Goal: Task Accomplishment & Management: Use online tool/utility

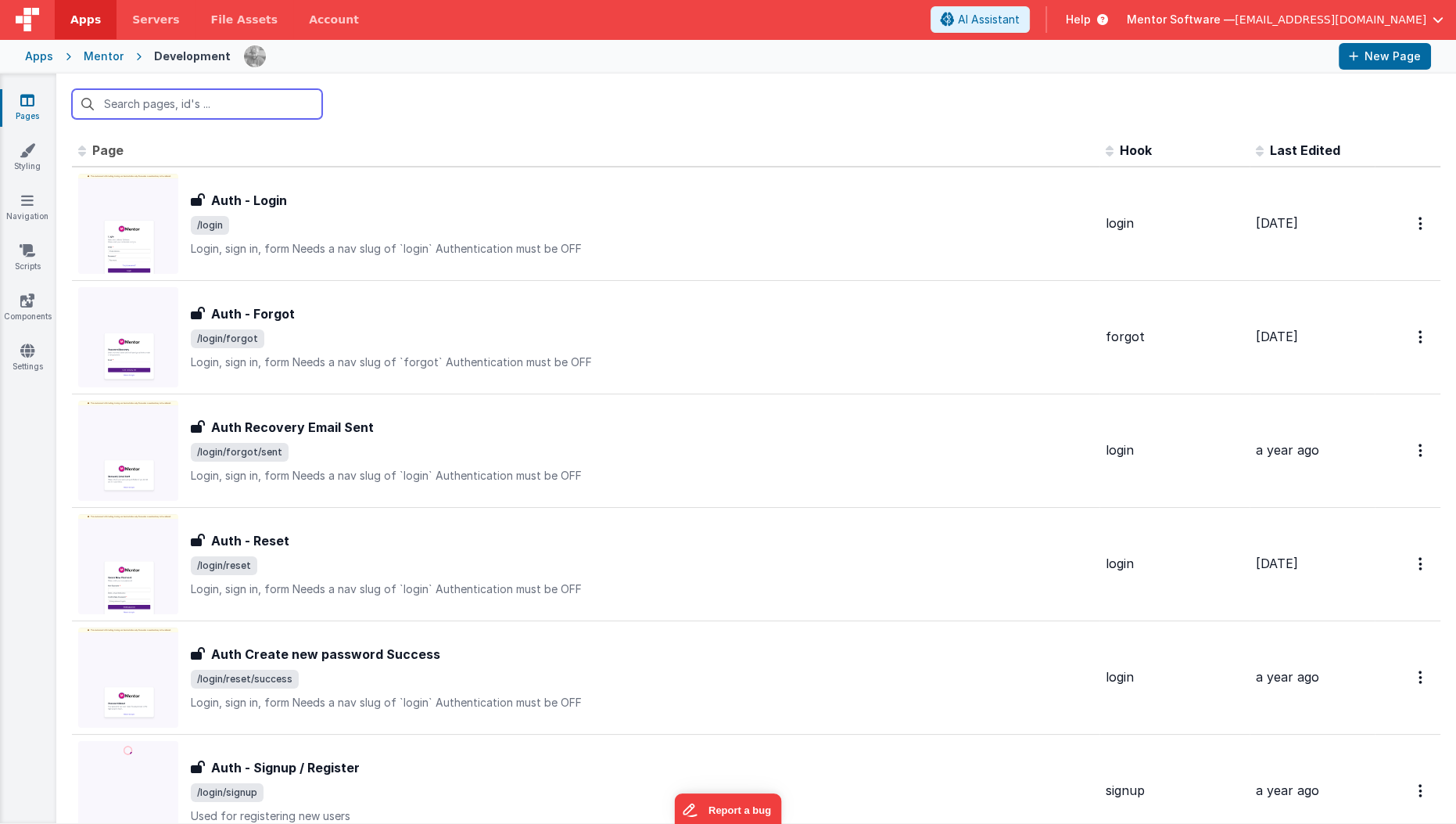
click at [142, 103] on input "text" at bounding box center [197, 104] width 250 height 30
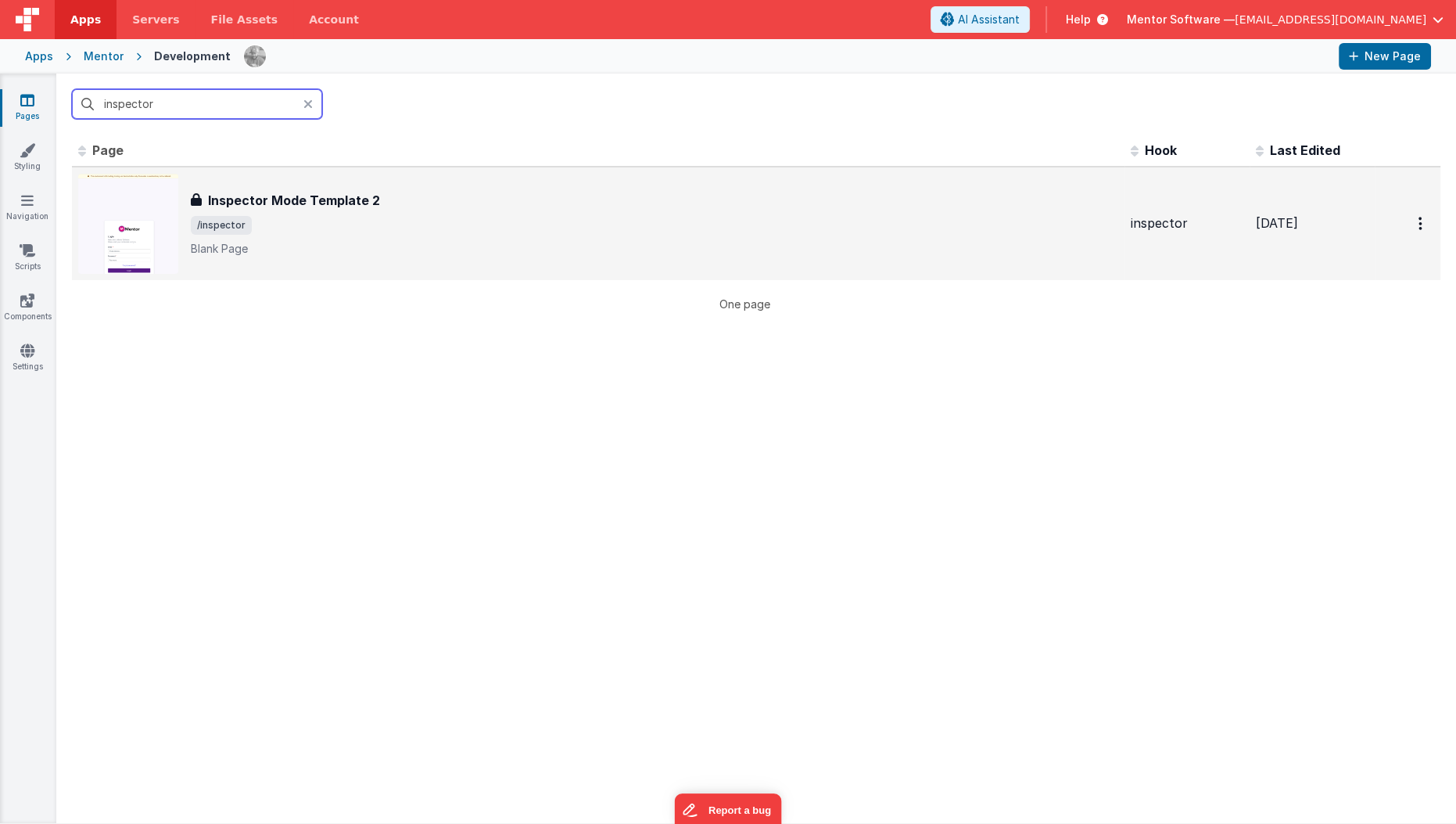
type input "inspector"
click at [267, 222] on span "/inspector" at bounding box center [654, 225] width 927 height 19
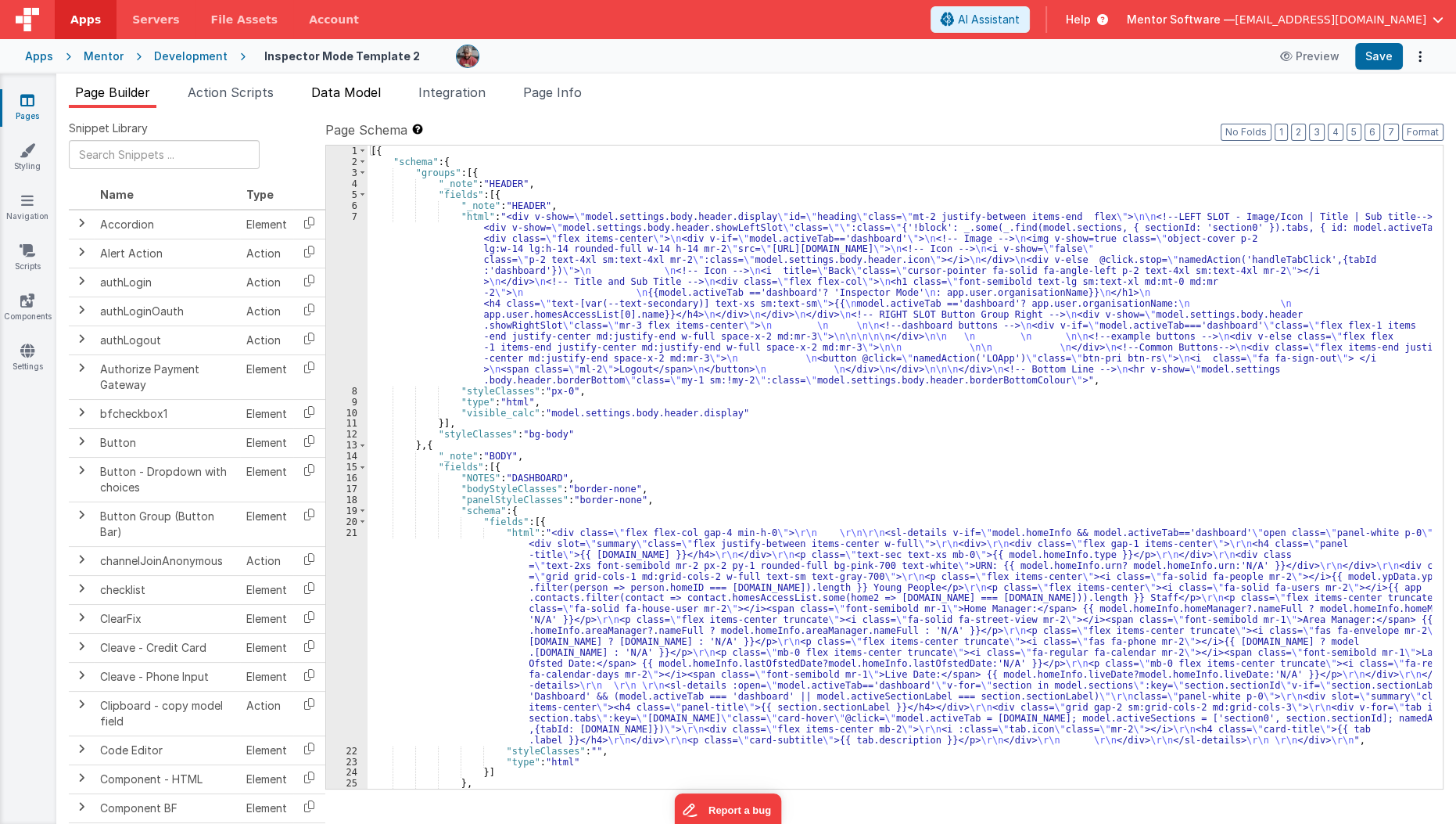
click at [348, 93] on span "Data Model" at bounding box center [346, 93] width 70 height 16
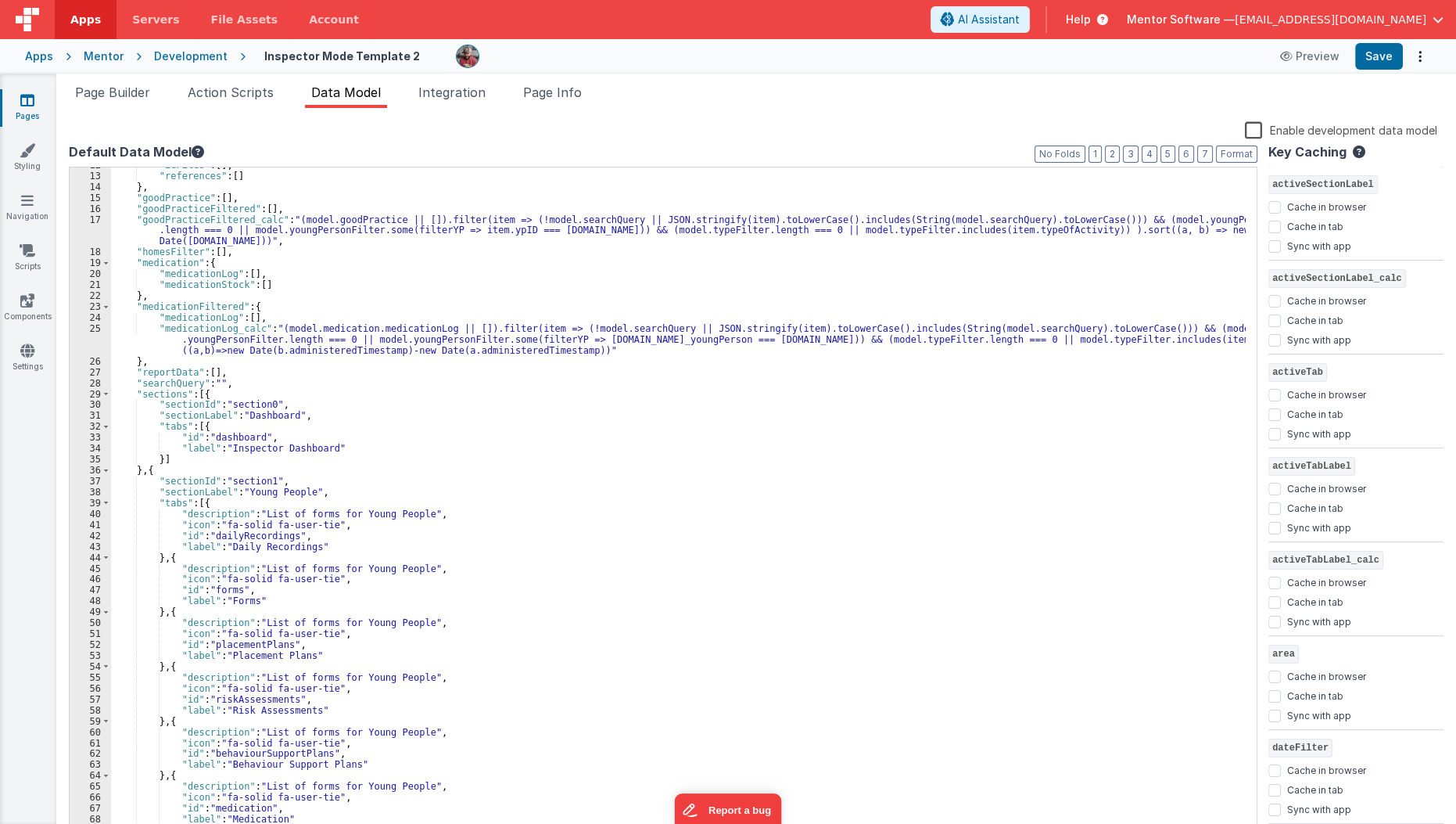
scroll to position [181, 0]
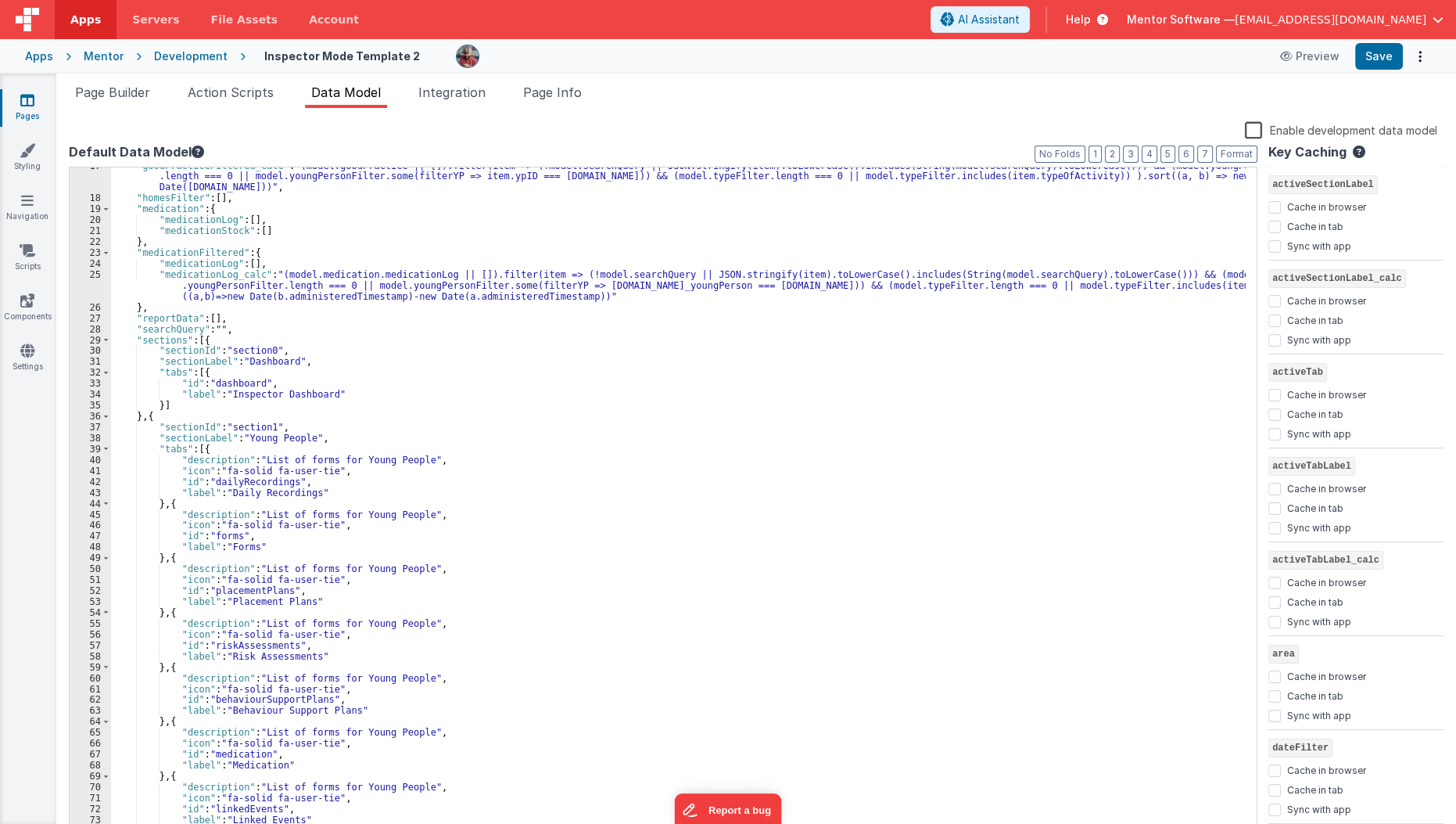
click at [202, 449] on div ""goodPracticeFiltered_calc" : "(model.goodPractice || []).filter(item => (!mode…" at bounding box center [679, 517] width 1135 height 713
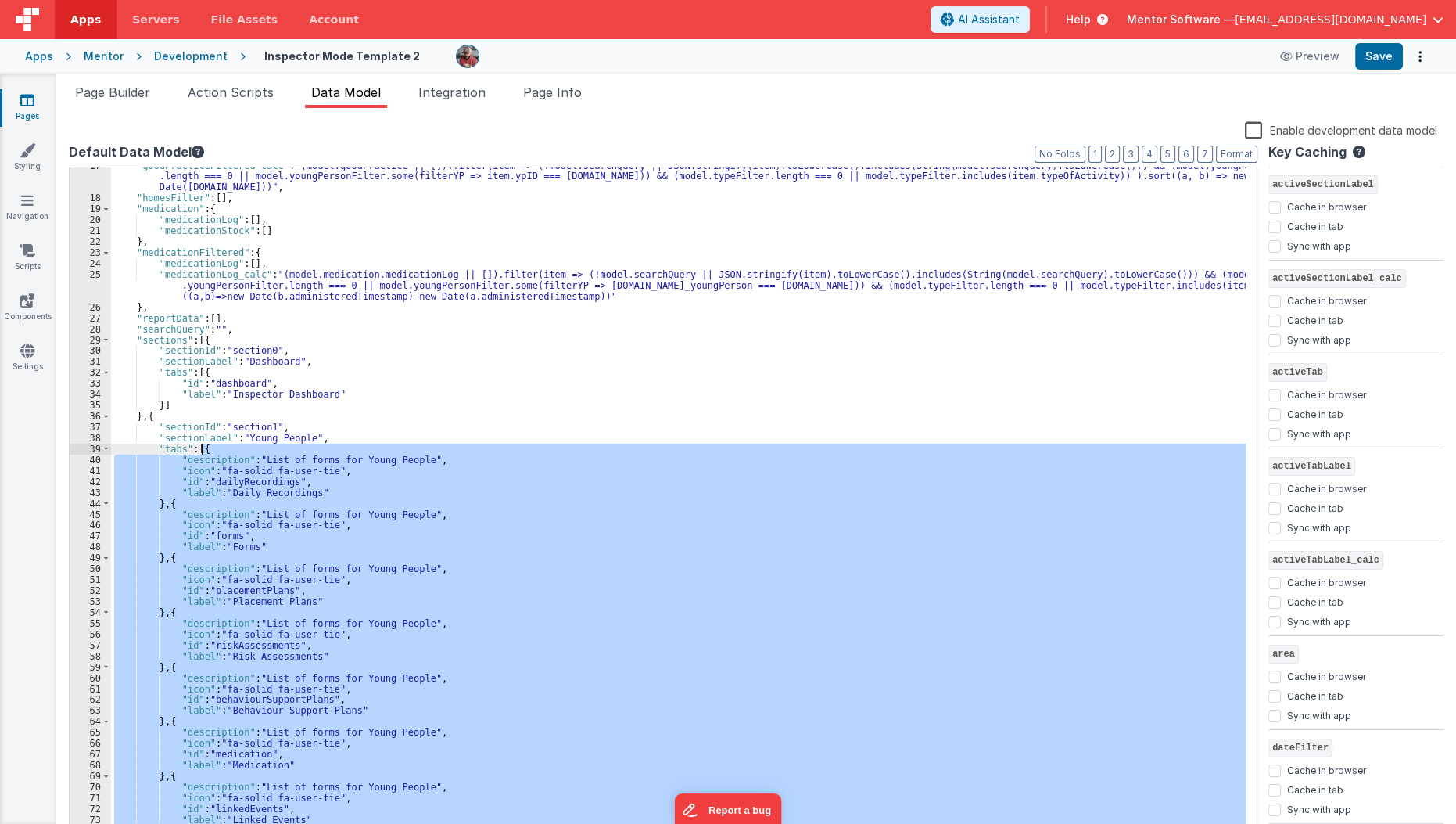
click at [202, 449] on div ""goodPracticeFiltered_calc" : "(model.goodPractice || []).filter(item => (!mode…" at bounding box center [679, 503] width 1135 height 670
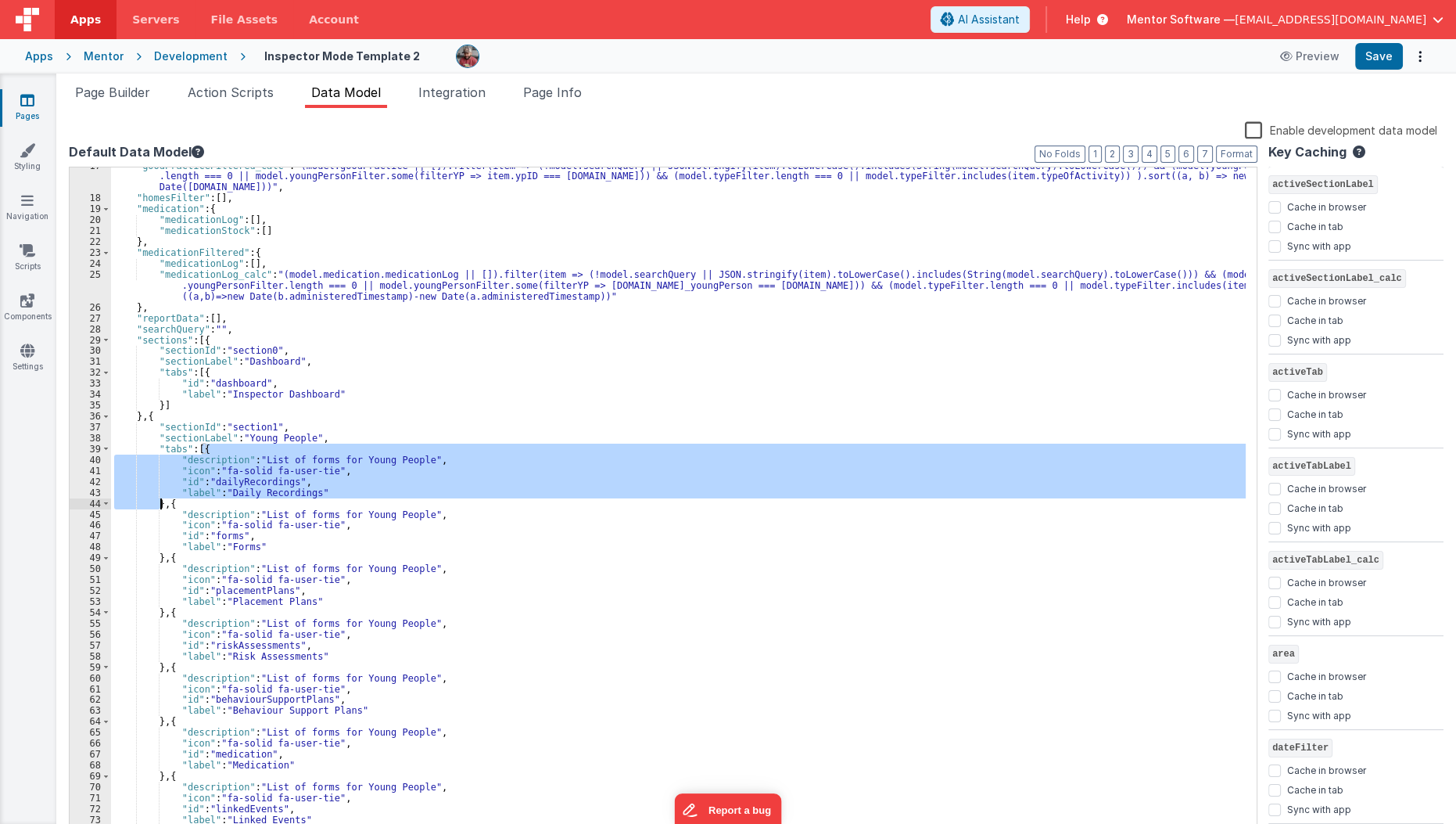
click at [199, 459] on div ""goodPracticeFiltered_calc" : "(model.goodPractice || []).filter(item => (!mode…" at bounding box center [679, 503] width 1135 height 670
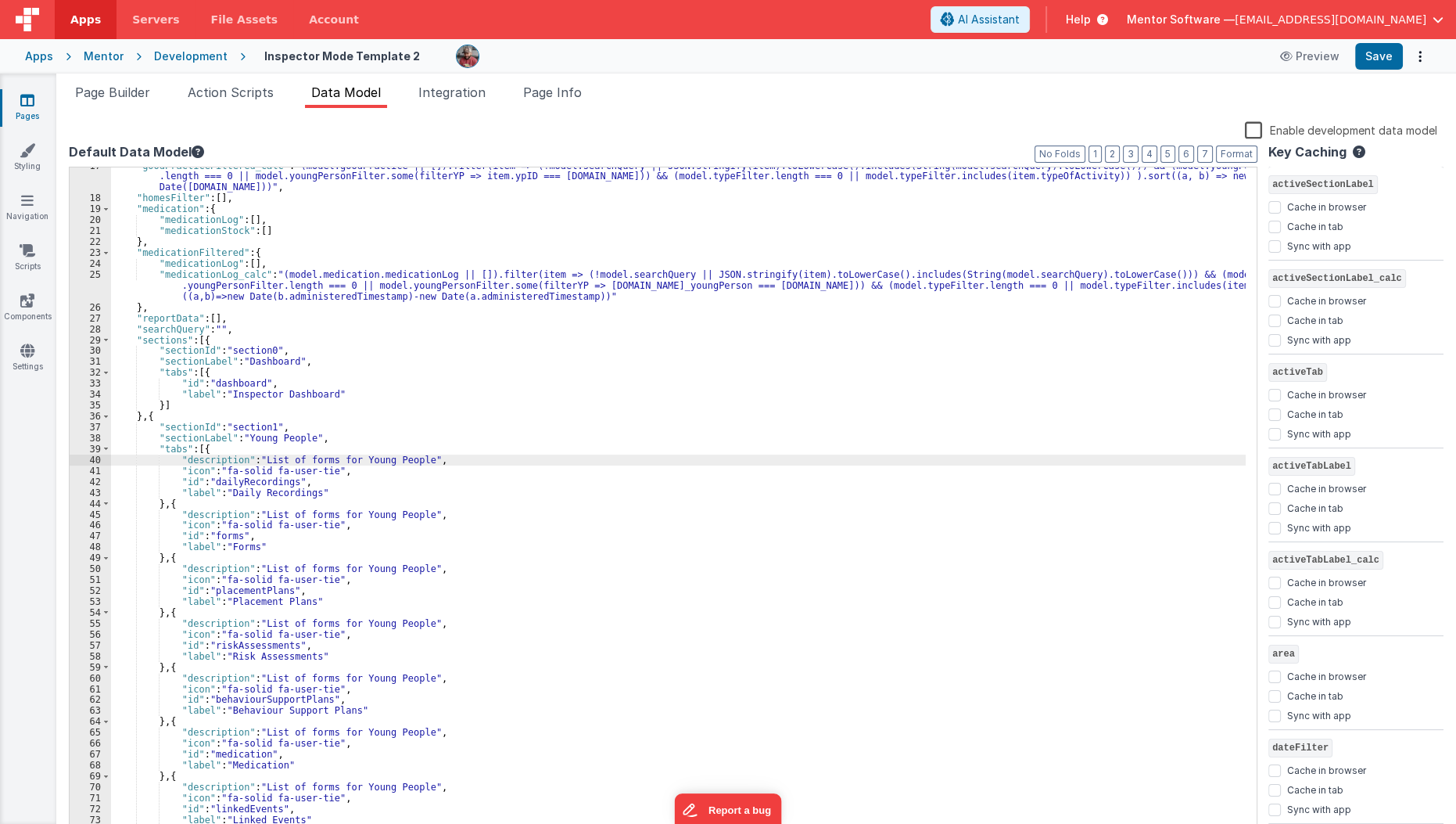
click at [204, 448] on div ""goodPracticeFiltered_calc" : "(model.goodPractice || []).filter(item => (!mode…" at bounding box center [679, 517] width 1135 height 713
paste textarea
click at [266, 458] on div ""goodPracticeFiltered_calc" : "(model.goodPractice || []).filter(item => (!mode…" at bounding box center [679, 517] width 1135 height 713
click at [129, 98] on span "Page Builder" at bounding box center [113, 93] width 75 height 16
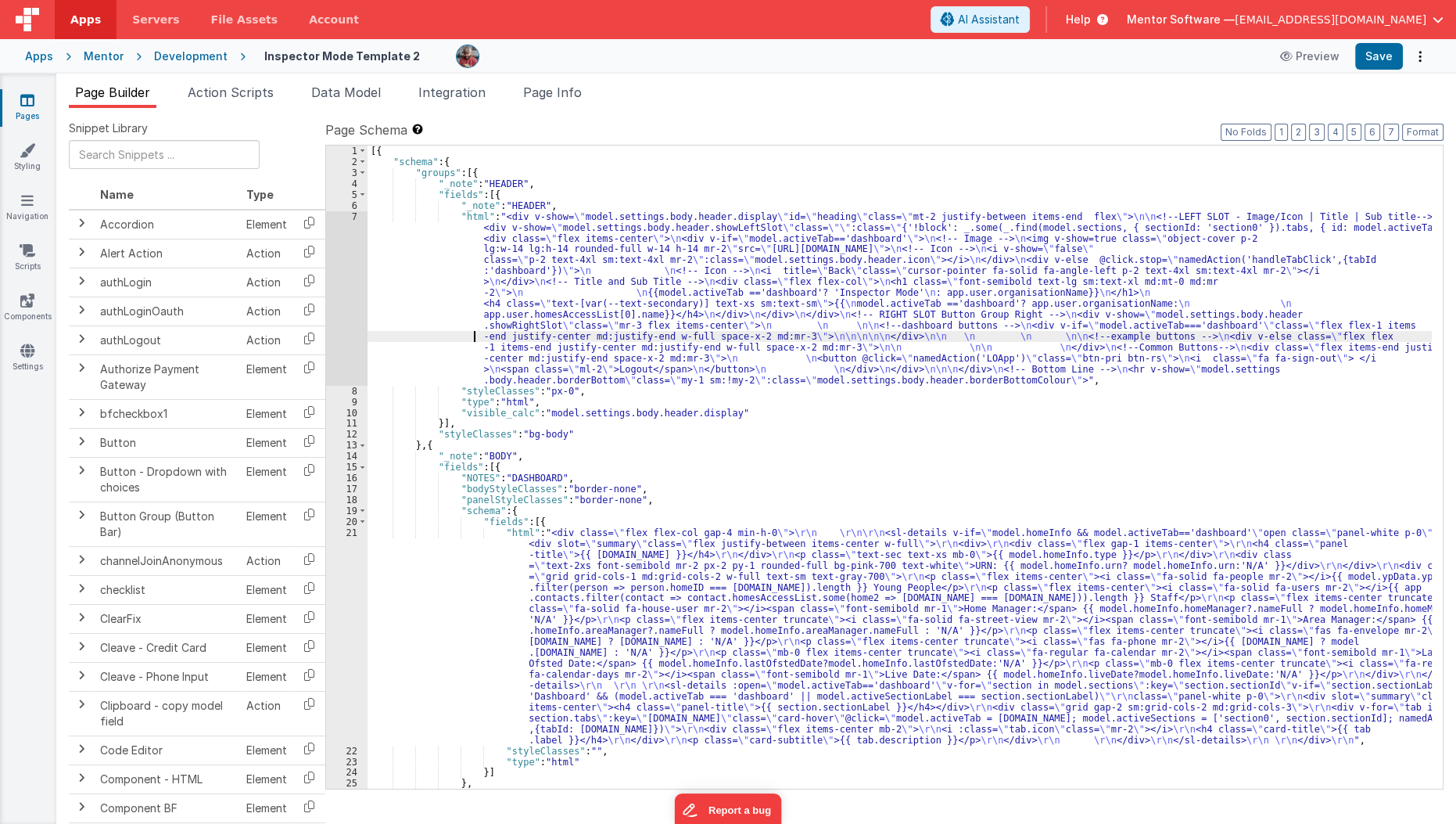
click at [475, 336] on div "[{ "schema" : { "groups" : [{ "_note" : "HEADER" , "fields" : [{ "_note" : "HEA…" at bounding box center [900, 478] width 1065 height 665
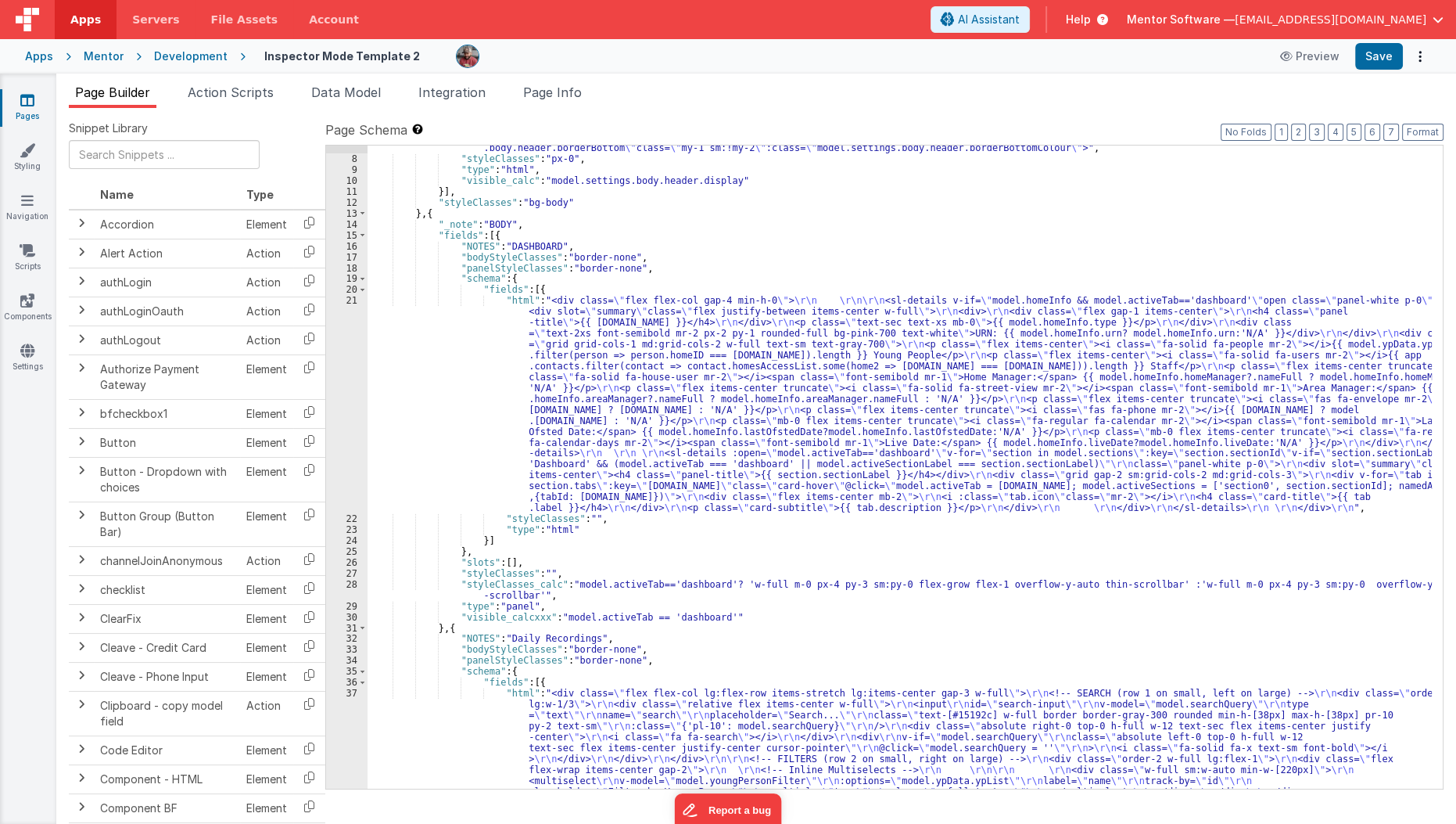
scroll to position [231, 0]
click at [475, 336] on div ""html" : "<div v-show= \" model.settings.body.header.display \" id= \" heading …" at bounding box center [900, 447] width 1065 height 937
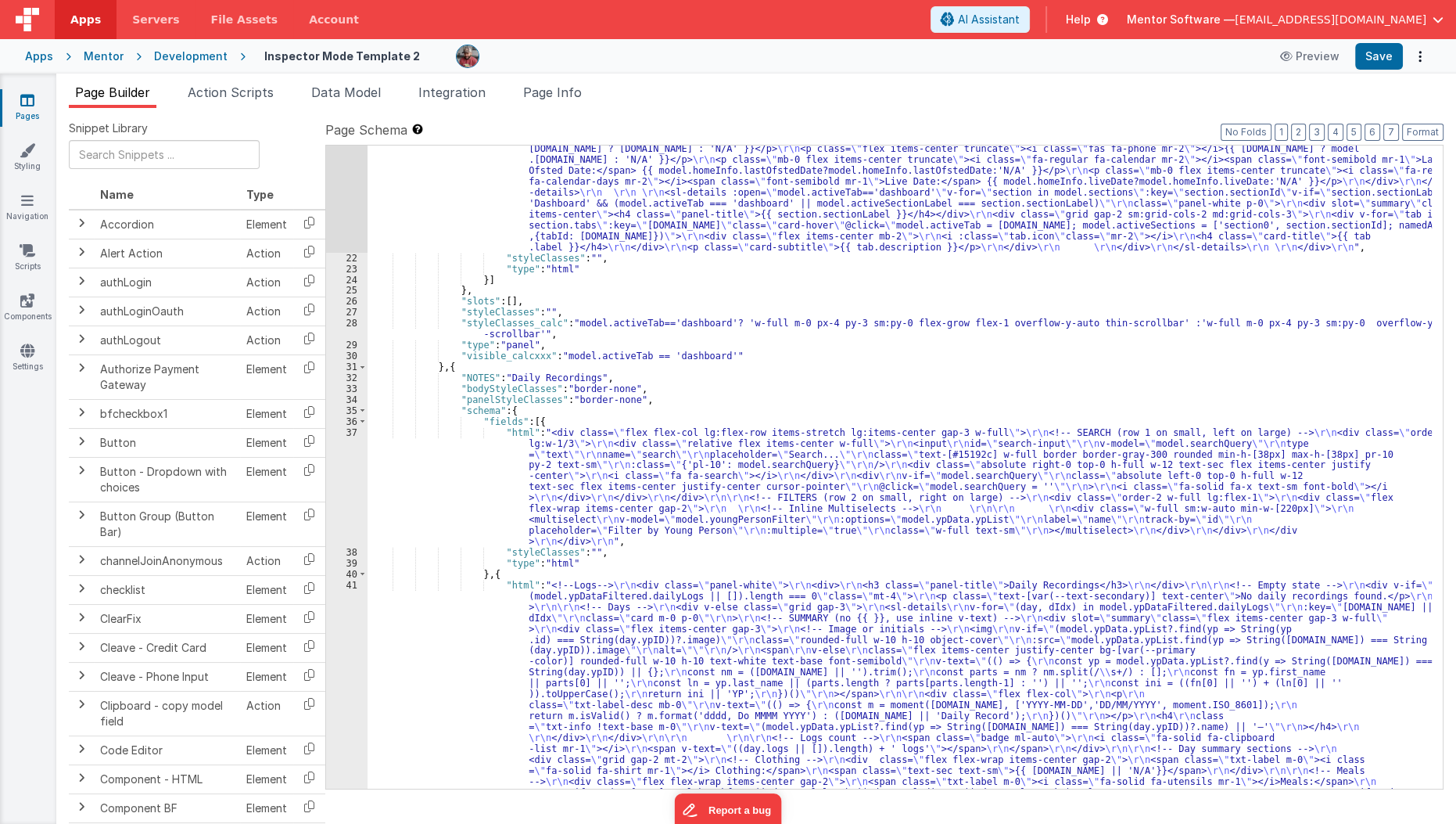
scroll to position [492, 0]
click at [1334, 131] on button "4" at bounding box center [1335, 132] width 16 height 17
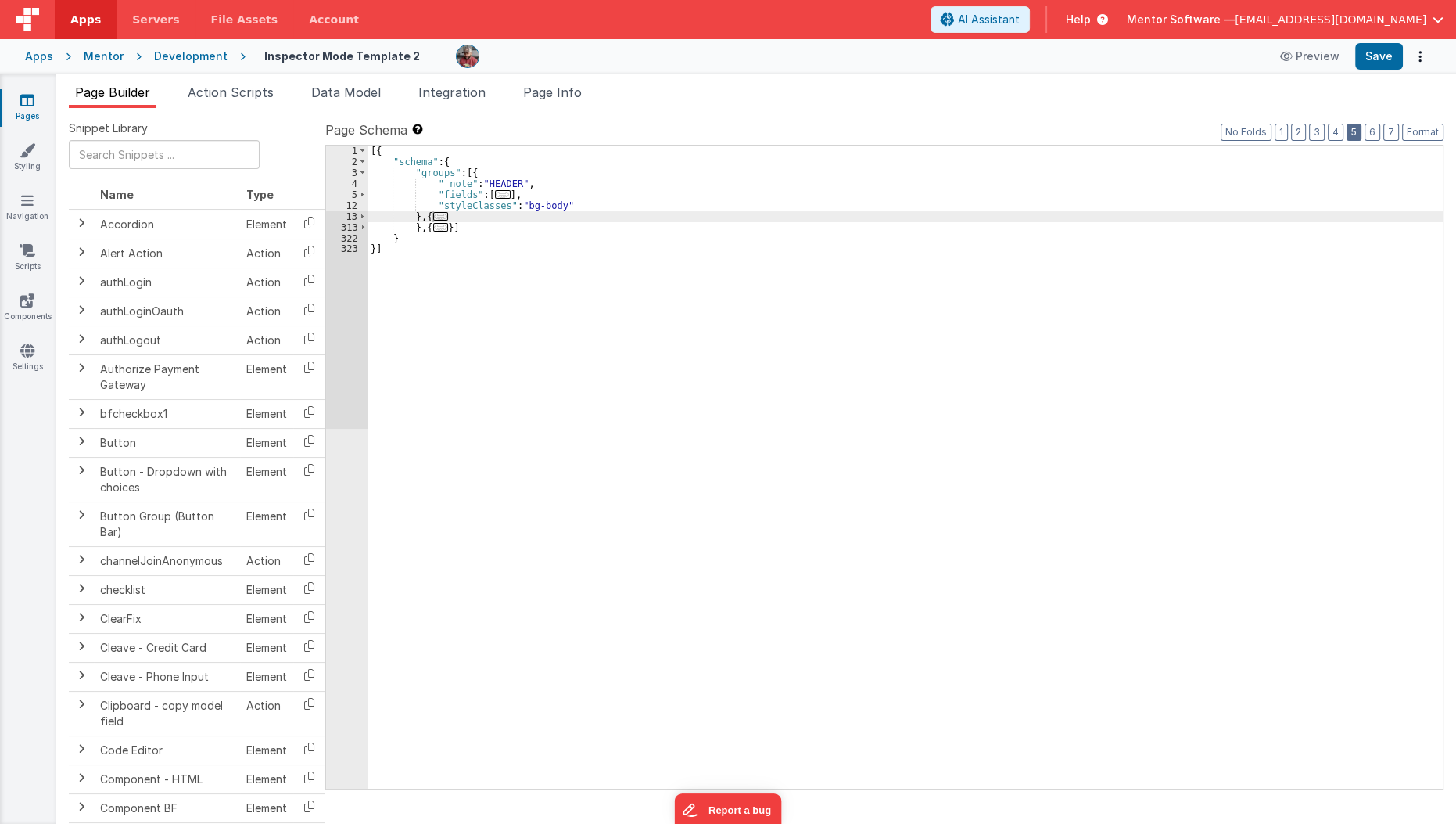
click at [1361, 132] on button "5" at bounding box center [1353, 132] width 15 height 17
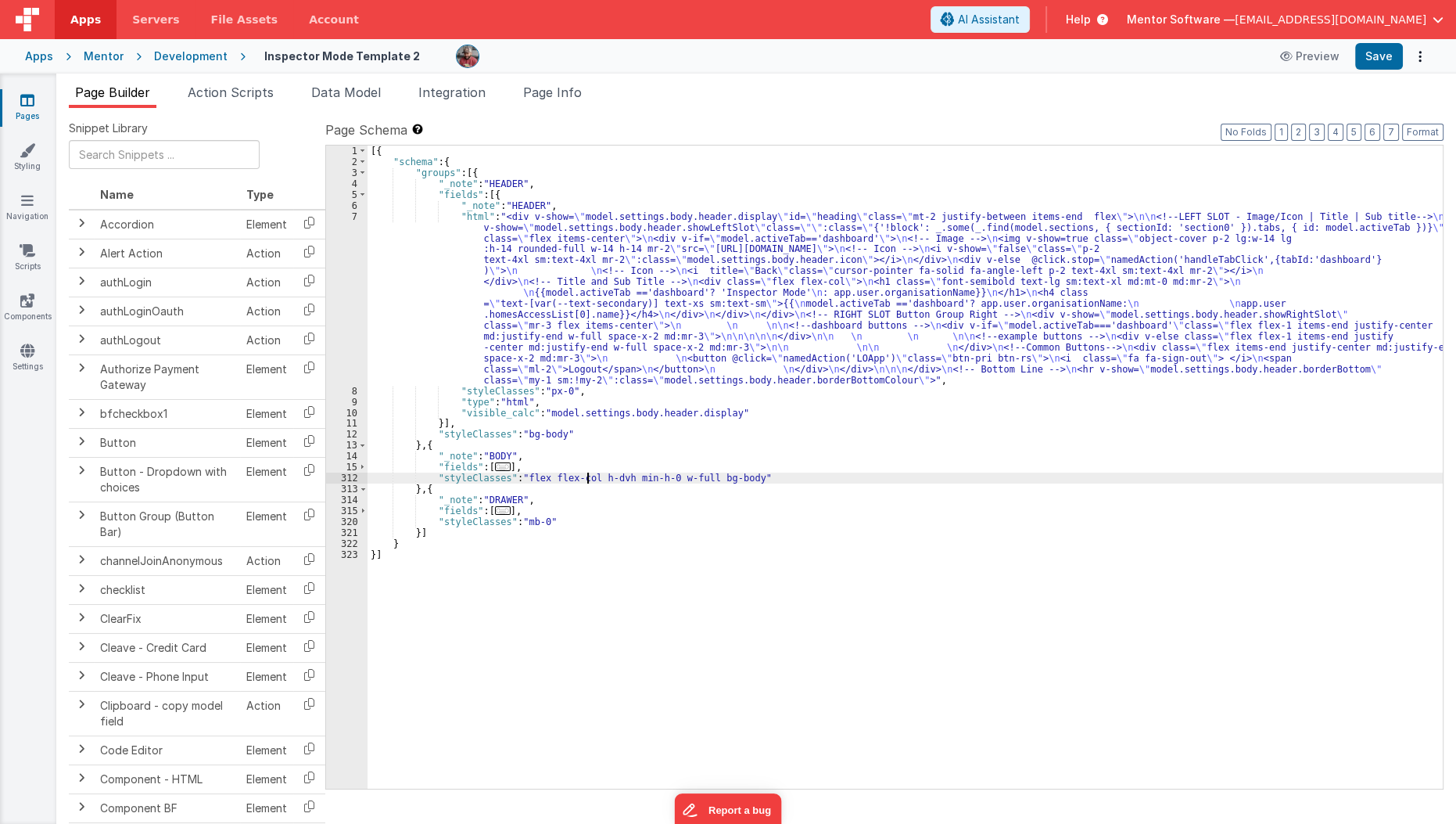
click at [588, 473] on div "[{ "schema" : { "groups" : [{ "_note" : "HEADER" , "fields" : [{ "_note" : "HEA…" at bounding box center [905, 478] width 1076 height 665
click at [1373, 58] on button "Save" at bounding box center [1378, 56] width 48 height 27
click at [498, 470] on span "..." at bounding box center [503, 466] width 16 height 9
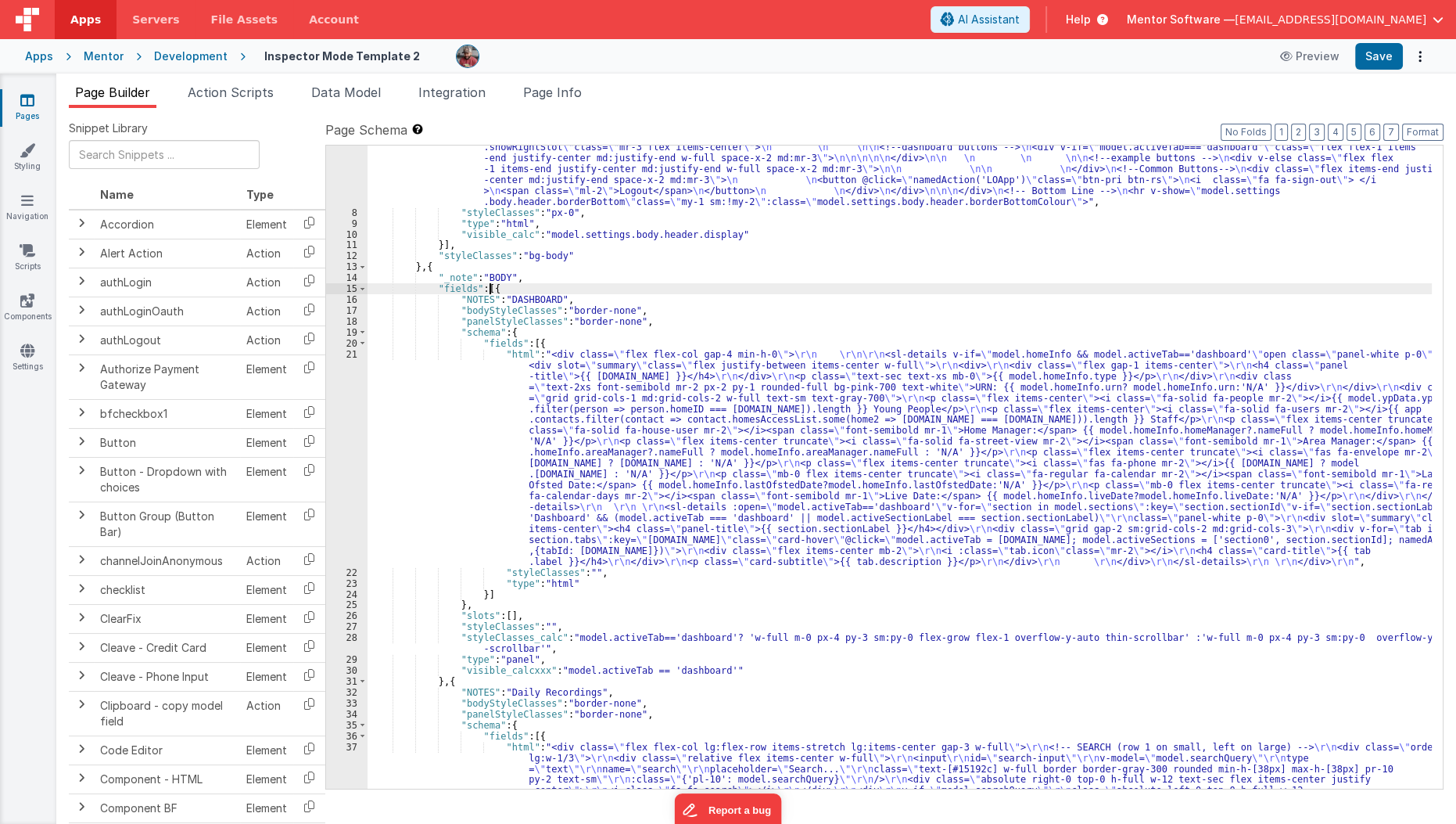
scroll to position [177, 0]
click at [487, 636] on div ""html" : "<div v-show= \" model.settings.body.header.display \" id= \" heading …" at bounding box center [900, 501] width 1065 height 937
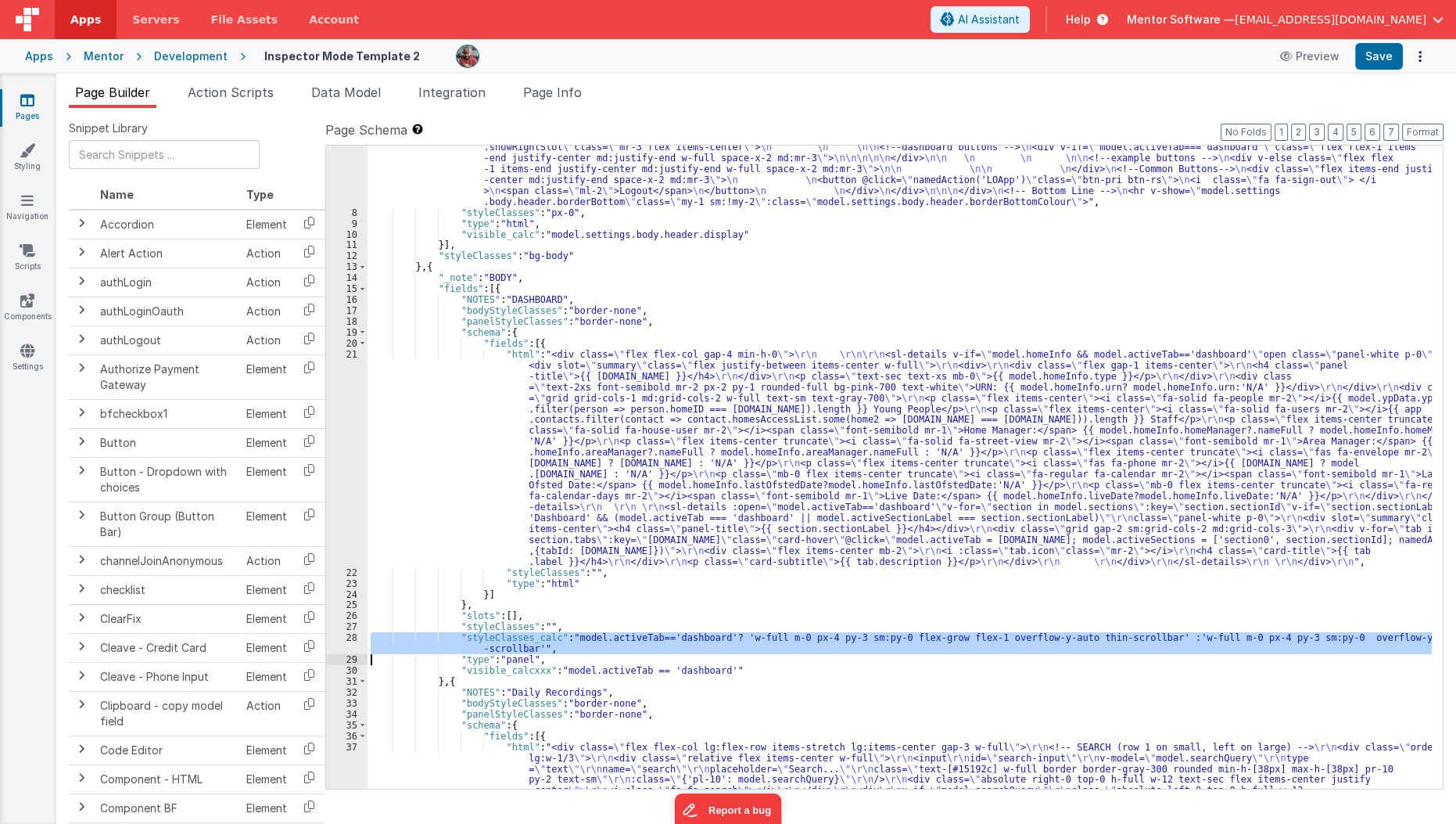
click at [487, 636] on div ""html" : "<div v-show= \" model.settings.body.header.display \" id= \" heading …" at bounding box center [900, 501] width 1065 height 937
click at [362, 288] on span at bounding box center [362, 289] width 9 height 11
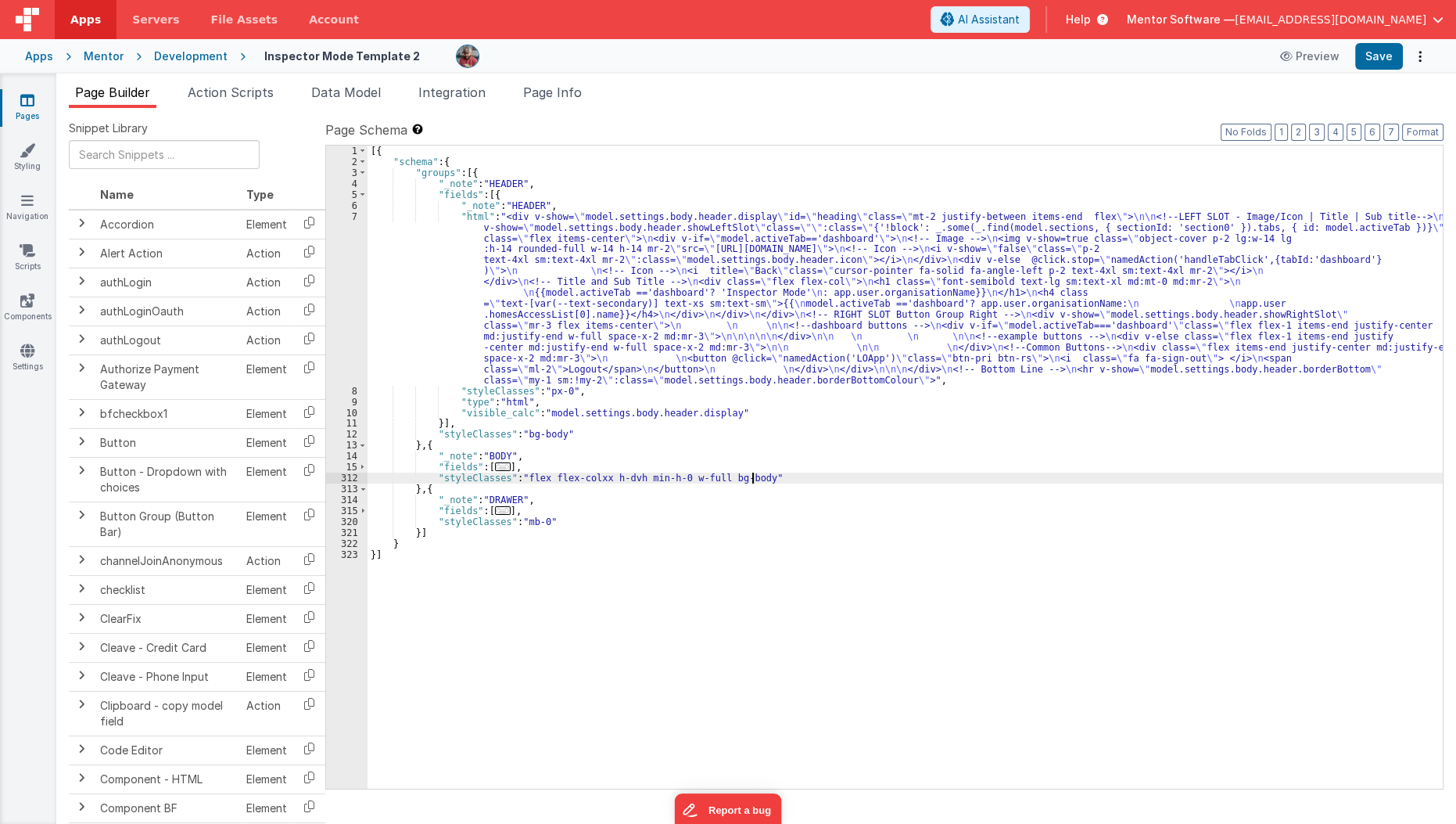
click at [801, 477] on div "[{ "schema" : { "groups" : [{ "_note" : "HEADER" , "fields" : [{ "_note" : "HEA…" at bounding box center [905, 478] width 1076 height 665
paste textarea
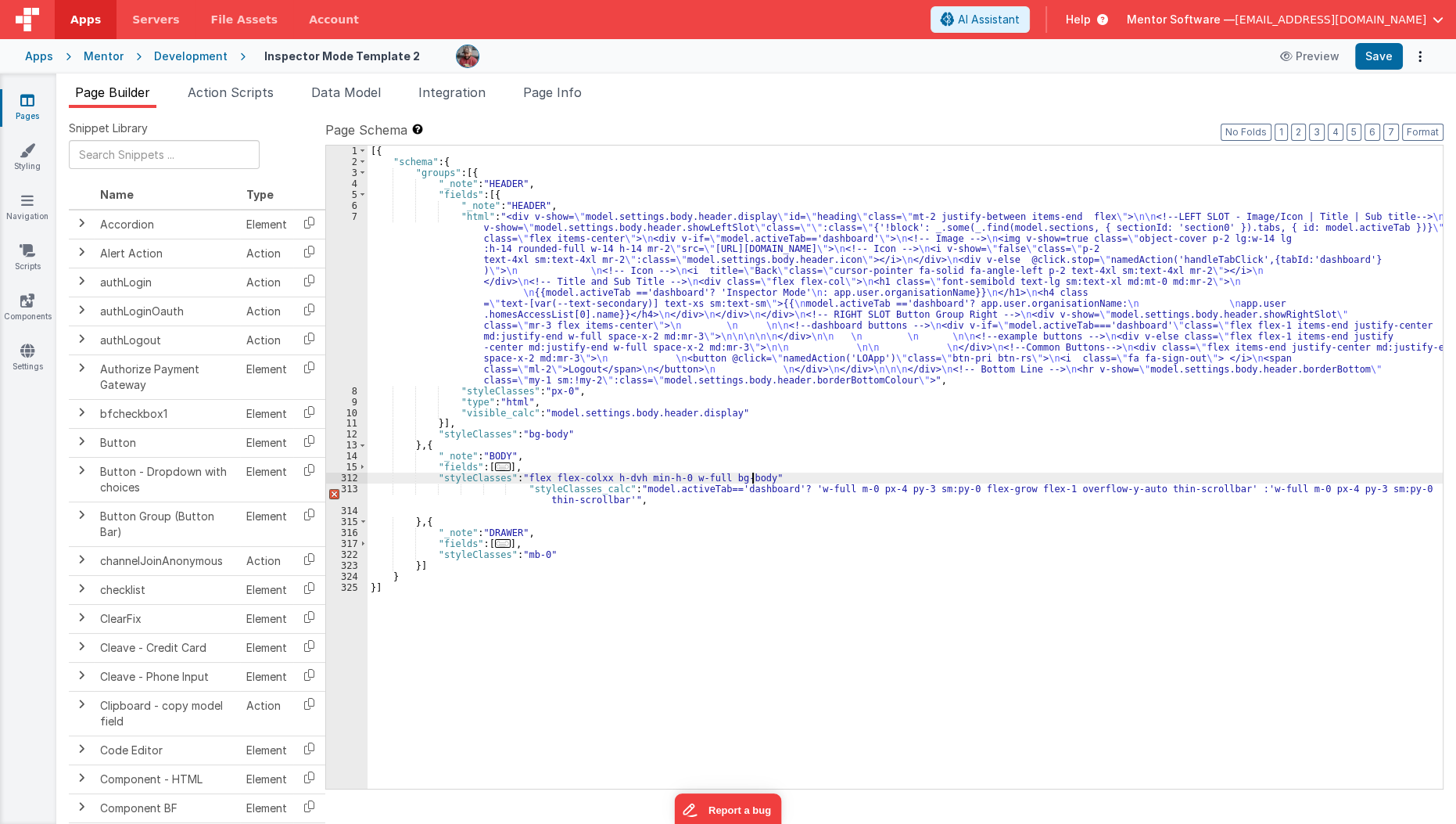
click at [758, 477] on div "[{ "schema" : { "groups" : [{ "_note" : "HEADER" , "fields" : [{ "_note" : "HEA…" at bounding box center [905, 478] width 1076 height 665
click at [593, 478] on div "[{ "schema" : { "groups" : [{ "_note" : "HEADER" , "fields" : [{ "_note" : "HEA…" at bounding box center [905, 478] width 1076 height 665
click at [613, 482] on div "[{ "schema" : { "groups" : [{ "_note" : "HEADER" , "fields" : [{ "_note" : "HEA…" at bounding box center [905, 478] width 1076 height 665
click at [614, 480] on div "[{ "schema" : { "groups" : [{ "_note" : "HEADER" , "fields" : [{ "_note" : "HEA…" at bounding box center [905, 478] width 1076 height 665
click at [616, 480] on div "[{ "schema" : { "groups" : [{ "_note" : "HEADER" , "fields" : [{ "_note" : "HEA…" at bounding box center [905, 478] width 1076 height 665
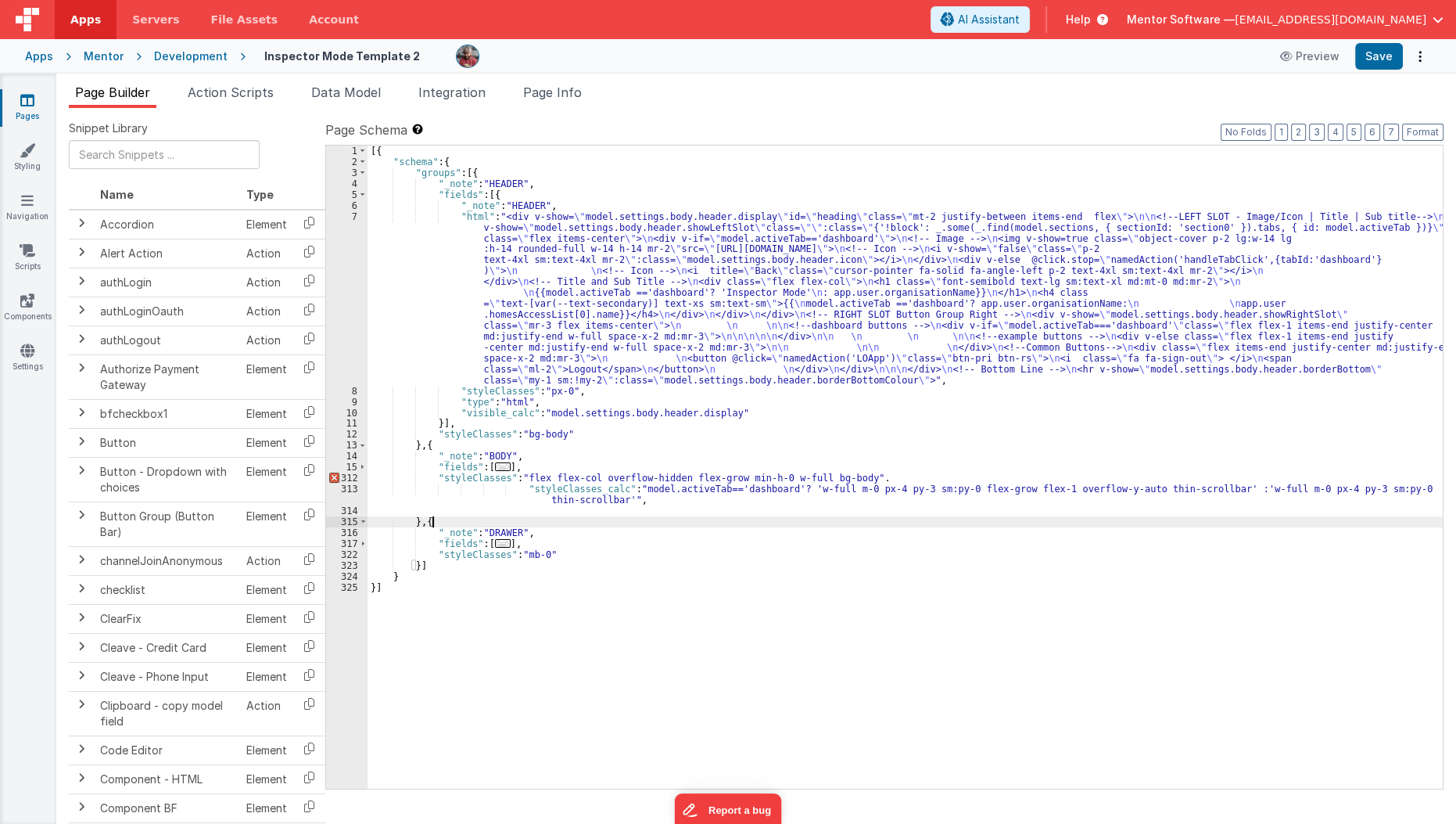
click at [613, 521] on div "[{ "schema" : { "groups" : [{ "_note" : "HEADER" , "fields" : [{ "_note" : "HEA…" at bounding box center [905, 478] width 1076 height 665
click at [604, 485] on div "[{ "schema" : { "groups" : [{ "_note" : "HEADER" , "fields" : [{ "_note" : "HEA…" at bounding box center [905, 478] width 1076 height 665
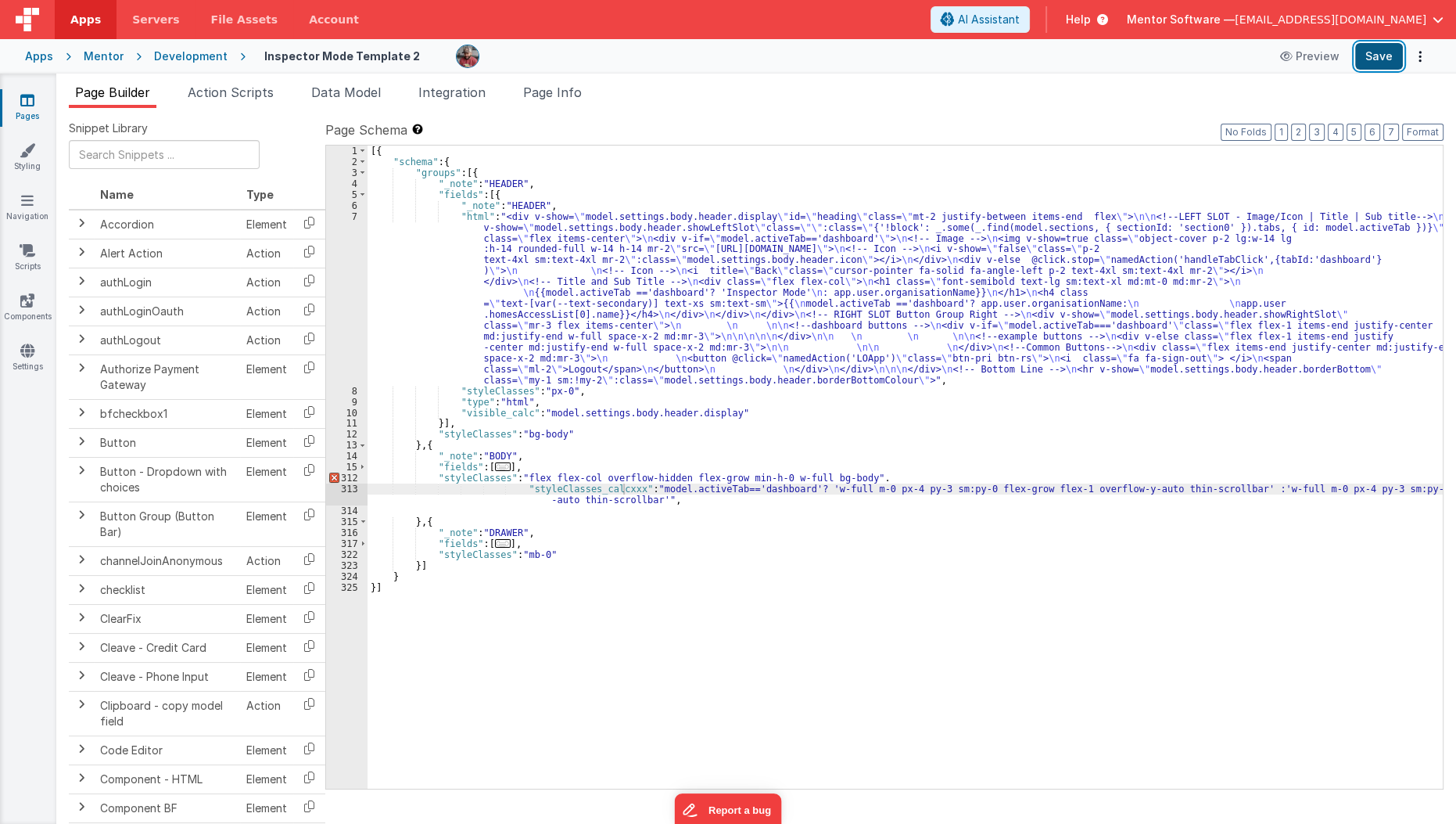
click at [1383, 59] on button "Save" at bounding box center [1378, 56] width 48 height 27
click at [875, 478] on div "[{ "schema" : { "groups" : [{ "_note" : "HEADER" , "fields" : [{ "_note" : "HEA…" at bounding box center [905, 478] width 1076 height 665
drag, startPoint x: 1377, startPoint y: 46, endPoint x: 1375, endPoint y: 60, distance: 14.1
click at [1375, 60] on div "Success! Form saved. Apps Servers File Assets Account Some FUTURE Slot AI Assis…" at bounding box center [728, 412] width 1456 height 824
click at [1375, 60] on button "Save" at bounding box center [1378, 56] width 48 height 27
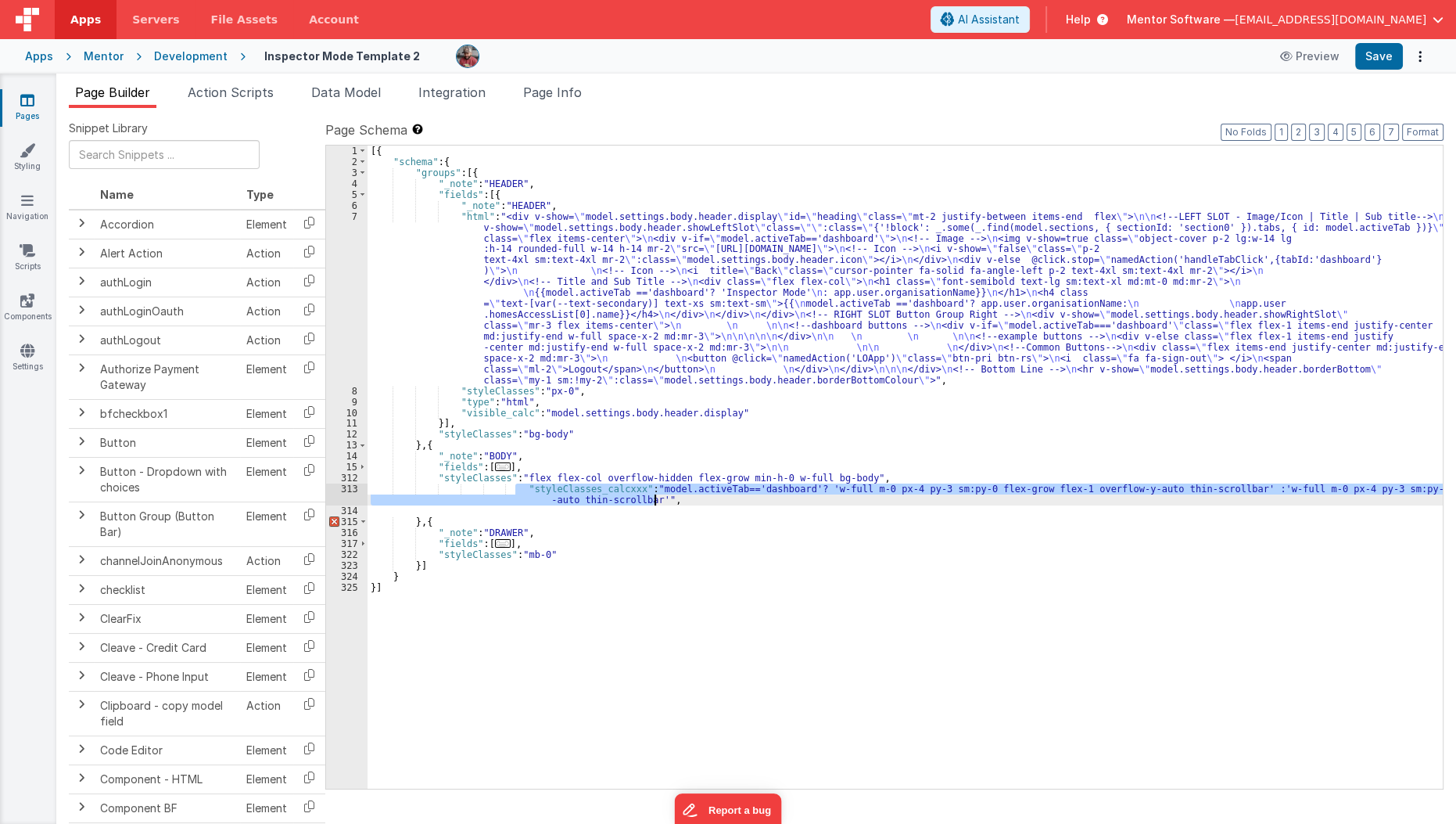
drag, startPoint x: 513, startPoint y: 492, endPoint x: 683, endPoint y: 498, distance: 170.1
click at [683, 498] on div "[{ "schema" : { "groups" : [{ "_note" : "HEADER" , "fields" : [{ "_note" : "HEA…" at bounding box center [905, 478] width 1076 height 665
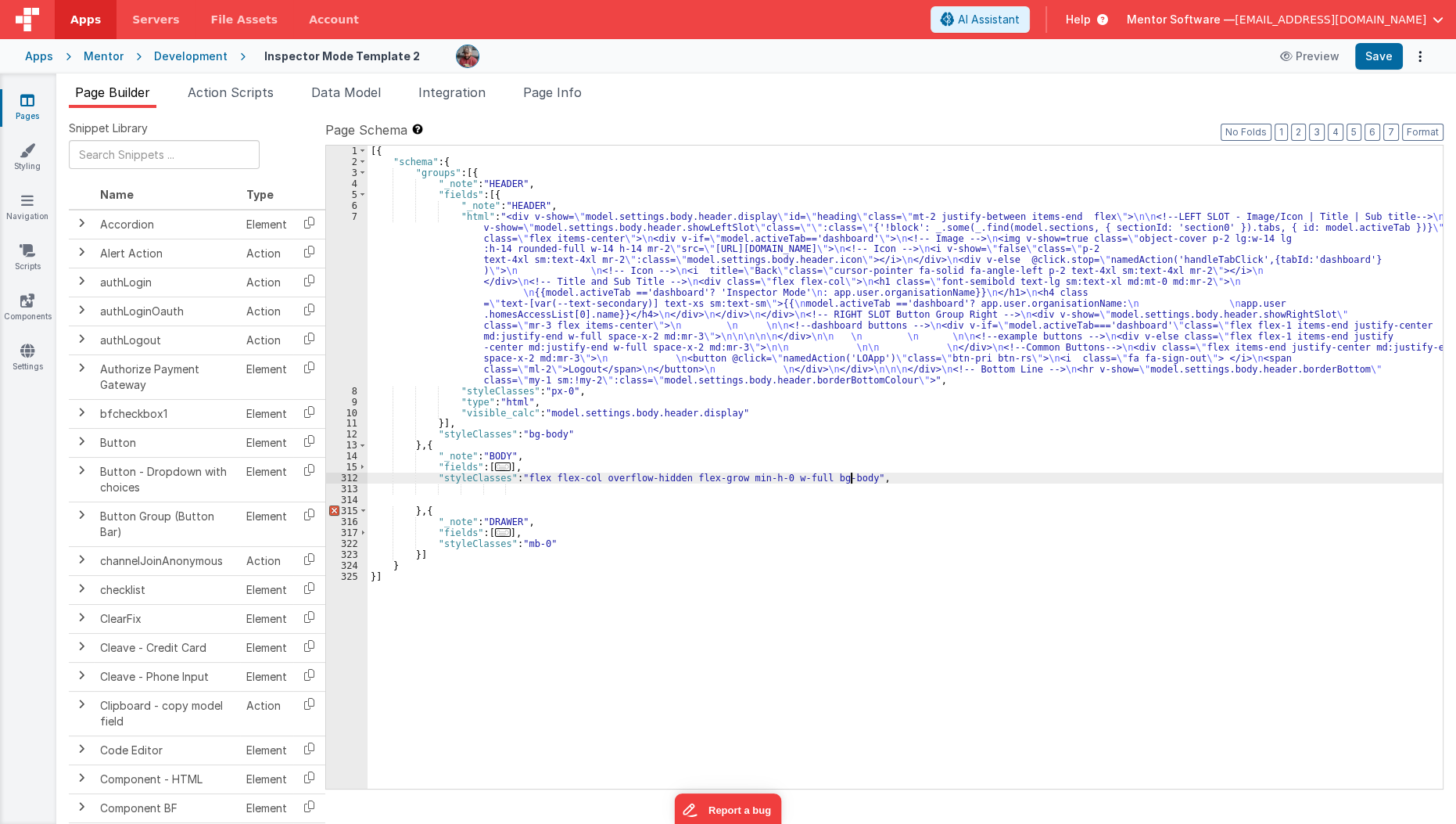
click at [871, 481] on div "[{ "schema" : { "groups" : [{ "_note" : "HEADER" , "fields" : [{ "_note" : "HEA…" at bounding box center [905, 478] width 1076 height 665
click at [1386, 55] on button "Save" at bounding box center [1378, 56] width 48 height 27
click at [500, 461] on div "[{ "schema" : { "groups" : [{ "_note" : "HEADER" , "fields" : [{ "_note" : "HEA…" at bounding box center [905, 478] width 1076 height 665
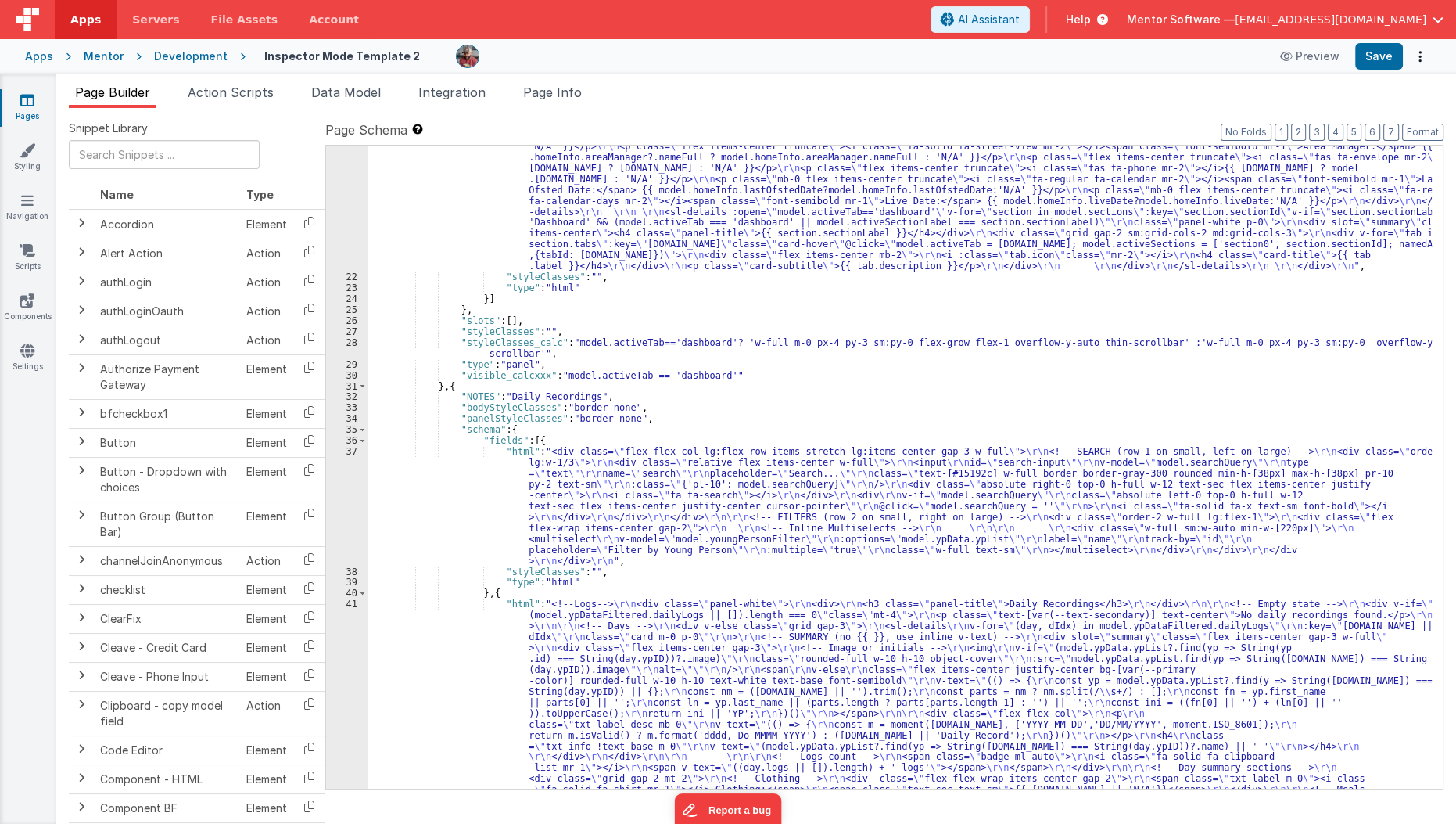
scroll to position [482, 0]
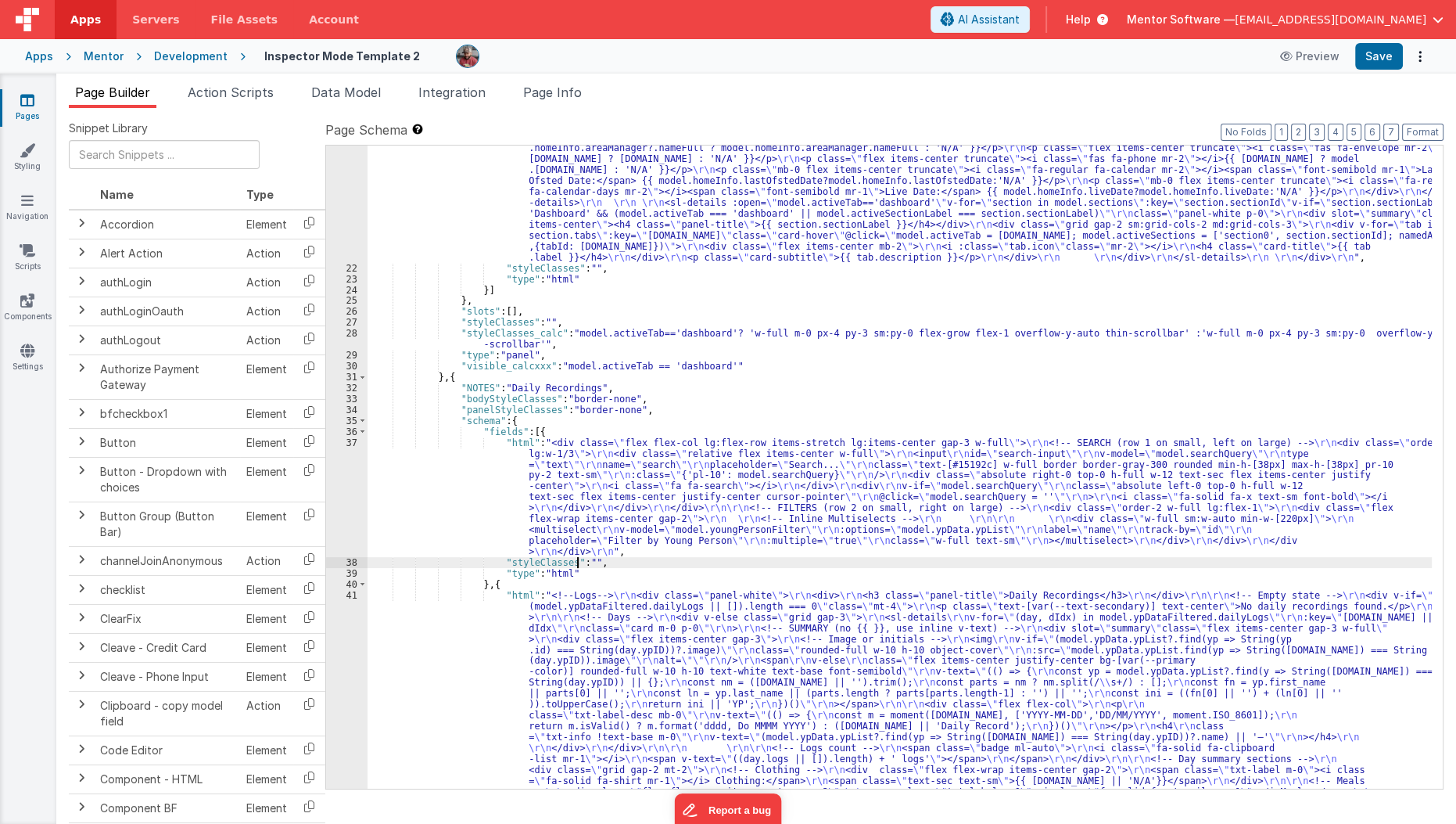
click at [575, 560] on div ""html" : "<div class= \" flex flex-col gap-4 min-h-0 \" > \r\n \r\n\r\n <sl-det…" at bounding box center [900, 748] width 1065 height 1407
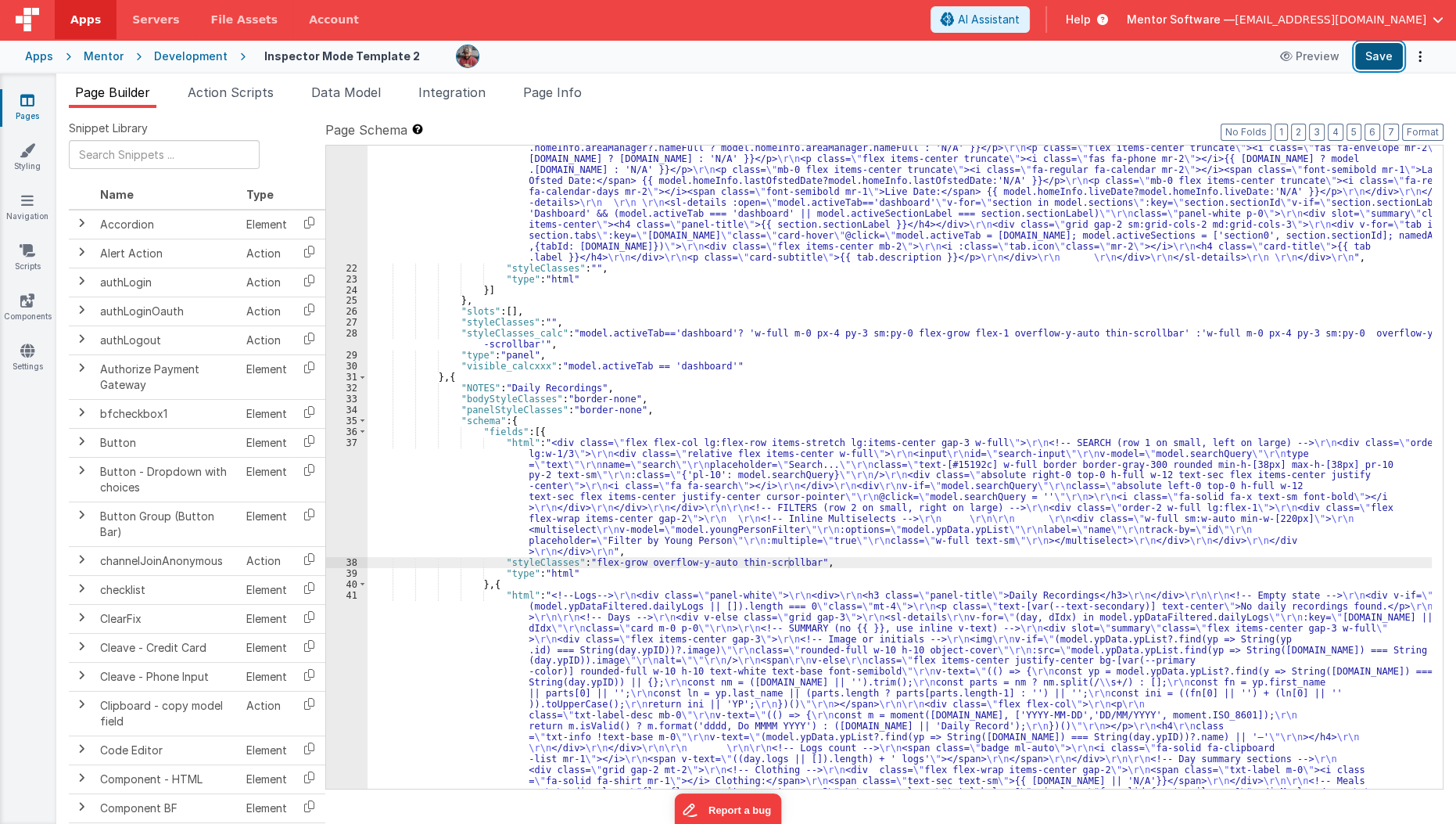
click at [1383, 53] on button "Save" at bounding box center [1378, 56] width 48 height 27
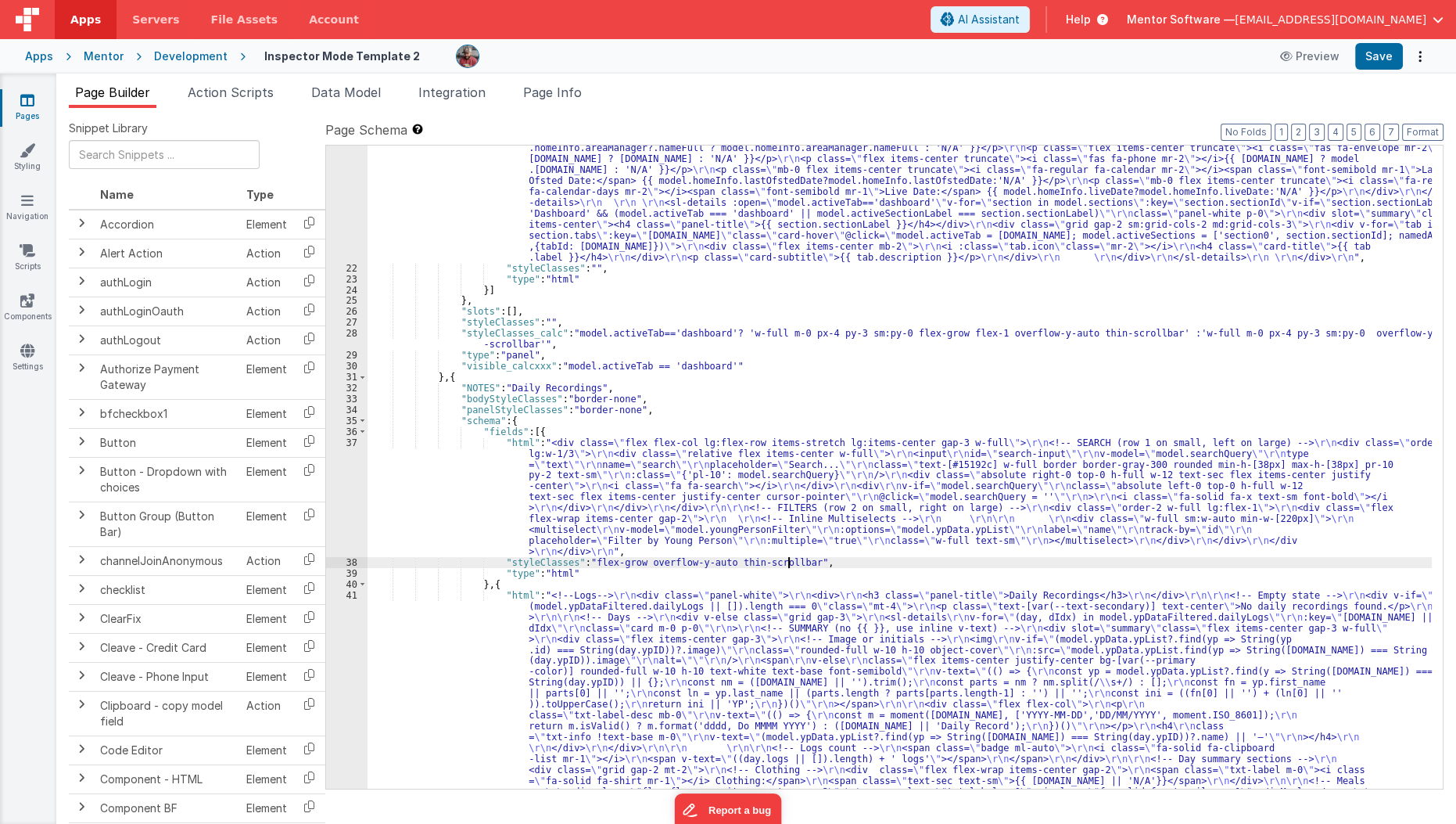
click at [350, 514] on div "37" at bounding box center [346, 497] width 42 height 120
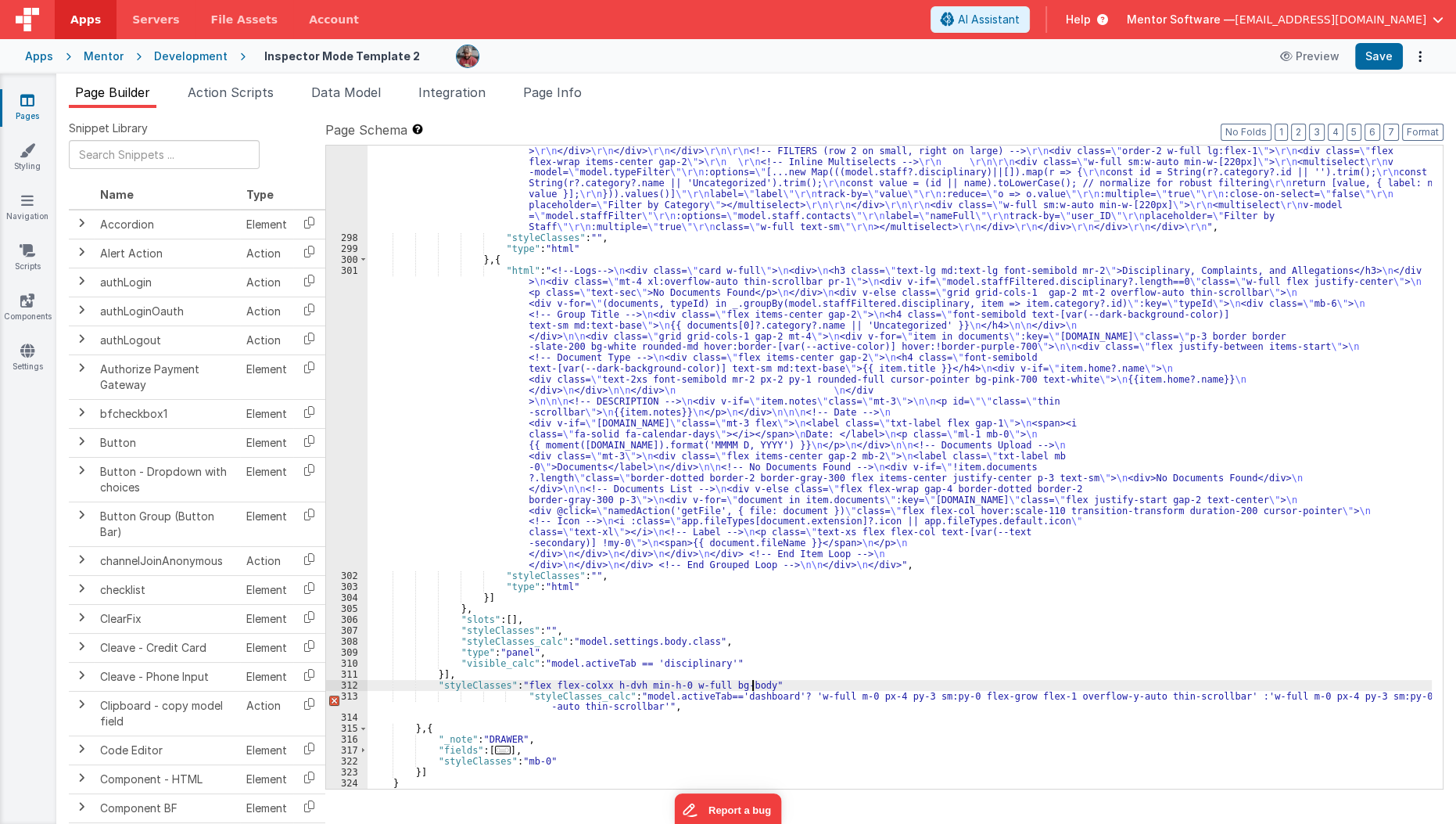
scroll to position [8265, 0]
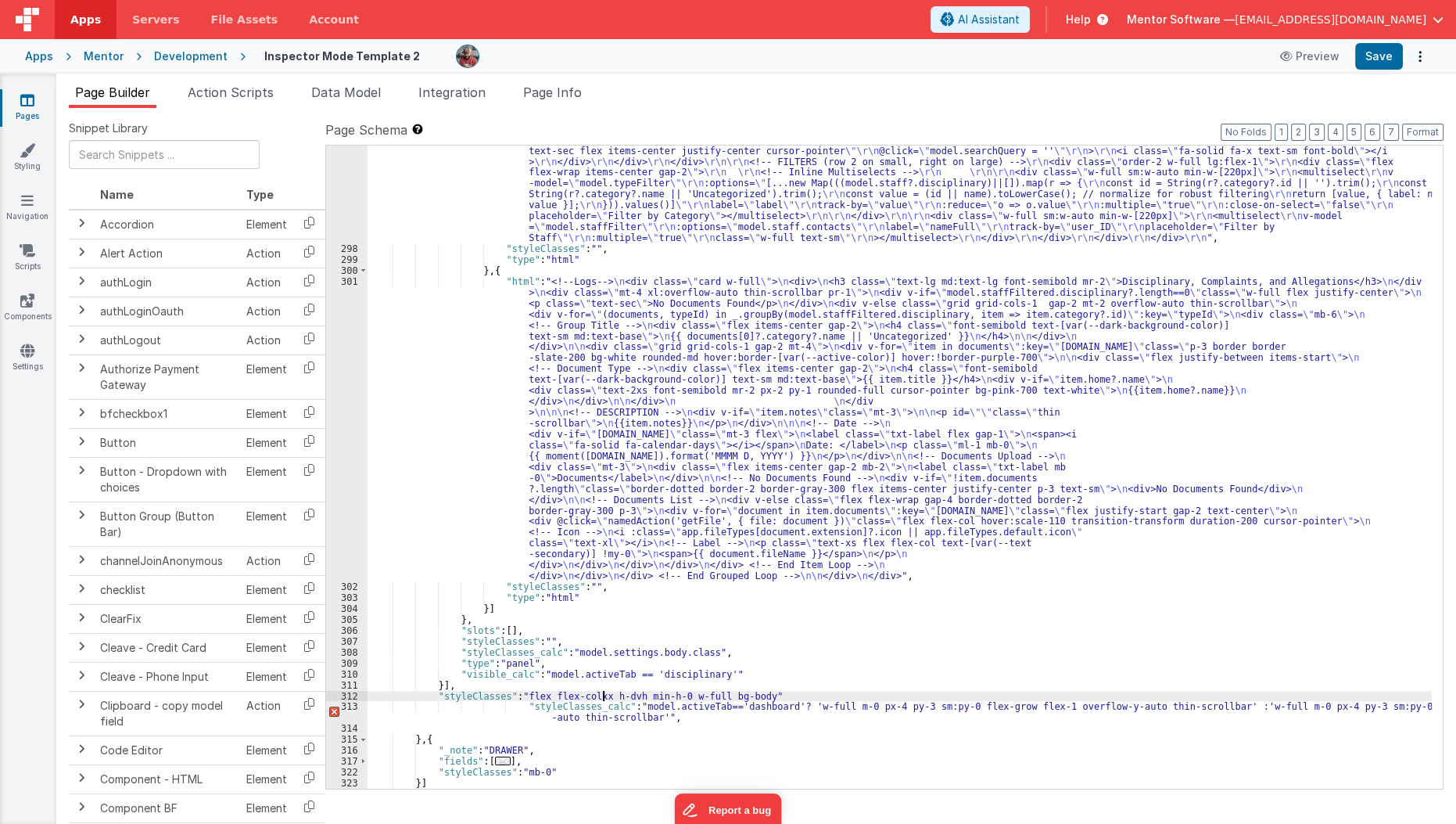
click at [601, 695] on div ""html" : "<div class= \" flex flex-col lg:flex-row items-stretch lg:items-cente…" at bounding box center [900, 494] width 1065 height 807
click at [520, 693] on div ""html" : "<div class= \" flex flex-col lg:flex-row items-stretch lg:items-cente…" at bounding box center [900, 494] width 1065 height 807
click at [789, 703] on div ""html" : "<div class= \" flex flex-col lg:flex-row items-stretch lg:items-cente…" at bounding box center [900, 494] width 1065 height 807
click at [1047, 759] on div ""html" : "<div class= \" flex flex-col lg:flex-row items-stretch lg:items-cente…" at bounding box center [900, 494] width 1065 height 807
click at [1175, 706] on div ""html" : "<div class= \" flex flex-col lg:flex-row items-stretch lg:items-cente…" at bounding box center [900, 494] width 1065 height 807
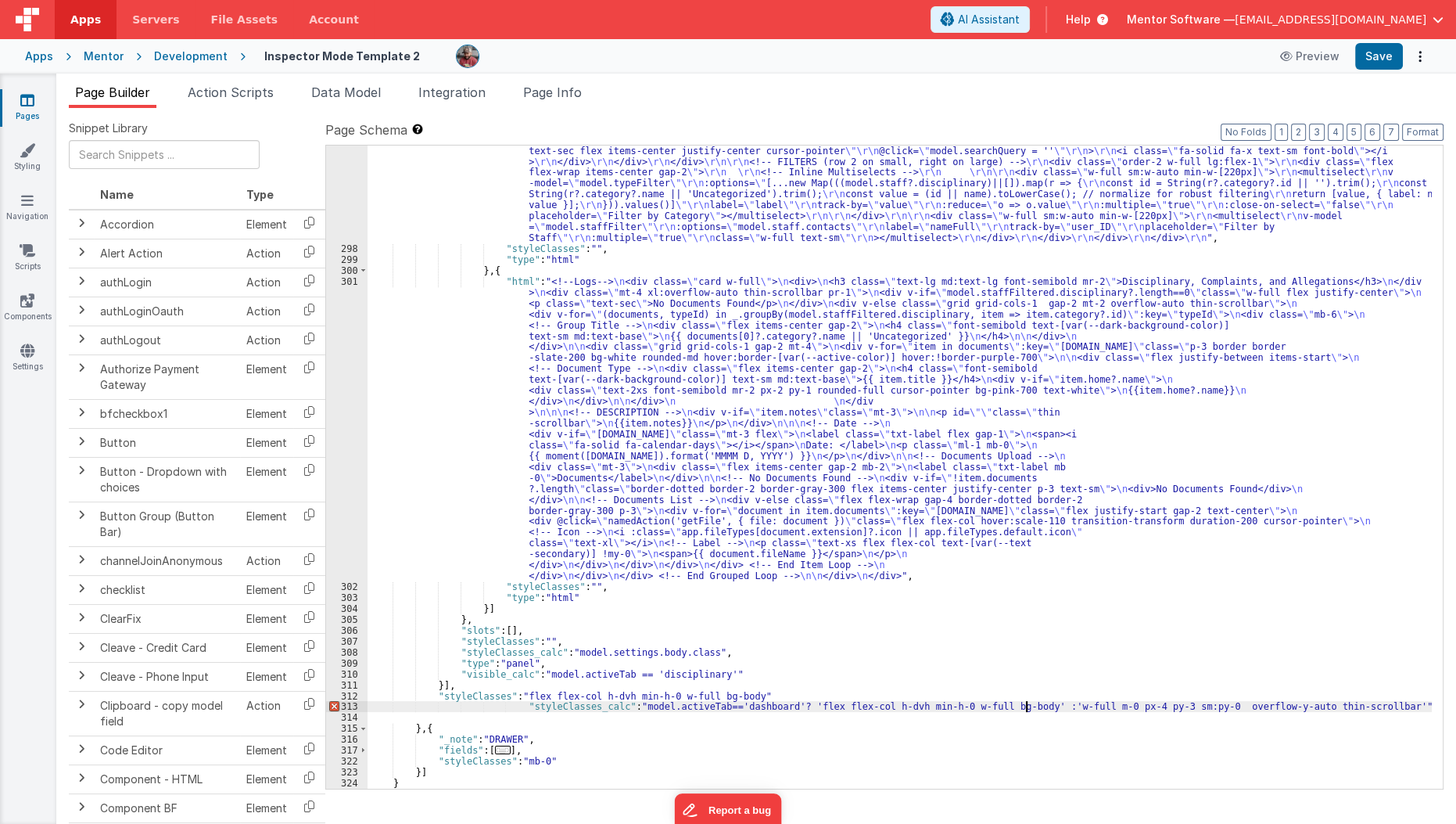
click at [1027, 707] on div ""html" : "<div class= \" flex flex-col lg:flex-row items-stretch lg:items-cente…" at bounding box center [900, 494] width 1065 height 807
click at [1090, 708] on div ""html" : "<div class= \" flex flex-col lg:flex-row items-stretch lg:items-cente…" at bounding box center [900, 494] width 1065 height 807
click at [1379, 63] on button "Save" at bounding box center [1378, 56] width 48 height 27
click at [1078, 702] on div ""html" : "<div class= \" flex flex-col lg:flex-row items-stretch lg:items-cente…" at bounding box center [900, 467] width 1064 height 643
click at [963, 692] on div ""html" : "<div class= \" flex flex-col lg:flex-row items-stretch lg:items-cente…" at bounding box center [900, 494] width 1065 height 807
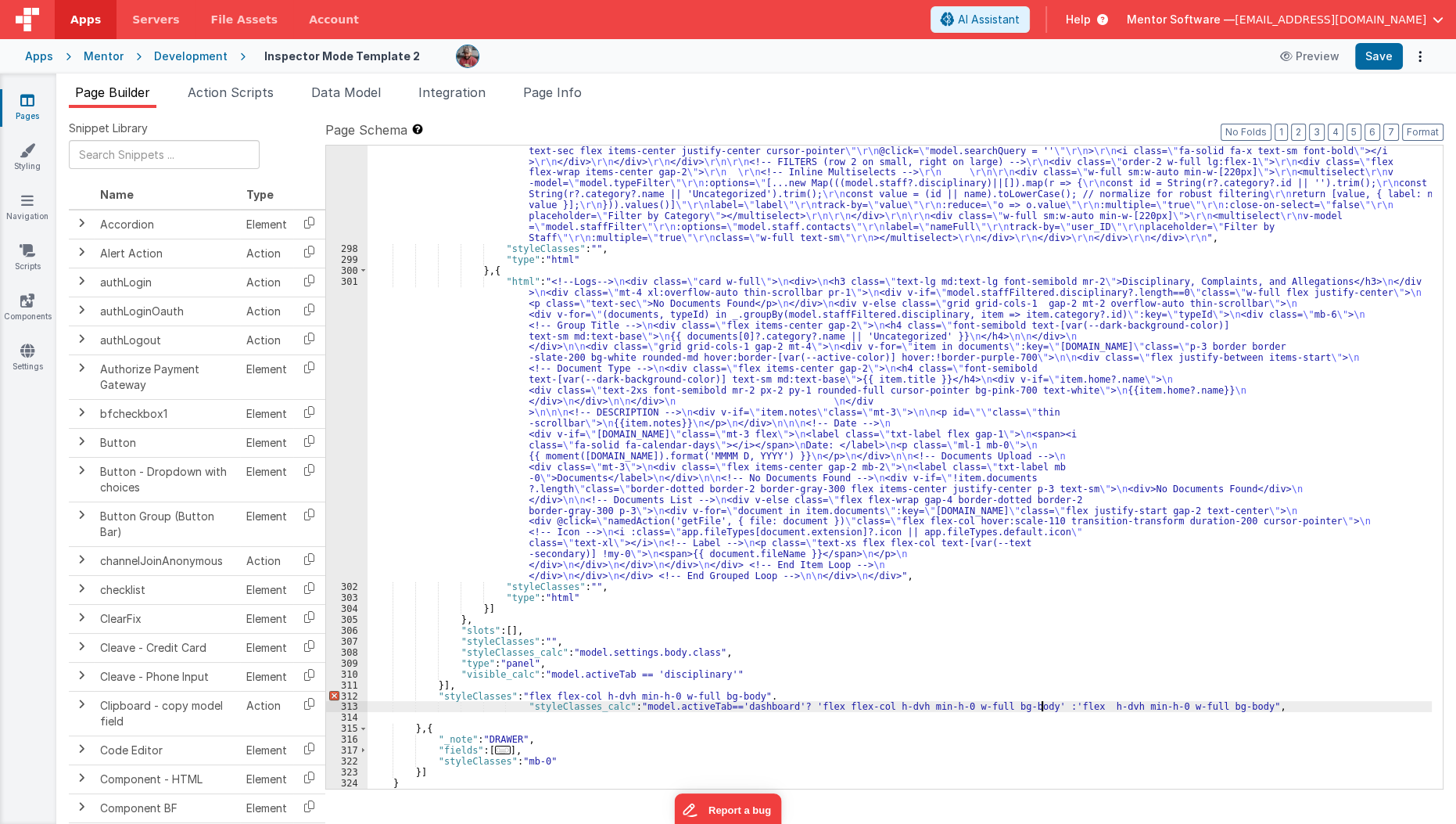
click at [1039, 706] on div ""html" : "<div class= \" flex flex-col lg:flex-row items-stretch lg:items-cente…" at bounding box center [900, 494] width 1065 height 807
click at [1048, 706] on div ""html" : "<div class= \" flex flex-col lg:flex-row items-stretch lg:items-cente…" at bounding box center [900, 494] width 1065 height 807
click at [1377, 56] on button "Save" at bounding box center [1378, 56] width 48 height 27
click at [1390, 707] on div ""html" : "<div class= \" flex flex-col lg:flex-row items-stretch lg:items-cente…" at bounding box center [900, 494] width 1065 height 807
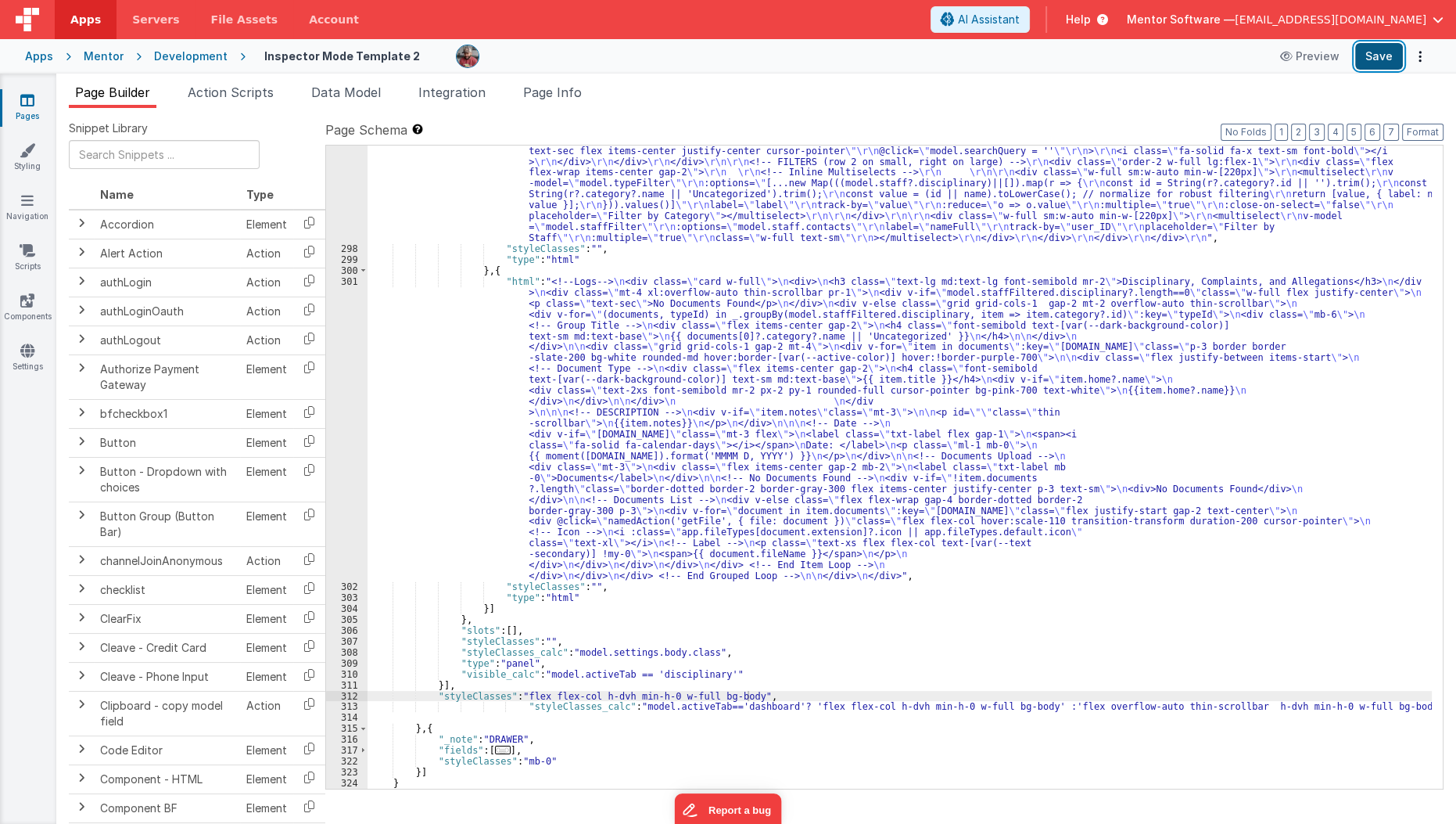
click at [1373, 53] on button "Save" at bounding box center [1378, 56] width 48 height 27
click at [1349, 705] on div ""html" : "<div class= \" flex flex-col lg:flex-row items-stretch lg:items-cente…" at bounding box center [900, 494] width 1065 height 807
click at [1382, 65] on button "Save" at bounding box center [1378, 56] width 48 height 27
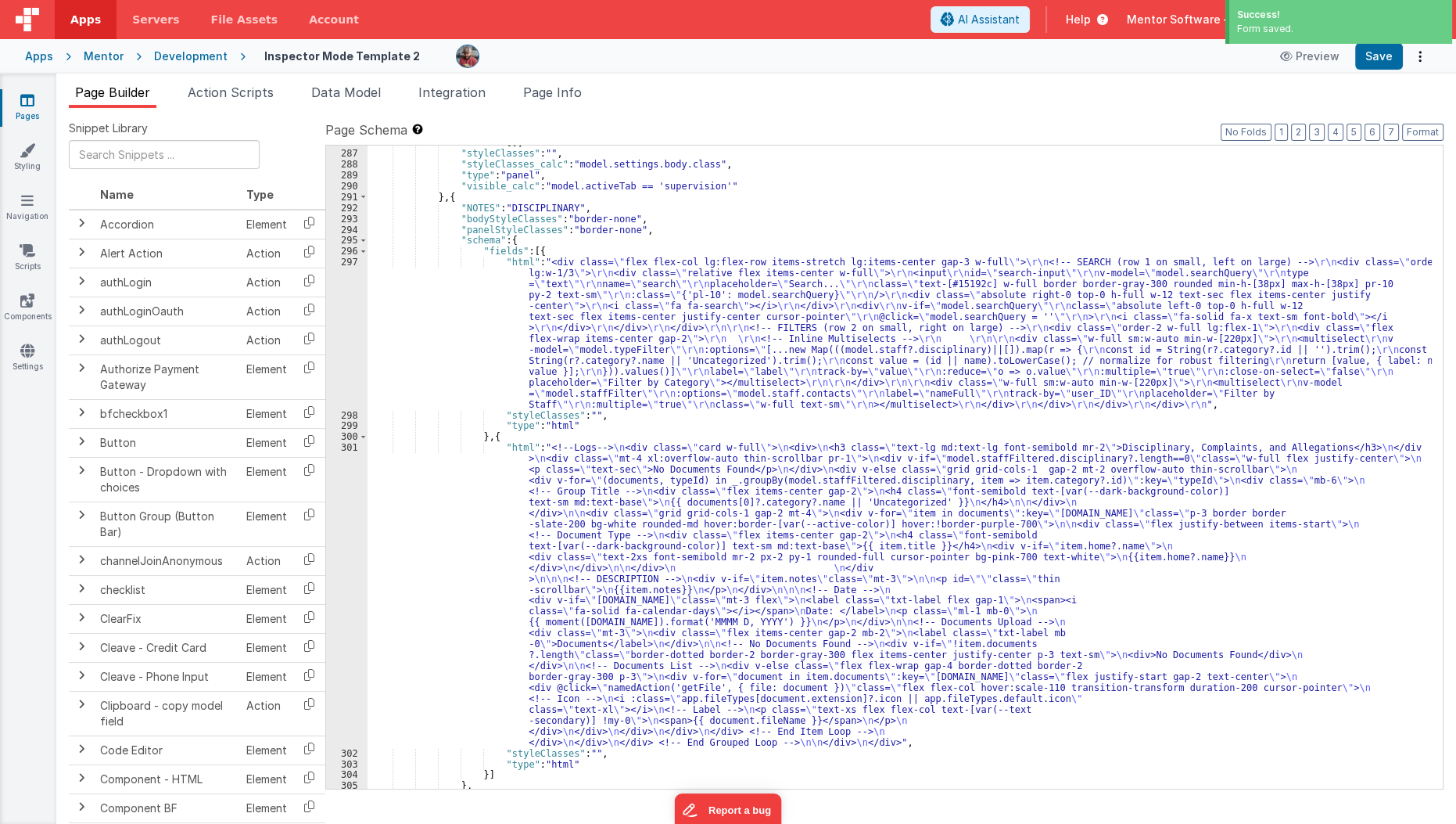
scroll to position [8067, 0]
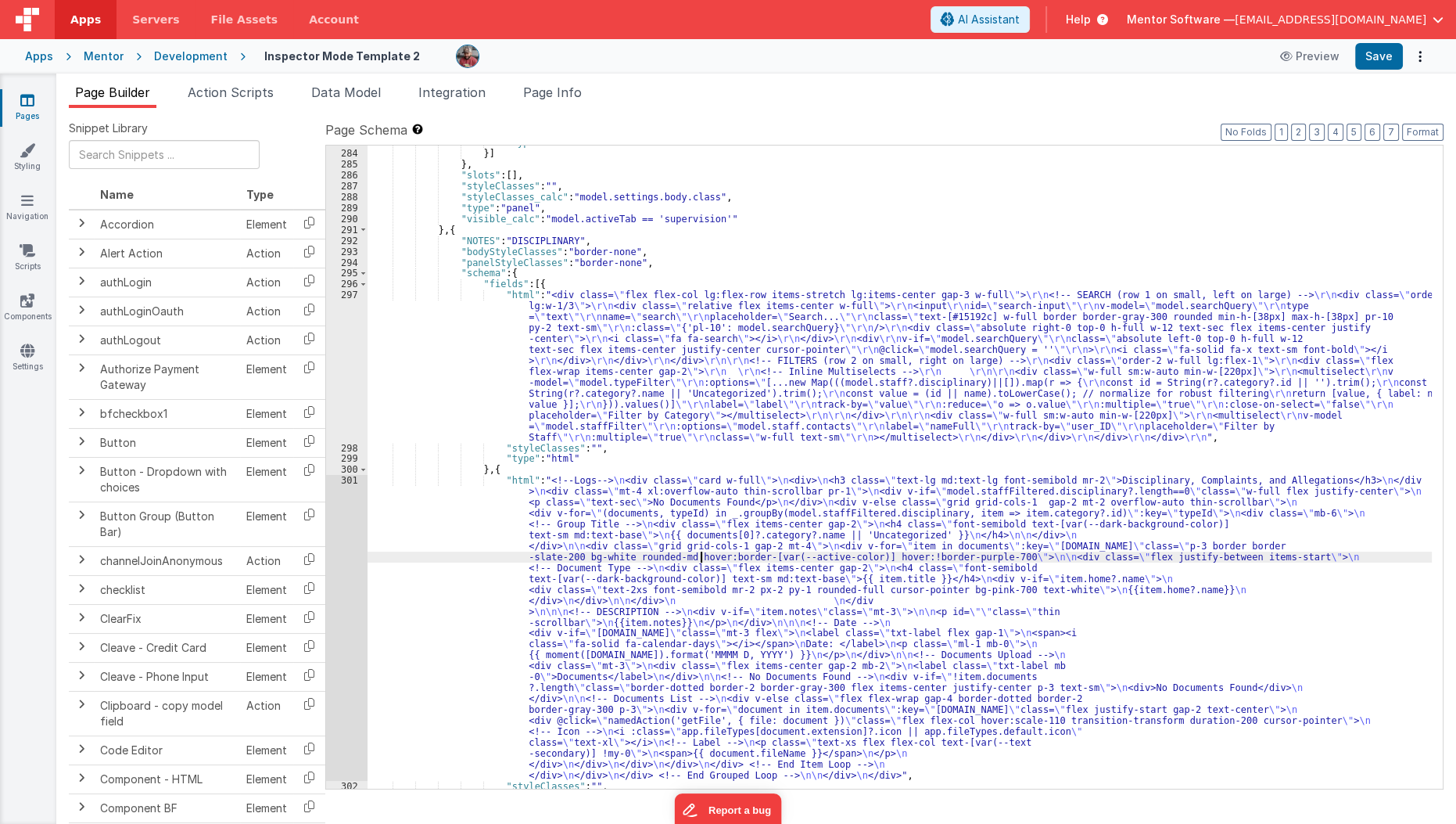
click at [700, 551] on div ""type" : "html" }] } , "slots" : [ ] , "styleClasses" : "" , "styleClasses_calc…" at bounding box center [900, 470] width 1065 height 665
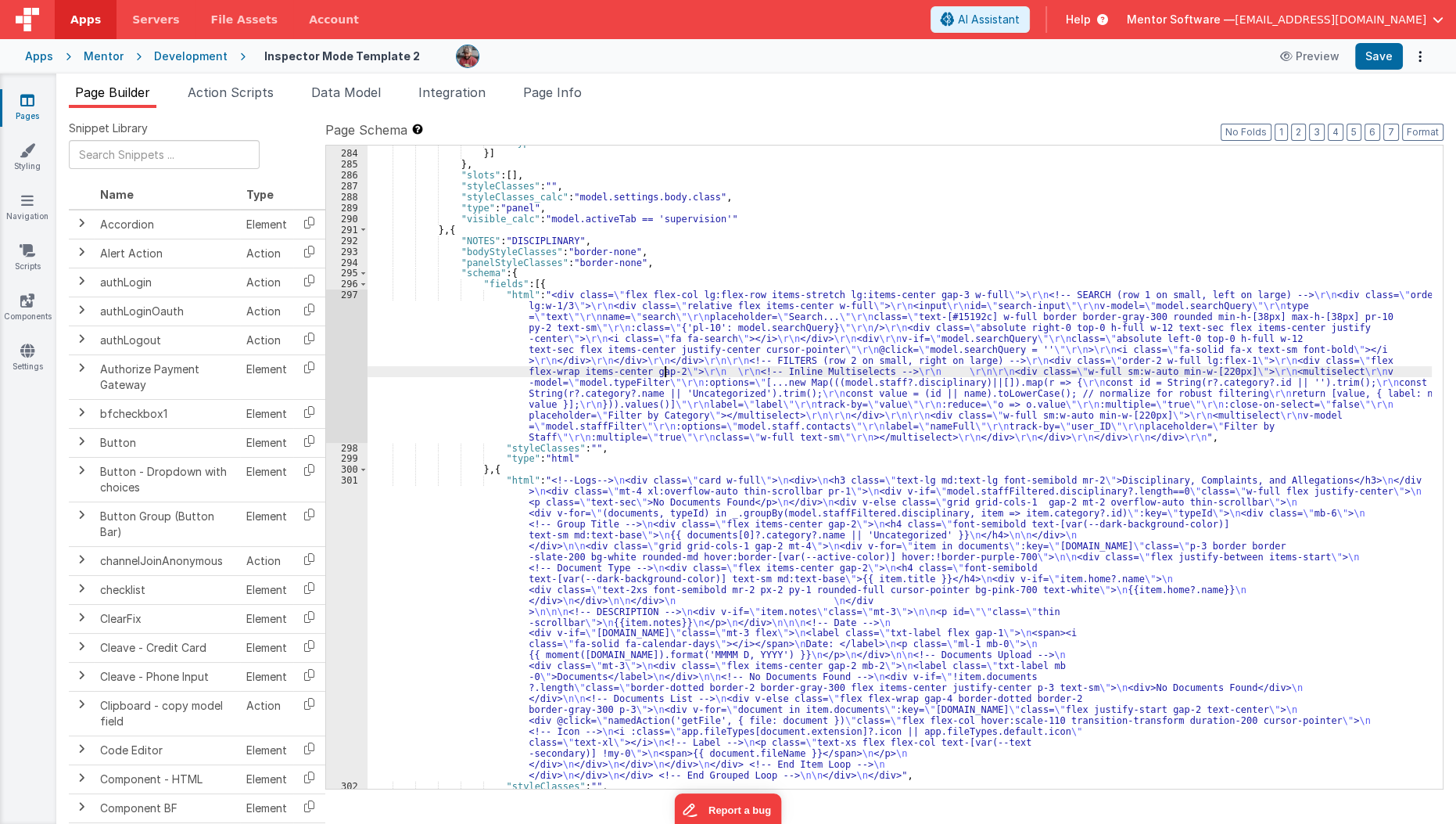
click at [664, 365] on div ""type" : "html" }] } , "slots" : [ ] , "styleClasses" : "" , "styleClasses_calc…" at bounding box center [900, 470] width 1065 height 665
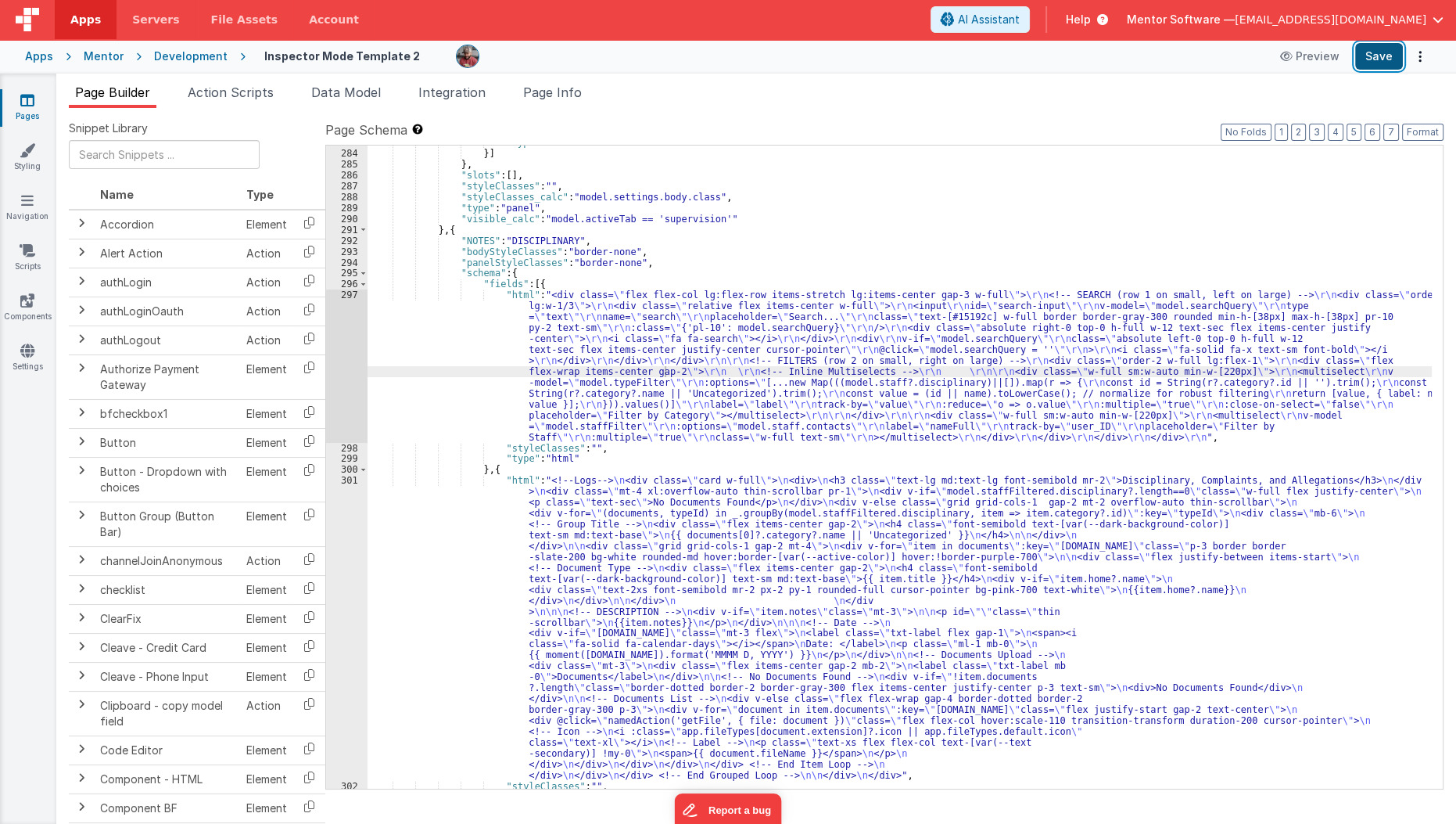
click at [1368, 49] on button "Save" at bounding box center [1378, 56] width 48 height 27
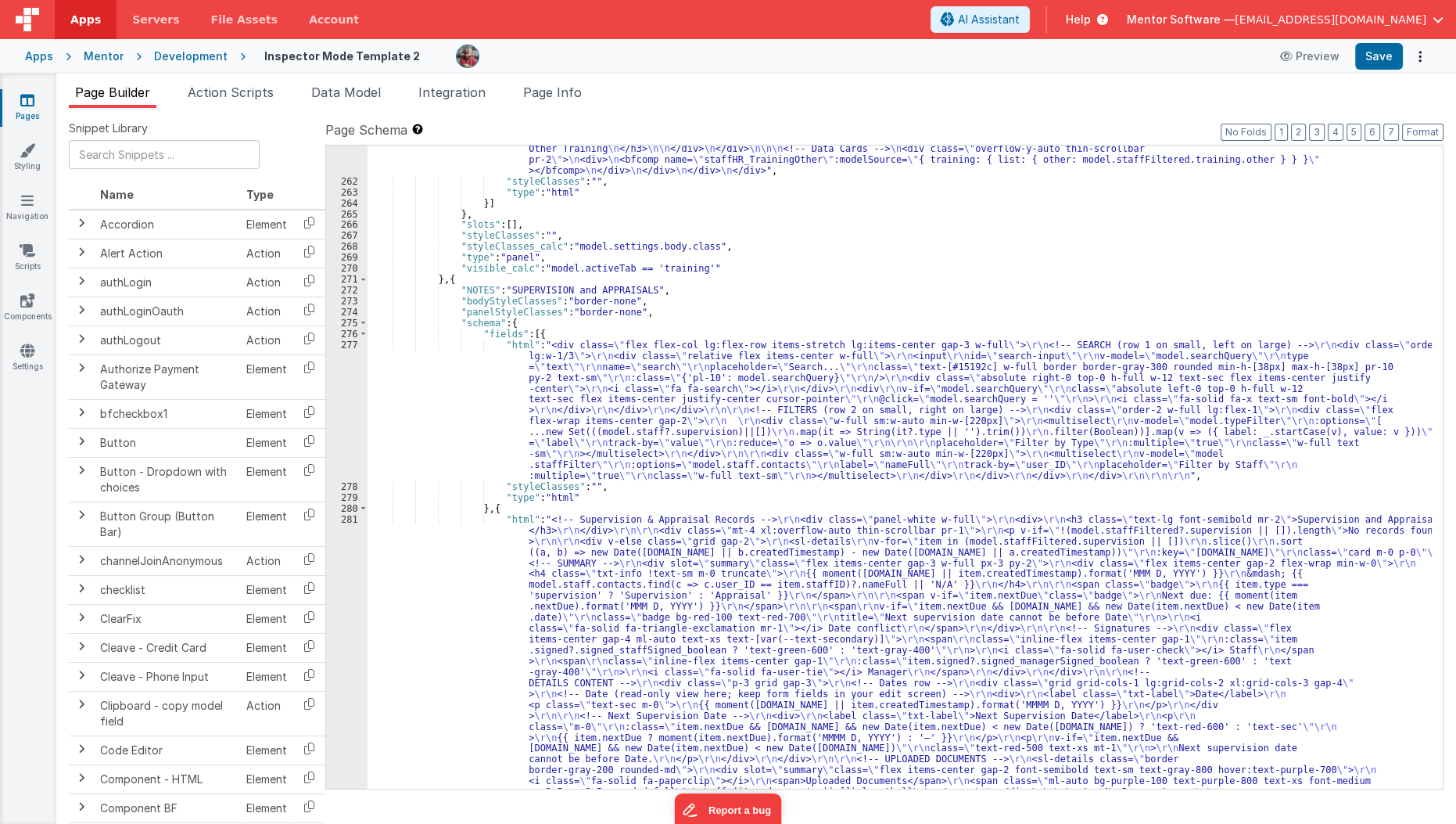
scroll to position [7220, 0]
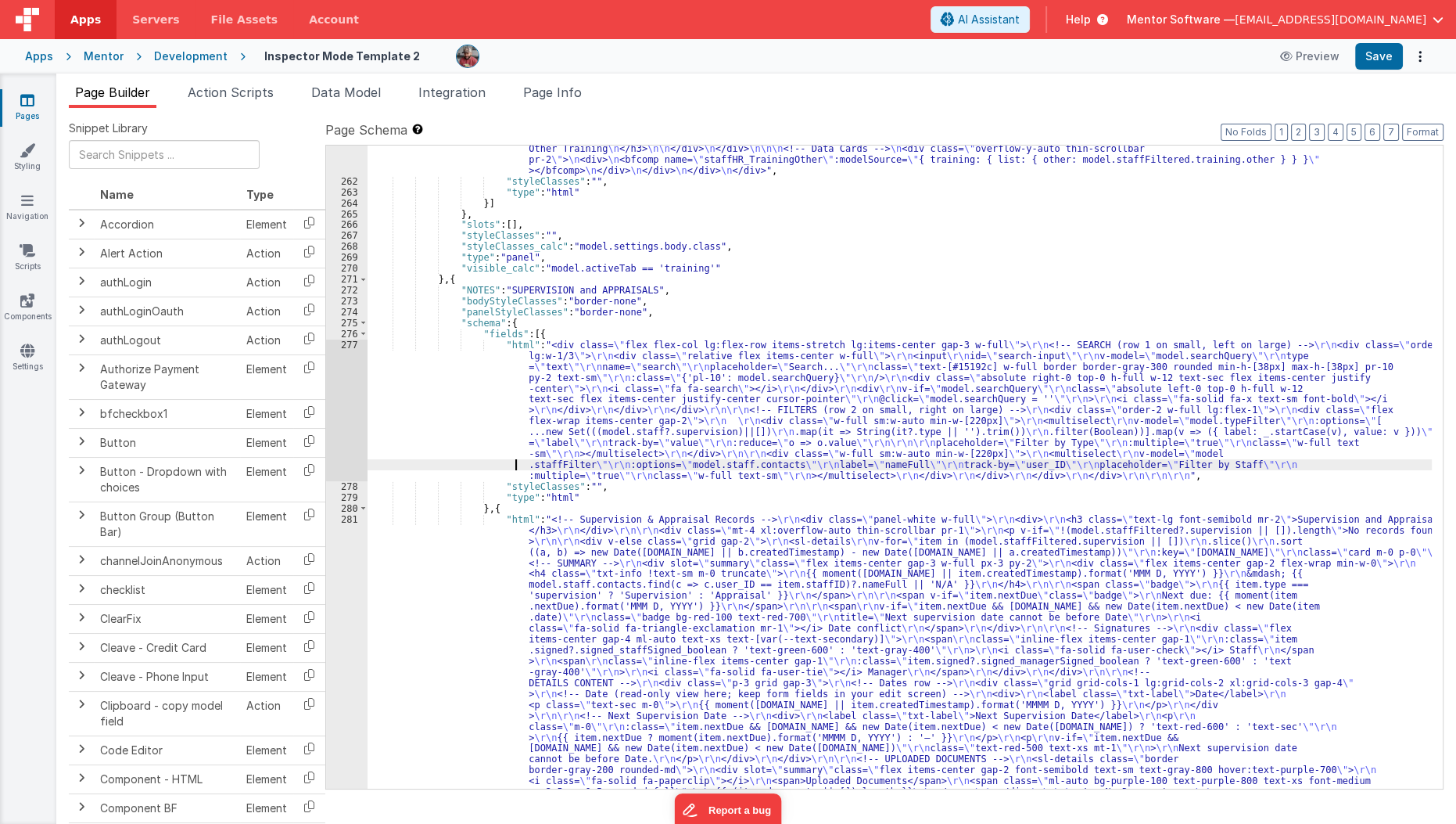
click at [456, 463] on div ""html" : "<!-- Mandatory --> \n <div class= \" flex flex-col mb-2 w-full \" > \…" at bounding box center [900, 677] width 1065 height 1200
click at [454, 459] on div ""html" : "<!-- Mandatory --> \n <div class= \" flex flex-col mb-2 w-full \" > \…" at bounding box center [900, 677] width 1065 height 1200
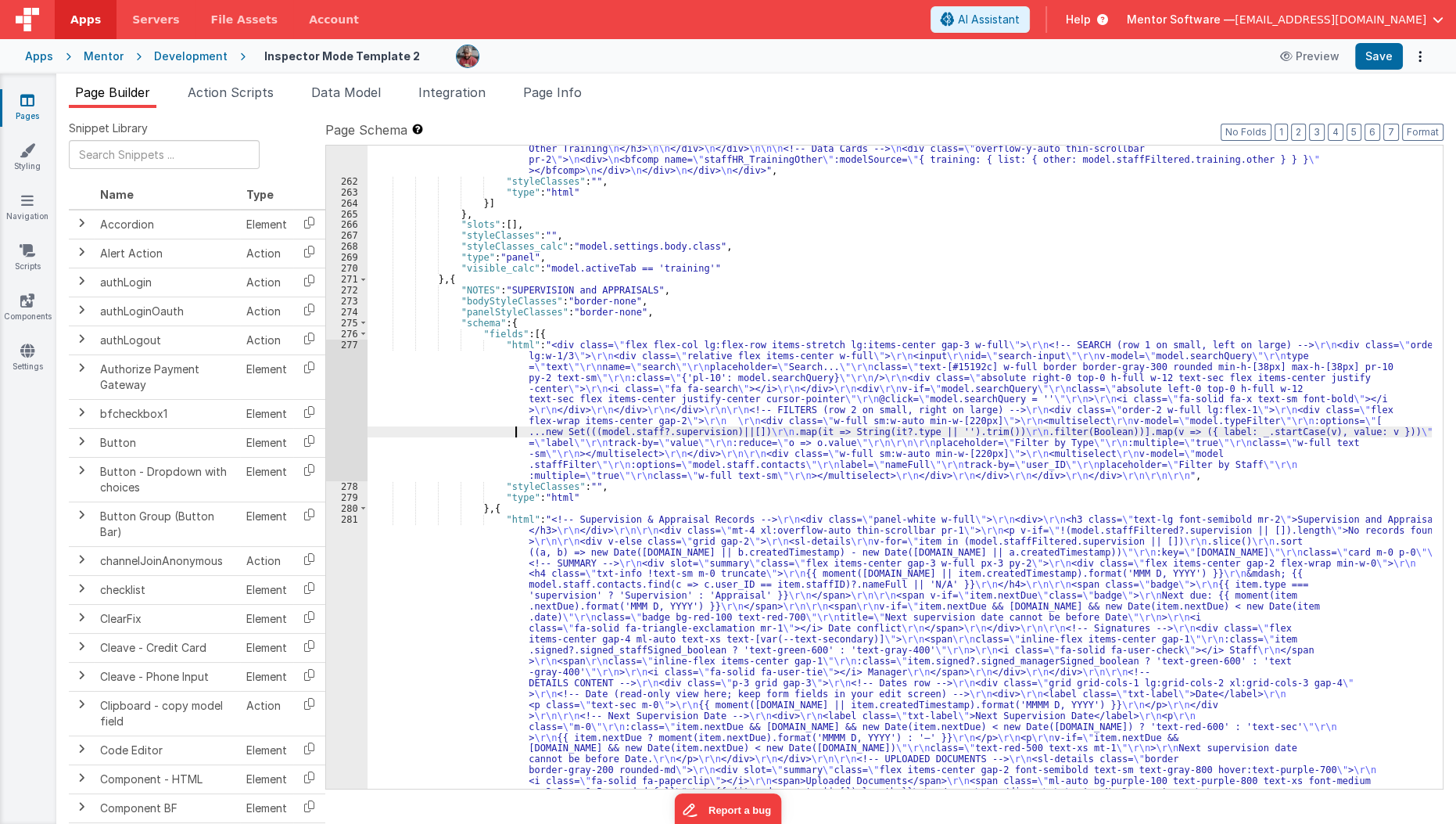
click at [461, 427] on div ""html" : "<!-- Mandatory --> \n <div class= \" flex flex-col mb-2 w-full \" > \…" at bounding box center [900, 677] width 1065 height 1200
click at [341, 448] on div "277" at bounding box center [346, 410] width 42 height 142
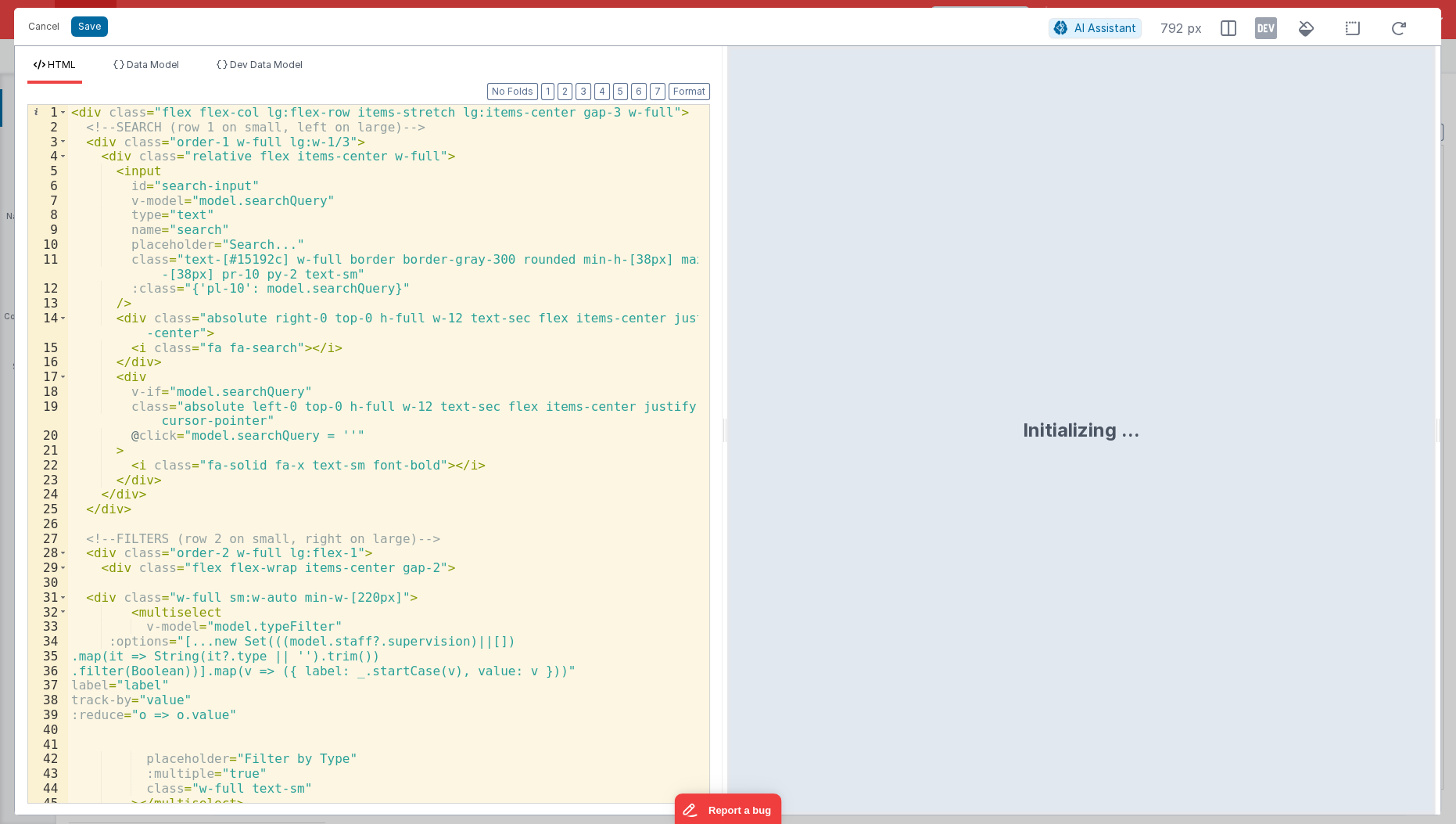
click at [630, 114] on div "< div class = "flex flex-col lg:flex-row items-stretch lg:items-center gap-3 w-…" at bounding box center [384, 470] width 632 height 729
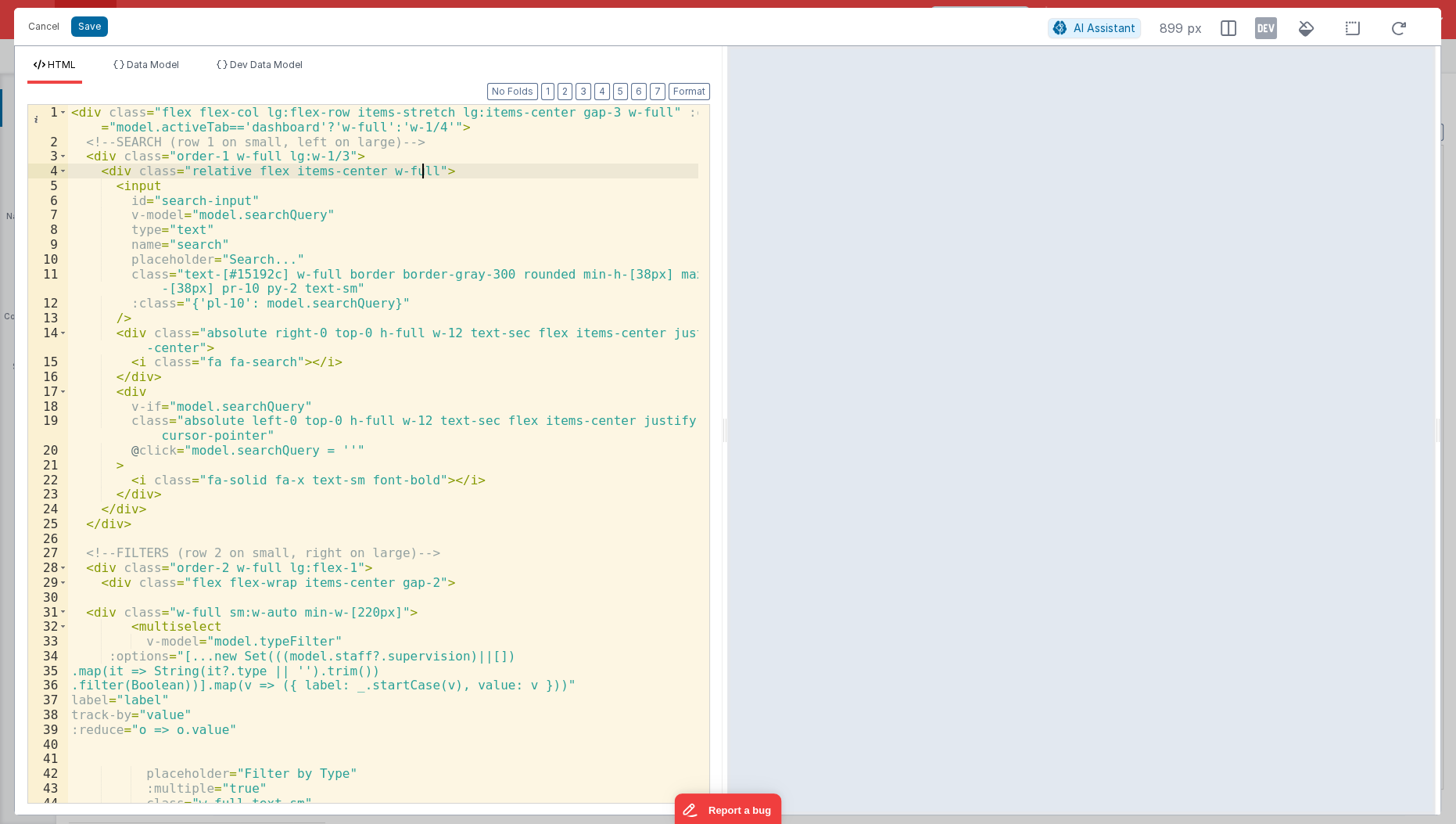
click at [630, 165] on div "< div class = "flex flex-col lg:flex-row items-stretch lg:items-center gap-3 w-…" at bounding box center [384, 477] width 632 height 743
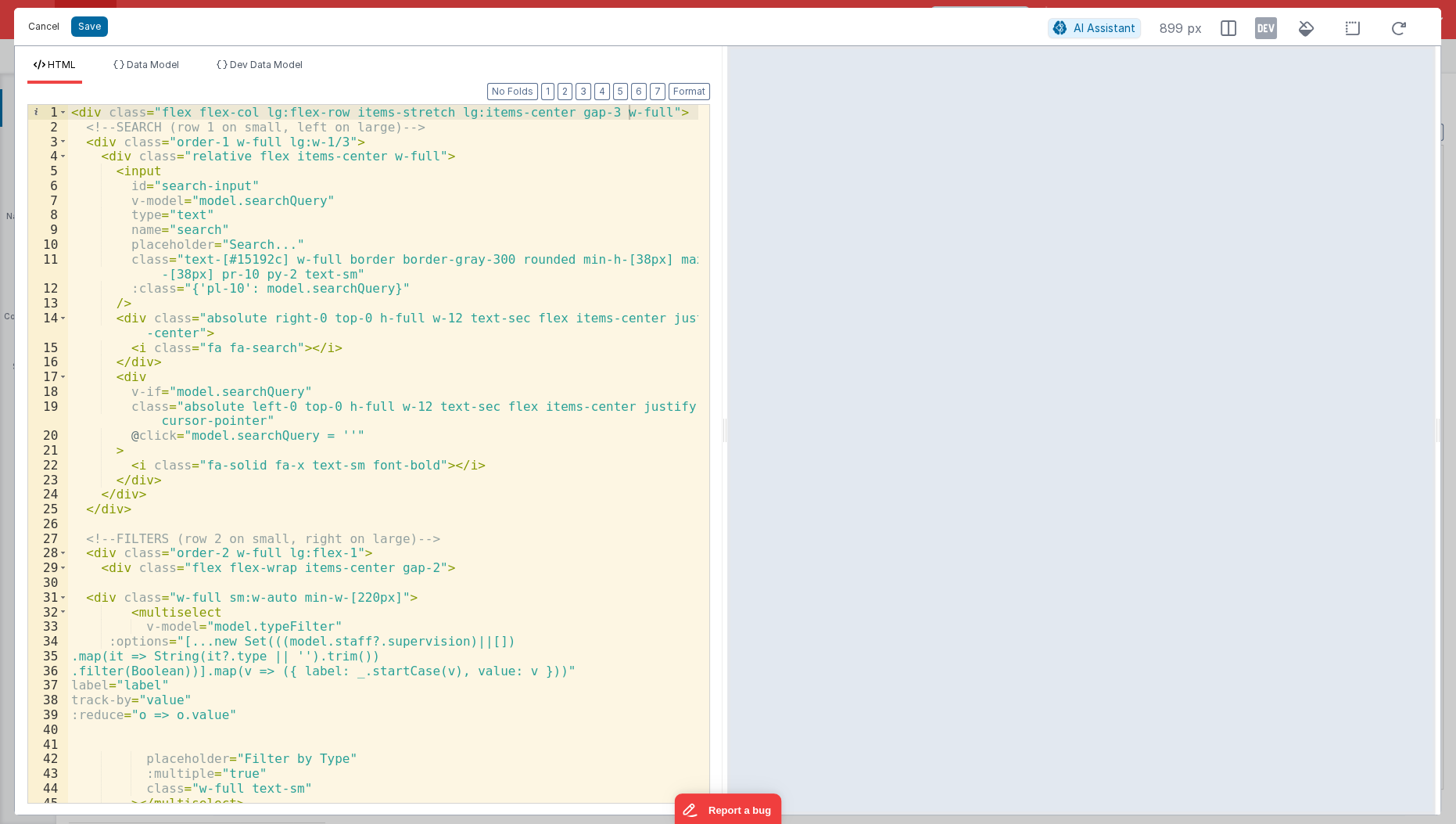
click at [34, 31] on button "Cancel" at bounding box center [44, 27] width 47 height 22
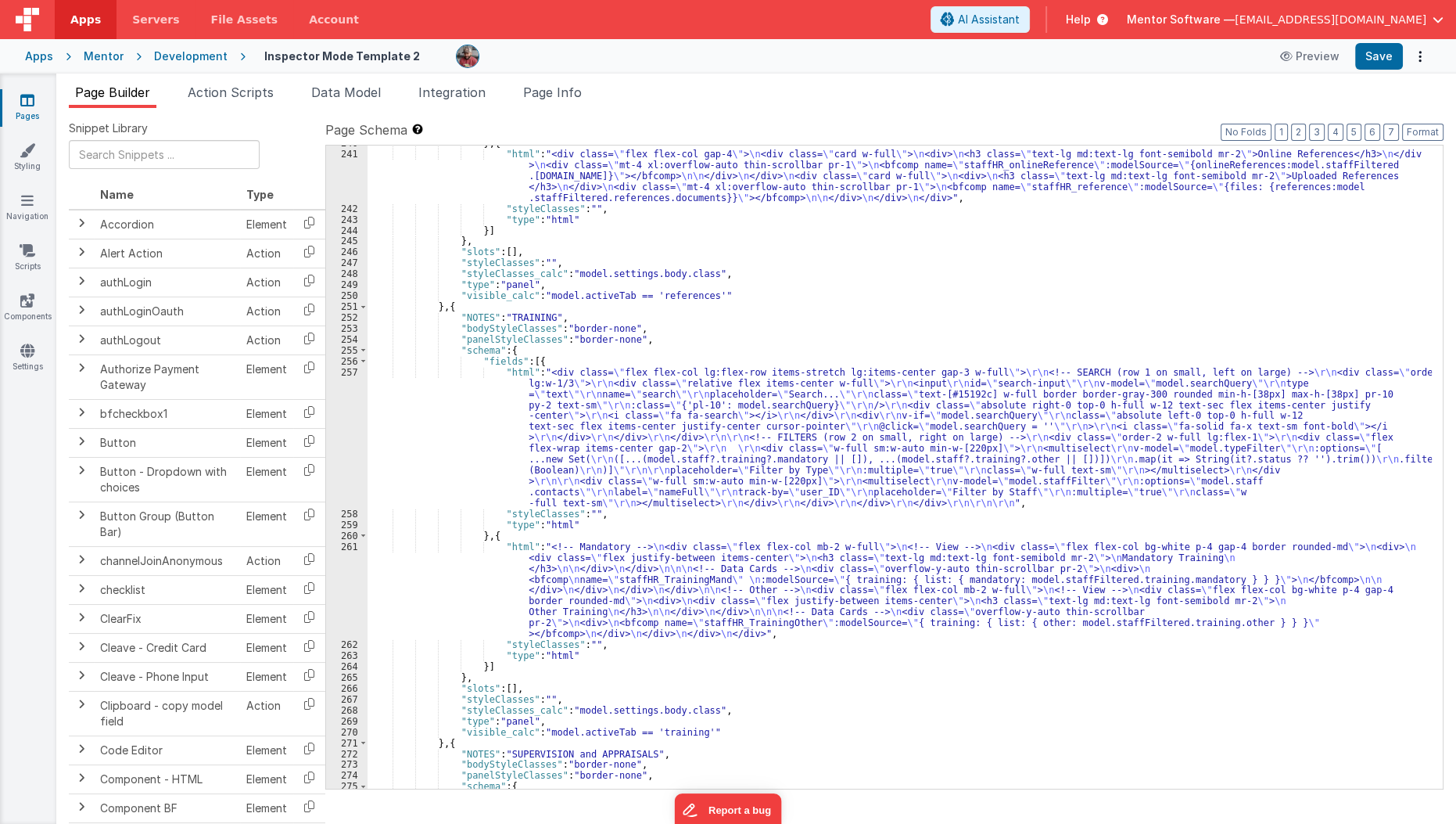
scroll to position [6757, 0]
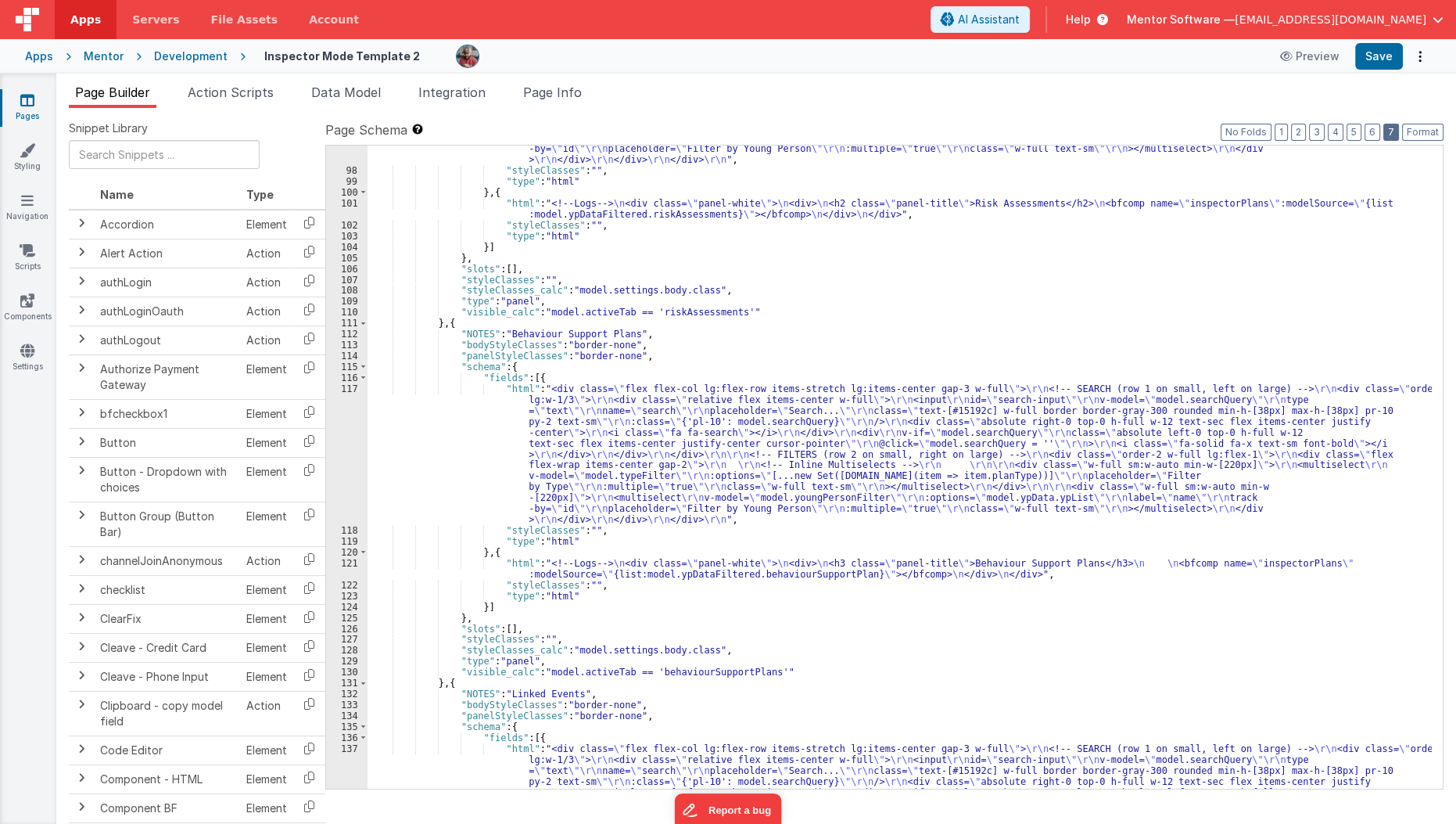
click at [1386, 129] on button "7" at bounding box center [1391, 132] width 16 height 17
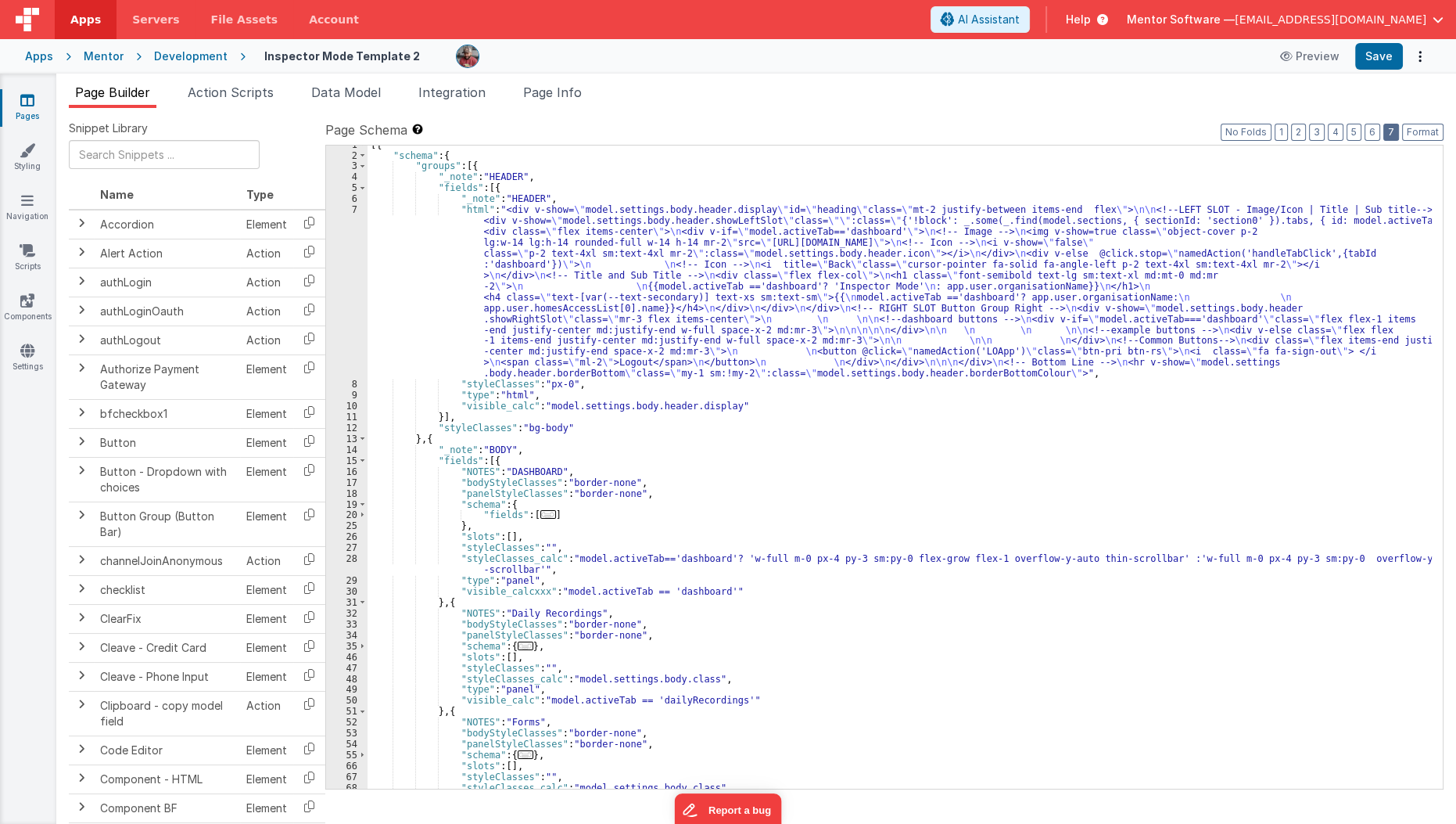
scroll to position [0, 0]
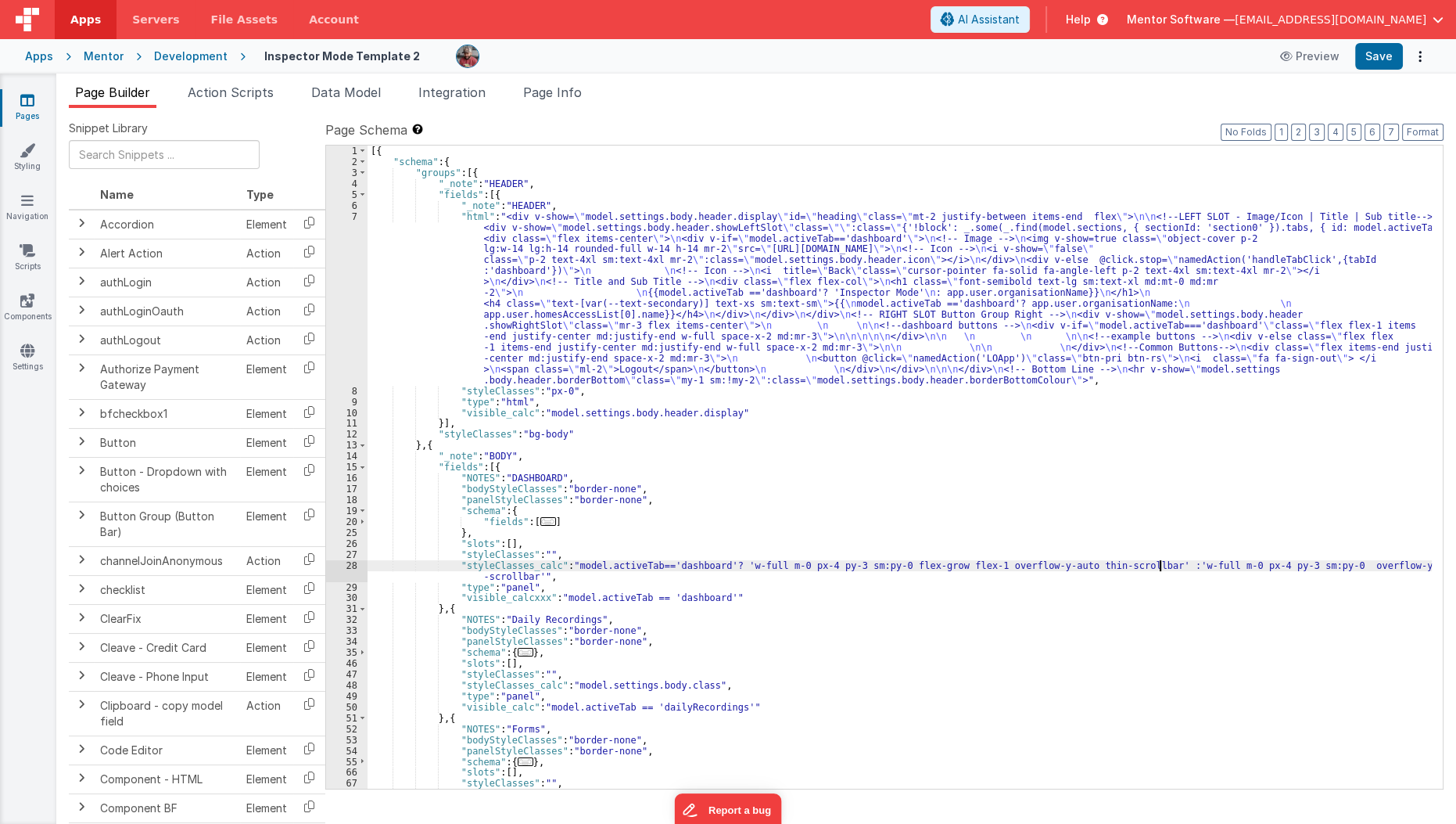
click at [1161, 565] on div "[{ "schema" : { "groups" : [{ "_note" : "HEADER" , "fields" : [{ "_note" : "HEA…" at bounding box center [900, 478] width 1065 height 665
click at [1375, 60] on button "Save" at bounding box center [1378, 56] width 48 height 27
click at [1131, 568] on div "[{ "schema" : { "groups" : [{ "_note" : "HEADER" , "fields" : [{ "_note" : "HEA…" at bounding box center [900, 478] width 1065 height 665
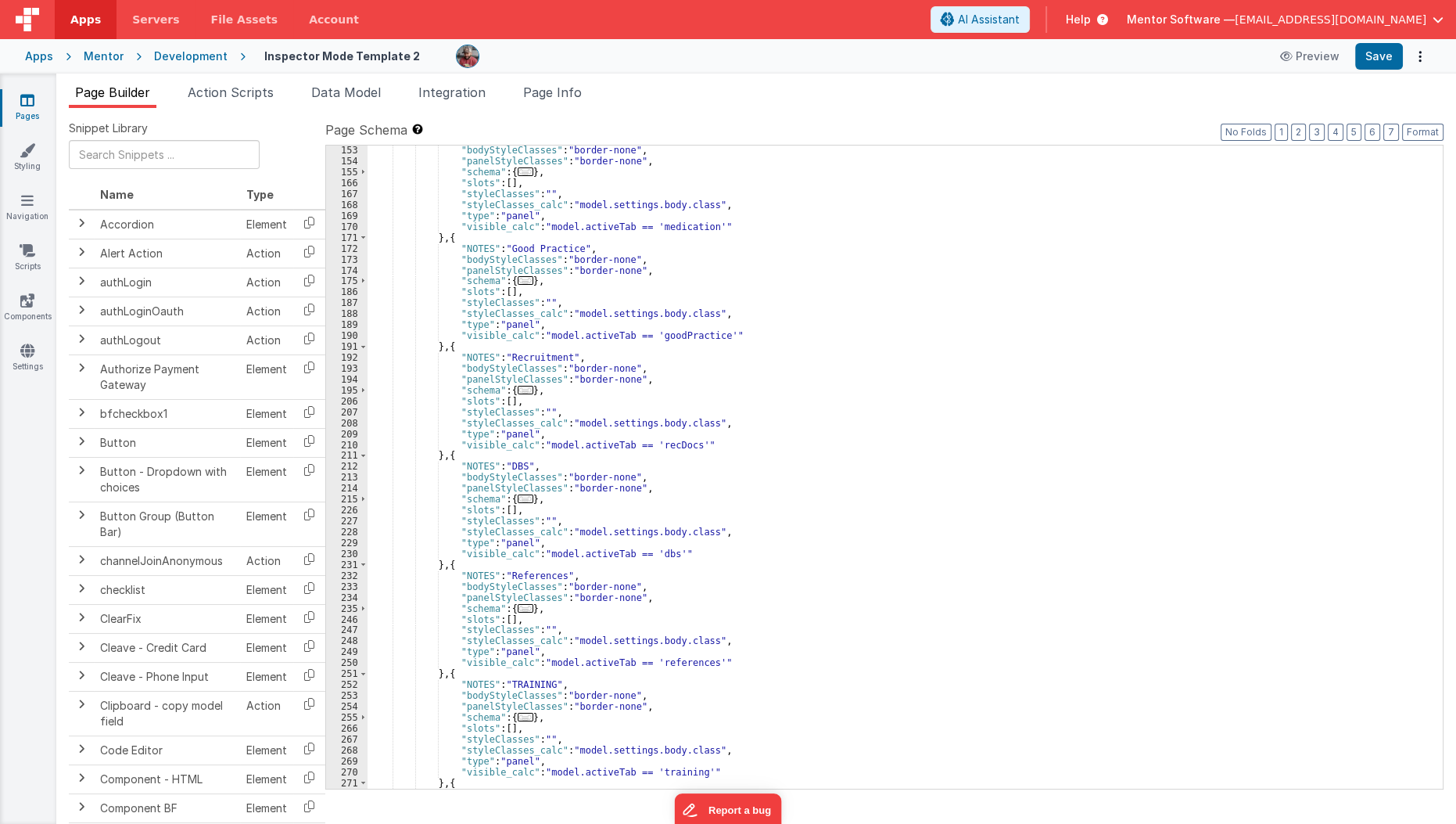
scroll to position [1526, 0]
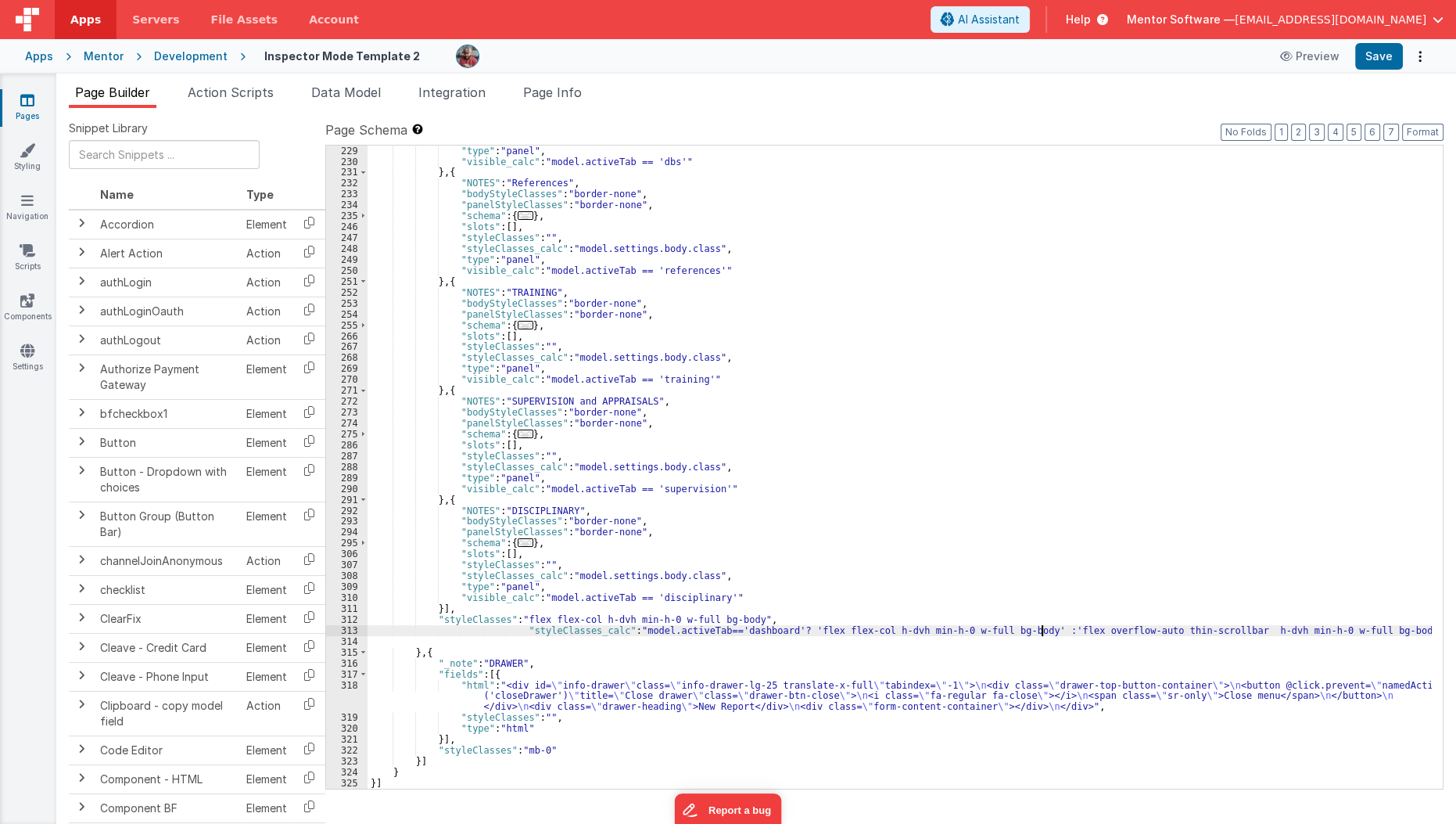
click at [1041, 633] on div ""type" : "panel" , "visible_calc" : "model.activeTab == 'dbs'" } , { "NOTES" : …" at bounding box center [900, 478] width 1065 height 665
click at [1052, 627] on div ""type" : "panel" , "visible_calc" : "model.activeTab == 'dbs'" } , { "NOTES" : …" at bounding box center [900, 478] width 1065 height 665
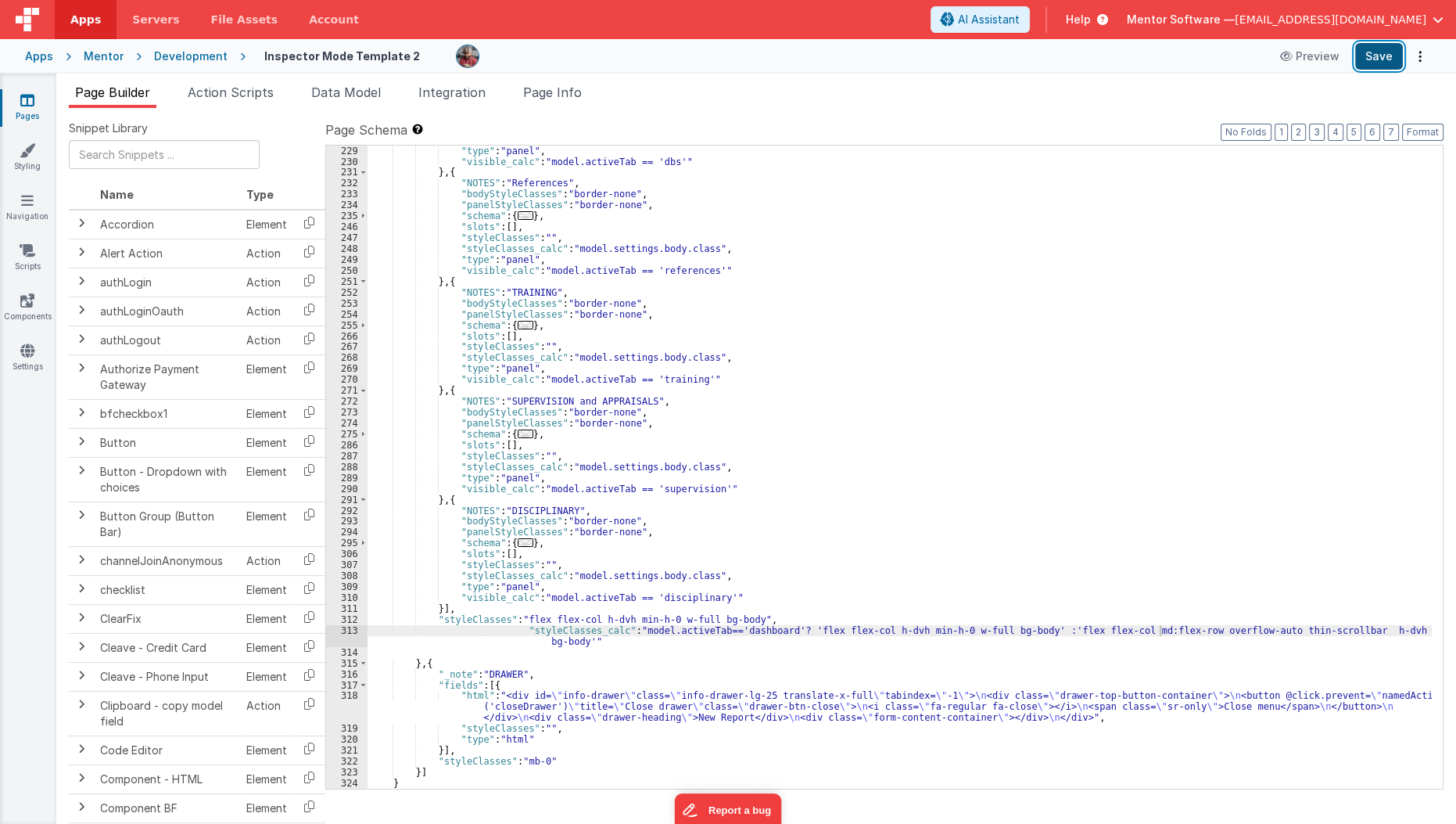
click at [1369, 63] on button "Save" at bounding box center [1378, 56] width 48 height 27
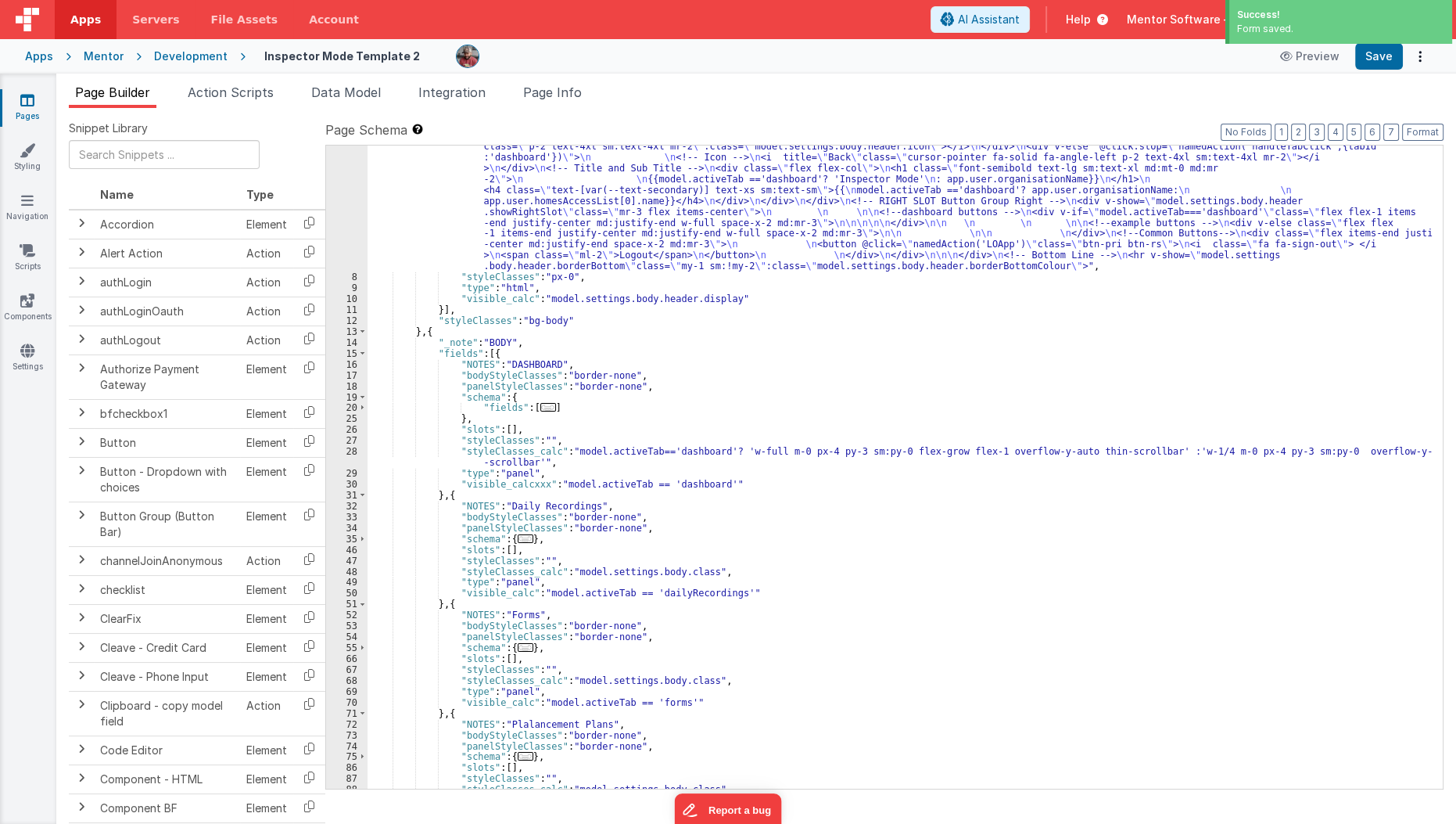
scroll to position [0, 0]
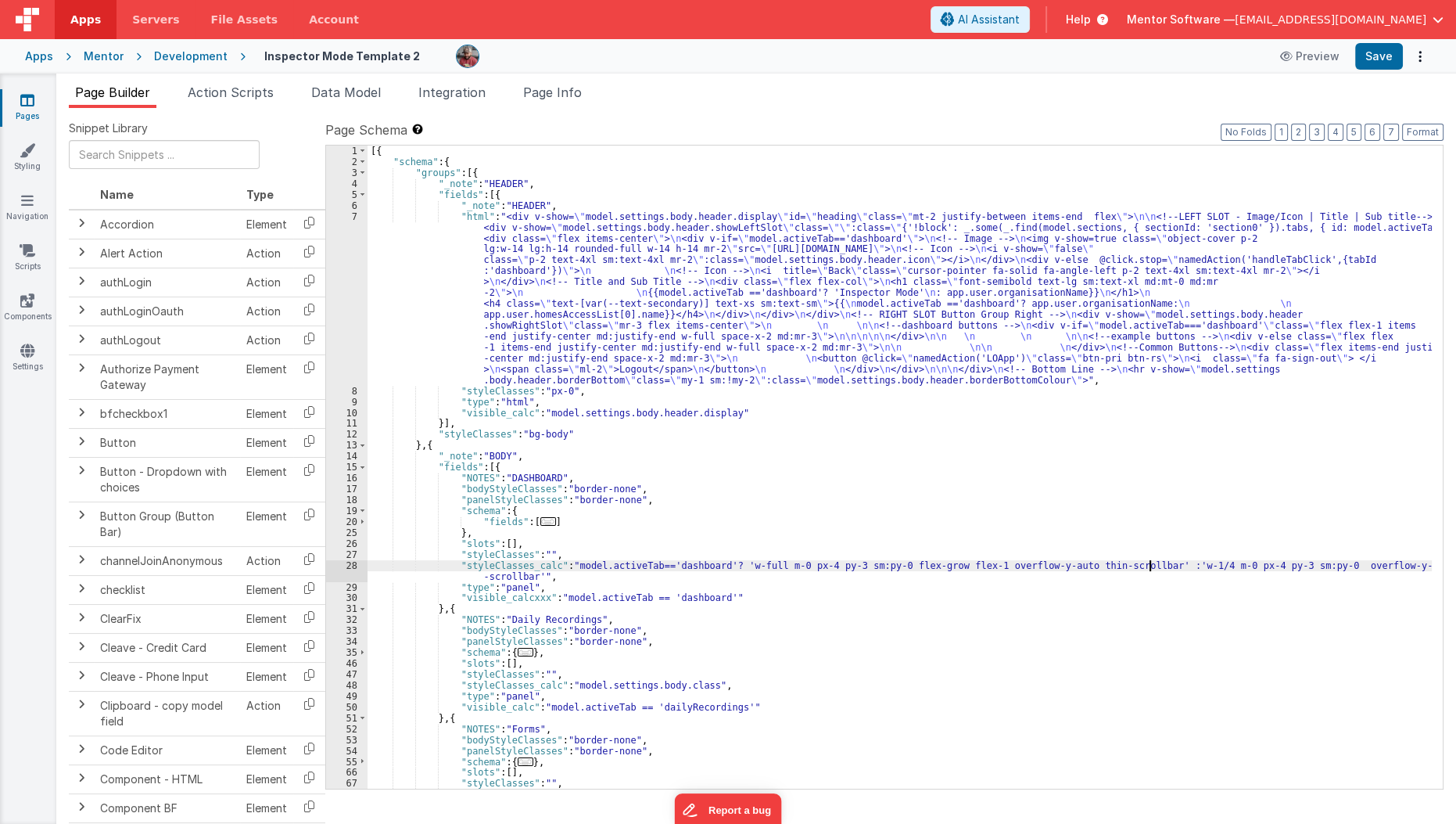
click at [1147, 568] on div "[{ "schema" : { "groups" : [{ "_note" : "HEADER" , "fields" : [{ "_note" : "HEA…" at bounding box center [900, 478] width 1065 height 665
click at [1368, 60] on button "Save" at bounding box center [1378, 56] width 48 height 27
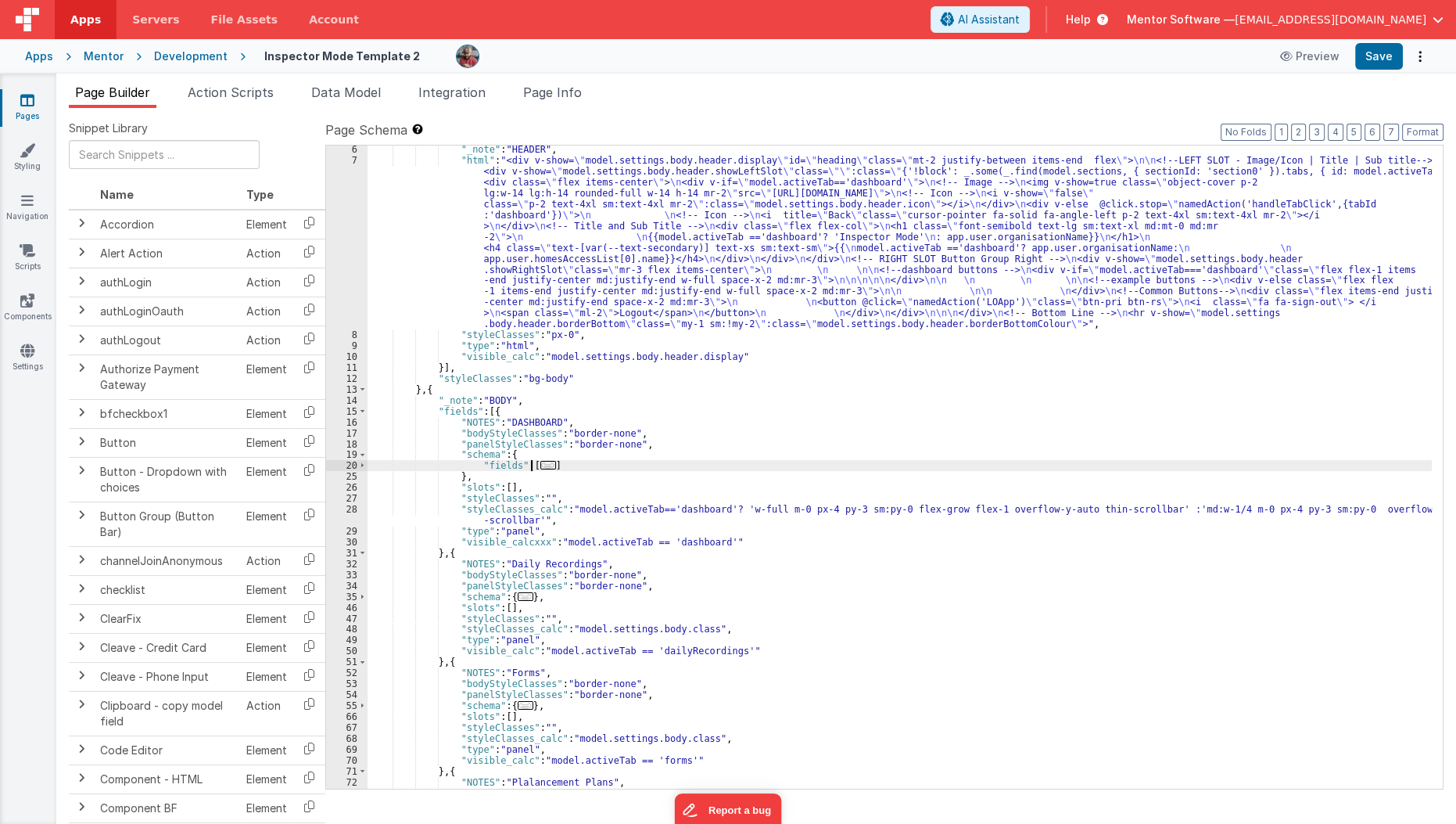
click at [540, 465] on span "..." at bounding box center [548, 465] width 16 height 9
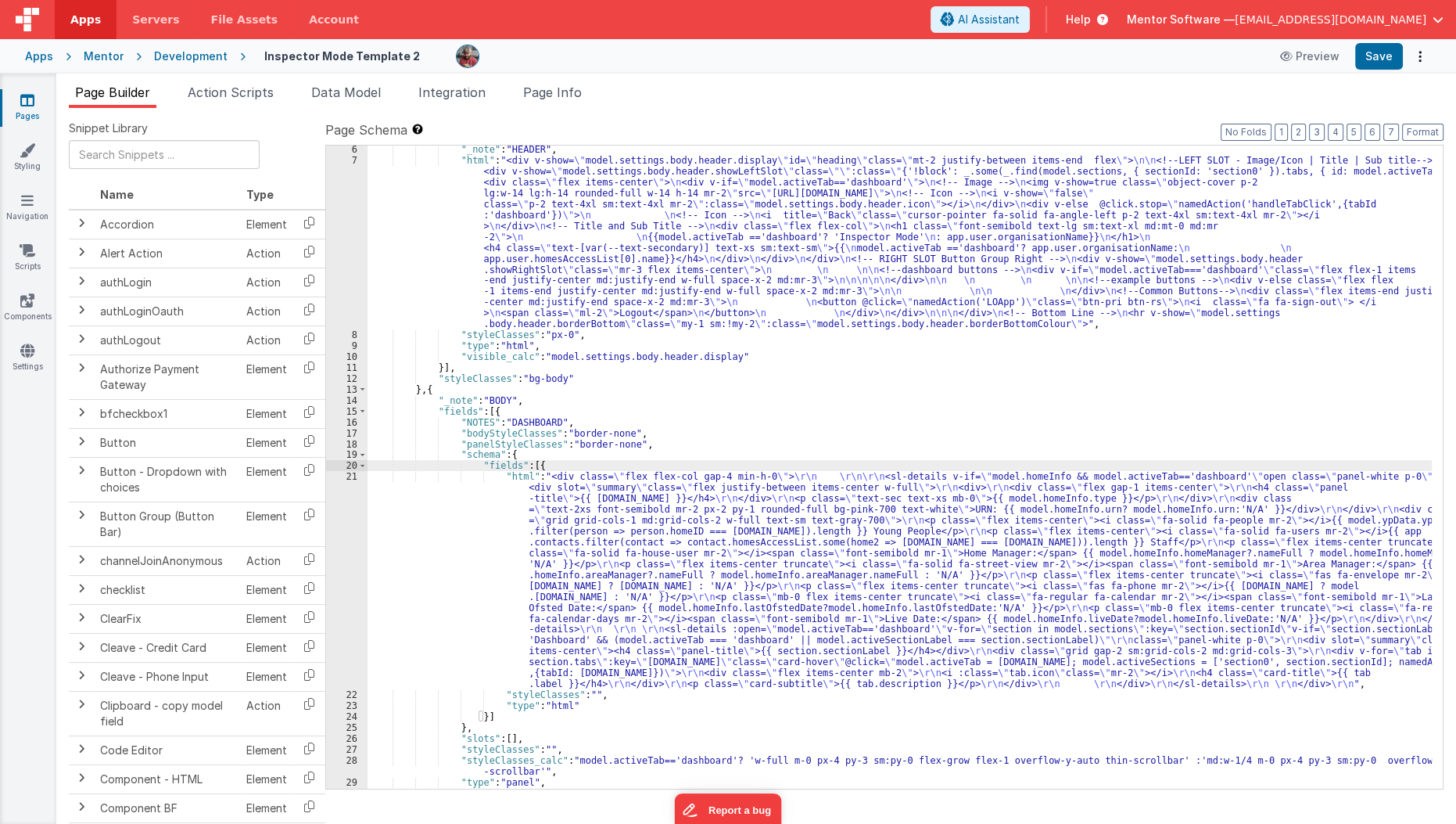
click at [474, 608] on div ""_note" : "HEADER" , "html" : "<div v-show= \" model.settings.body.header.displ…" at bounding box center [900, 477] width 1065 height 665
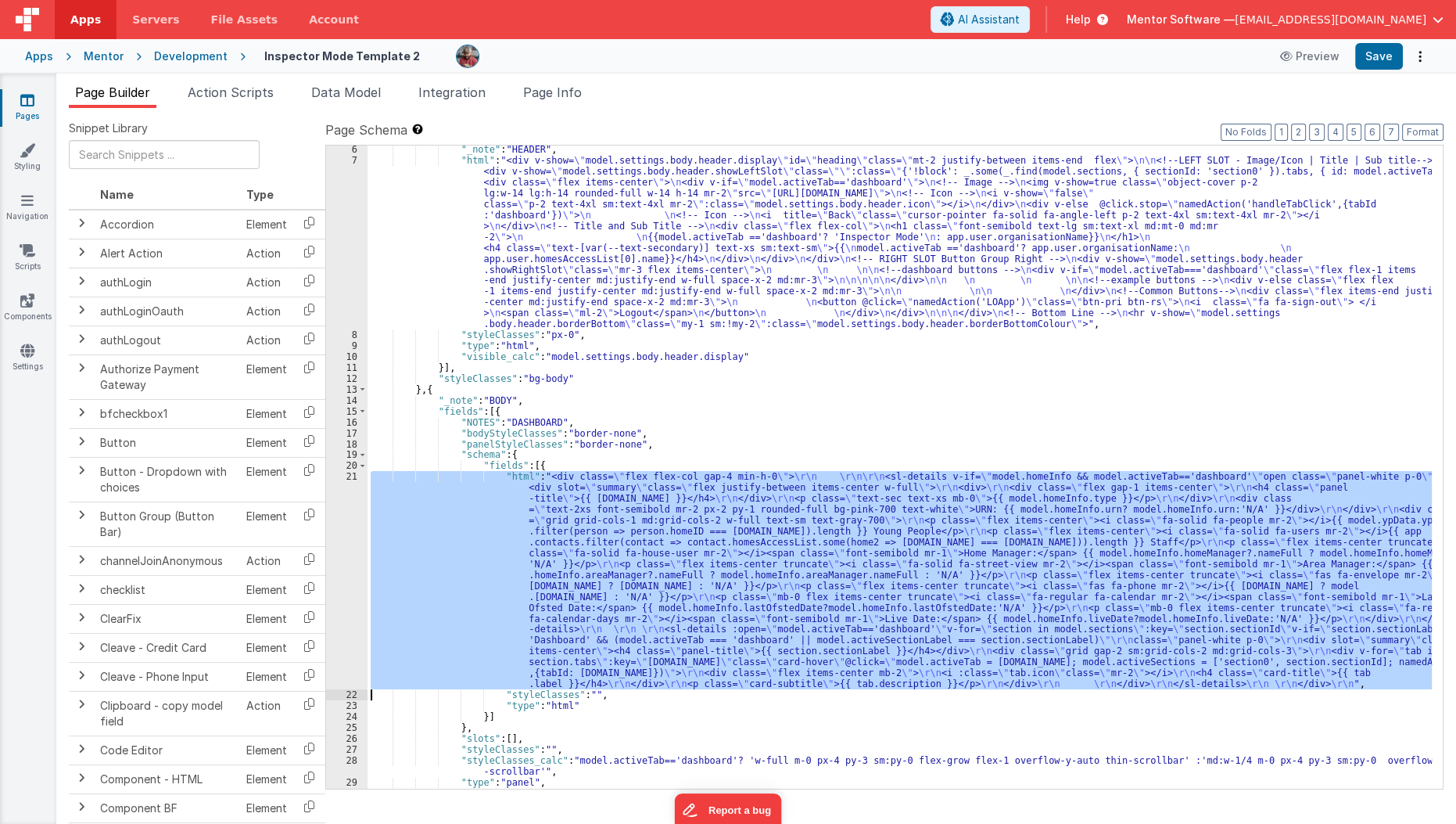
click at [338, 609] on div "21" at bounding box center [346, 580] width 42 height 218
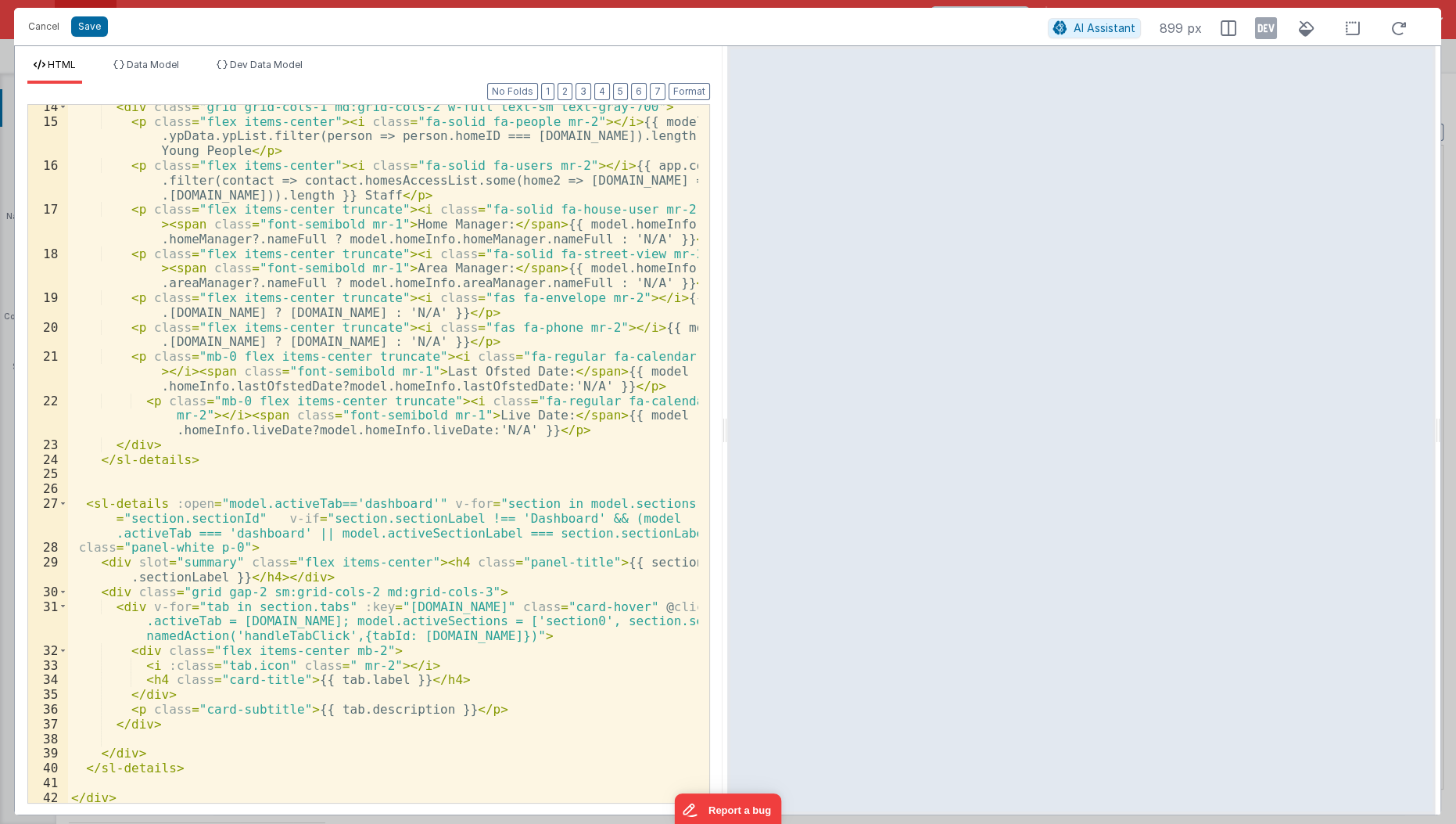
scroll to position [241, 0]
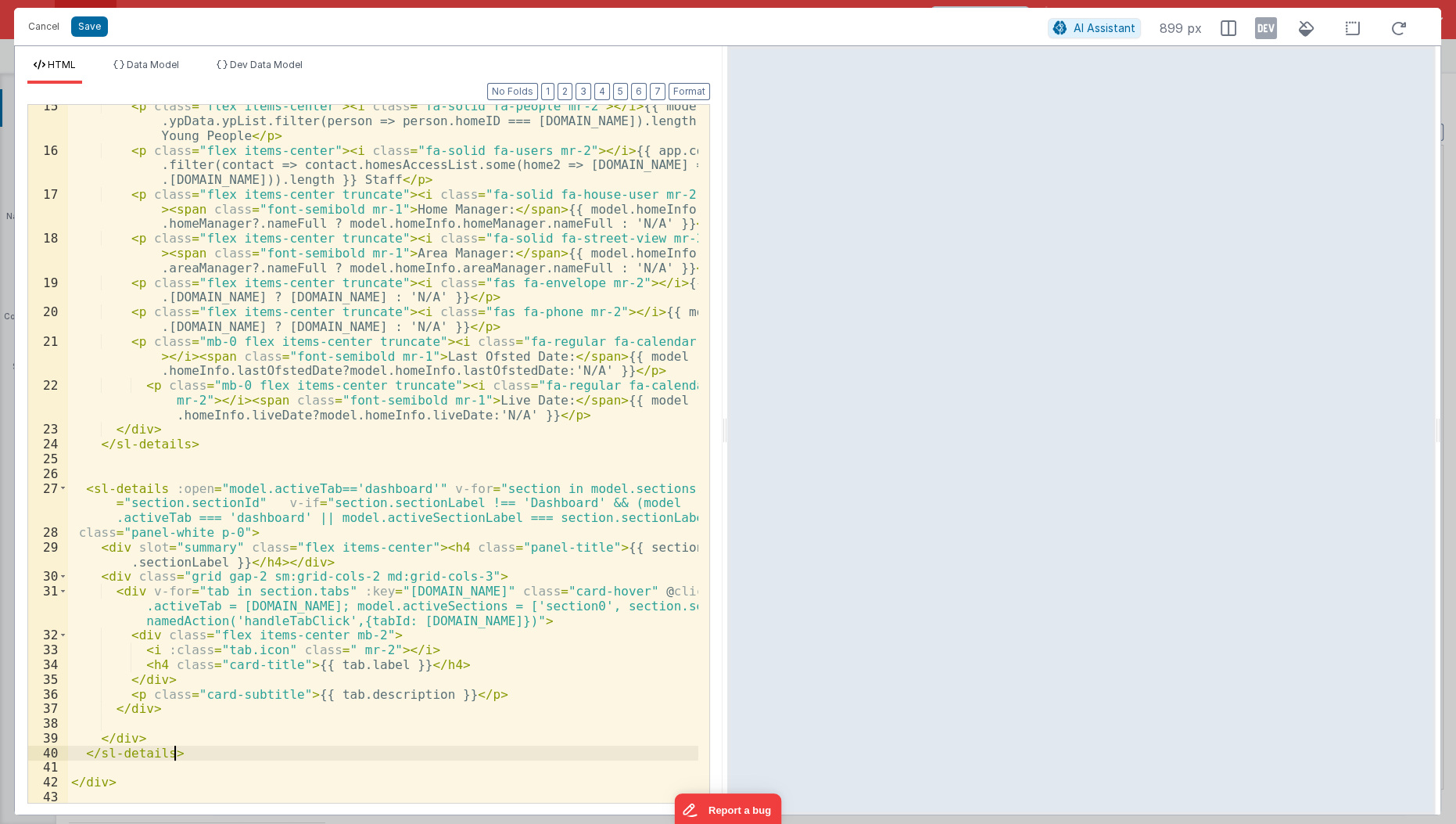
click at [422, 745] on div "< p class = "flex items-center" > < i class = "fa-solid fa-people mr-2" > </ i …" at bounding box center [384, 477] width 632 height 758
click at [469, 579] on div "< p class = "flex items-center" > < i class = "fa-solid fa-people mr-2" > </ i …" at bounding box center [384, 477] width 632 height 758
click at [464, 583] on div "< p class = "flex items-center" > < i class = "fa-solid fa-people mr-2" > </ i …" at bounding box center [384, 477] width 632 height 758
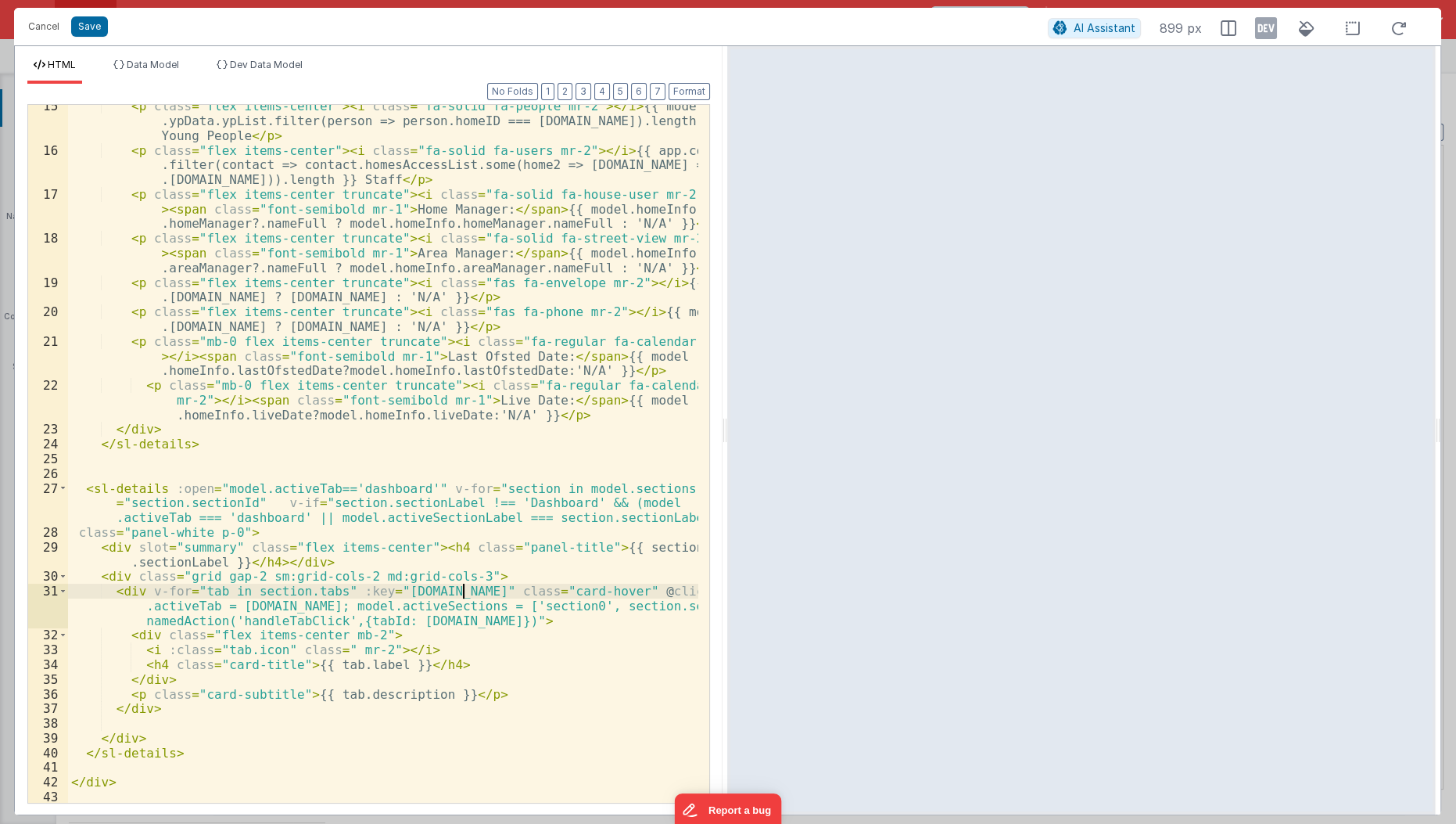
click at [464, 579] on div "< p class = "flex items-center" > < i class = "fa-solid fa-people mr-2" > </ i …" at bounding box center [384, 477] width 632 height 758
click at [457, 575] on div "< p class = "flex items-center" > < i class = "fa-solid fa-people mr-2" > </ i …" at bounding box center [384, 477] width 632 height 758
click at [408, 487] on div "< p class = "flex items-center" > < i class = "fa-solid fa-people mr-2" > </ i …" at bounding box center [384, 477] width 632 height 758
click at [504, 586] on div "< p class = "flex items-center" > < i class = "fa-solid fa-people mr-2" > </ i …" at bounding box center [384, 477] width 632 height 758
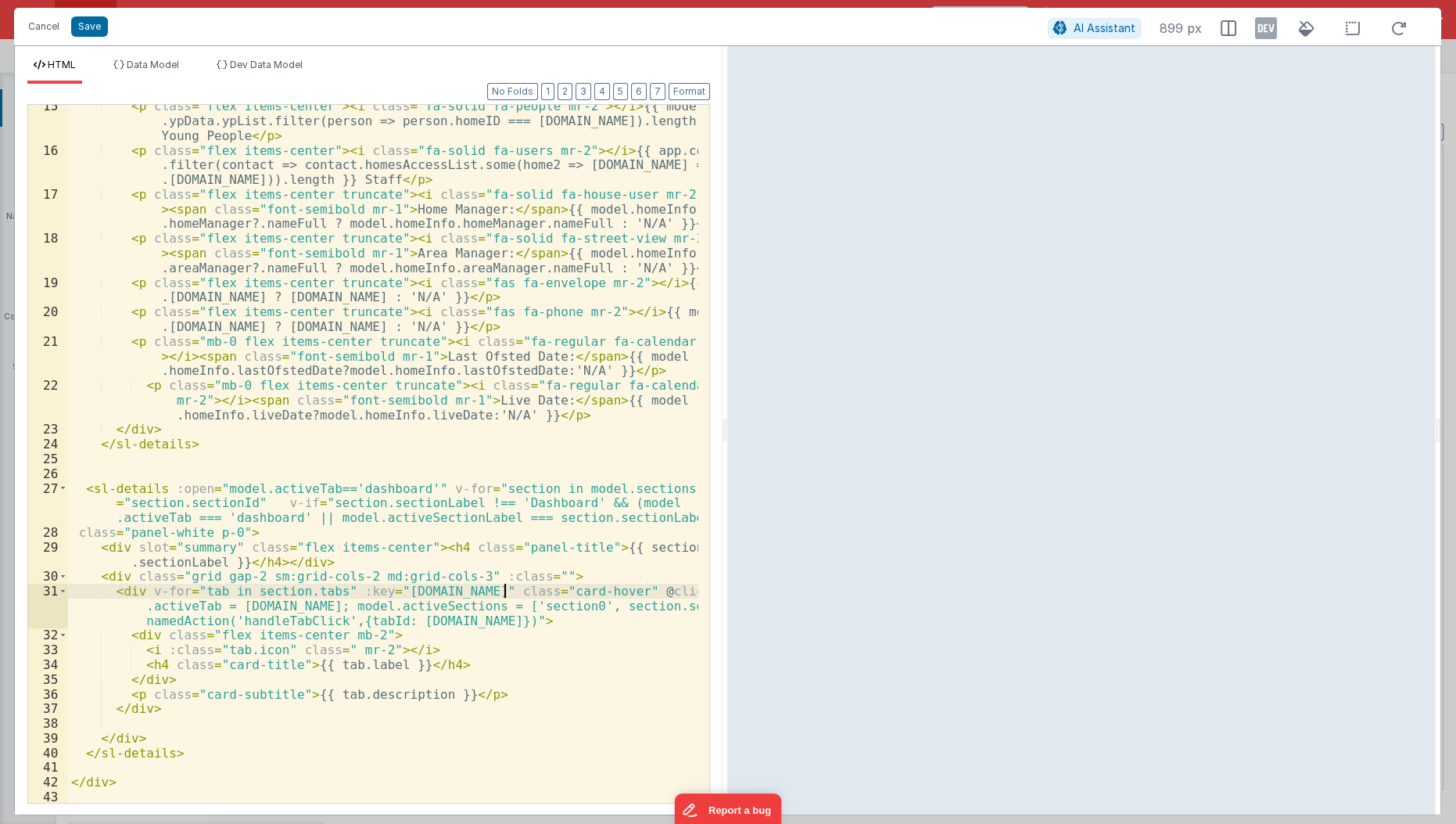
click at [519, 579] on div "< p class = "flex items-center" > < i class = "fa-solid fa-people mr-2" > </ i …" at bounding box center [384, 477] width 632 height 758
click at [520, 579] on div "< p class = "flex items-center" > < i class = "fa-solid fa-people mr-2" > </ i …" at bounding box center [384, 477] width 632 height 758
paste textarea
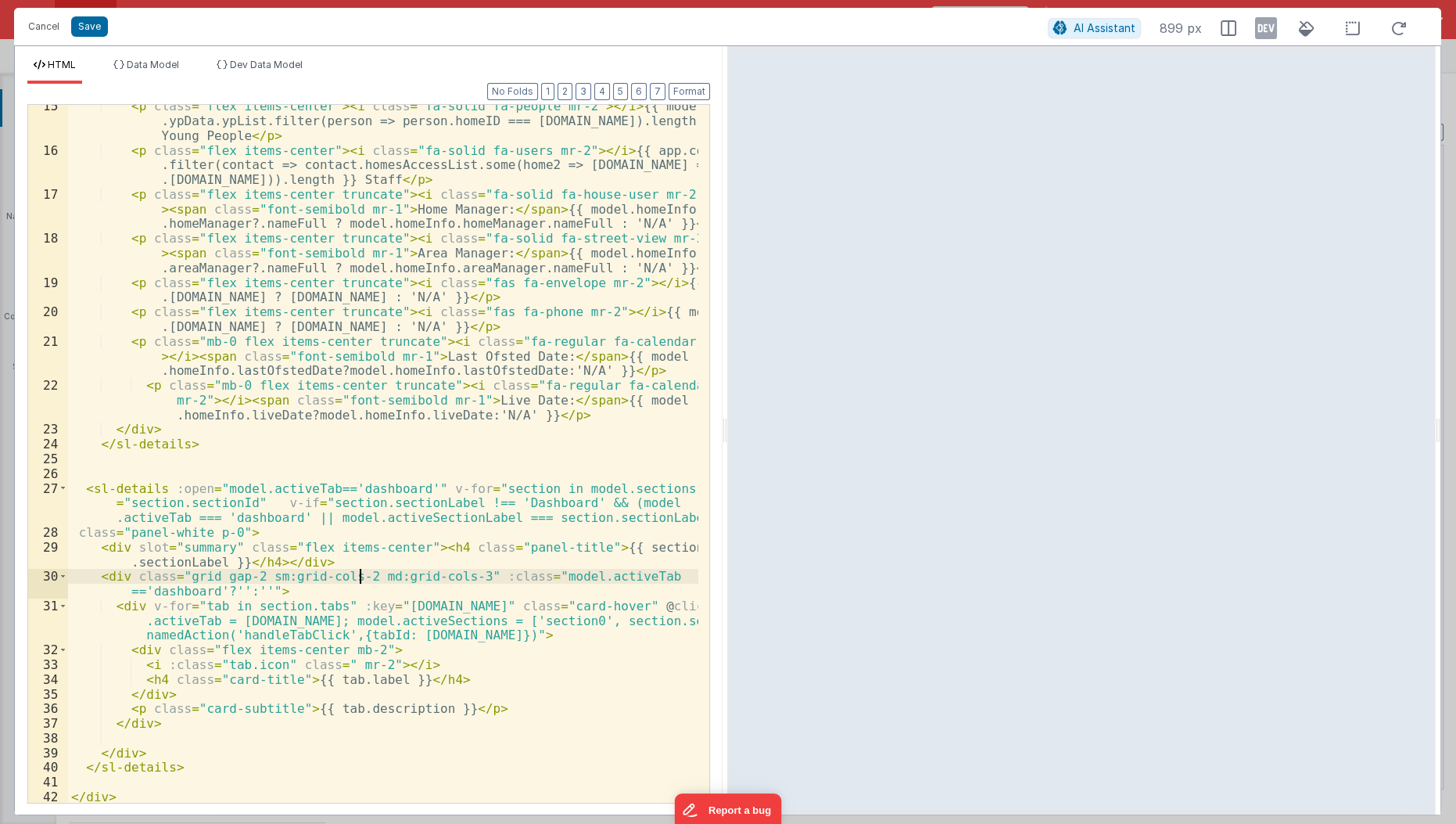
click at [358, 572] on div "< p class = "flex items-center" > < i class = "fa-solid fa-people mr-2" > </ i …" at bounding box center [384, 477] width 632 height 758
click at [250, 589] on div "< p class = "flex items-center" > < i class = "fa-solid fa-people mr-2" > </ i …" at bounding box center [384, 477] width 632 height 758
paste textarea
click at [89, 29] on button "Save" at bounding box center [89, 27] width 37 height 20
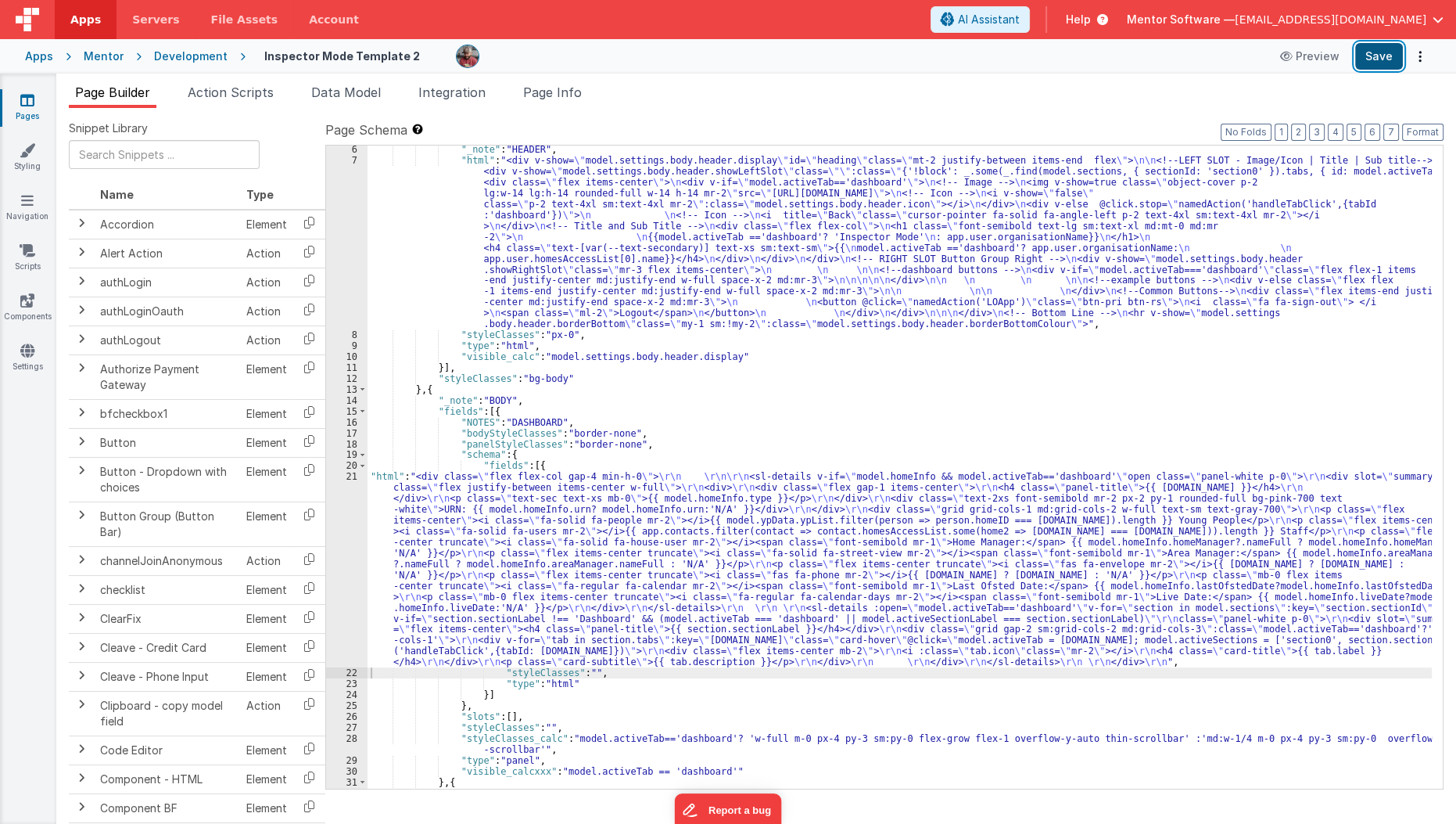
click at [1377, 59] on button "Save" at bounding box center [1378, 56] width 48 height 27
click at [527, 517] on div ""_note" : "HEADER" , "html" : "<div v-show= \" model.settings.body.header.displ…" at bounding box center [900, 477] width 1065 height 665
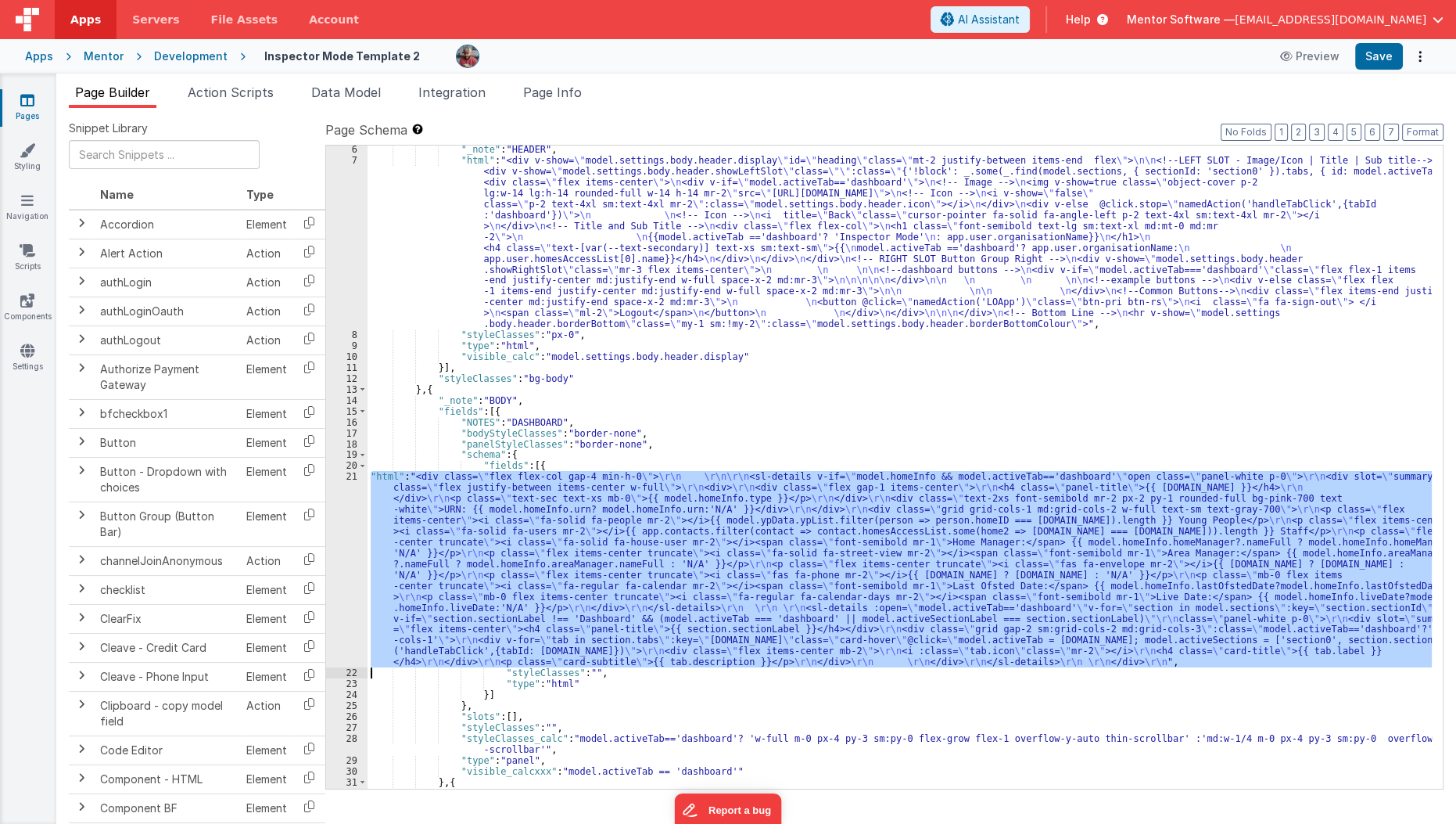
click at [353, 597] on div "21" at bounding box center [346, 569] width 42 height 196
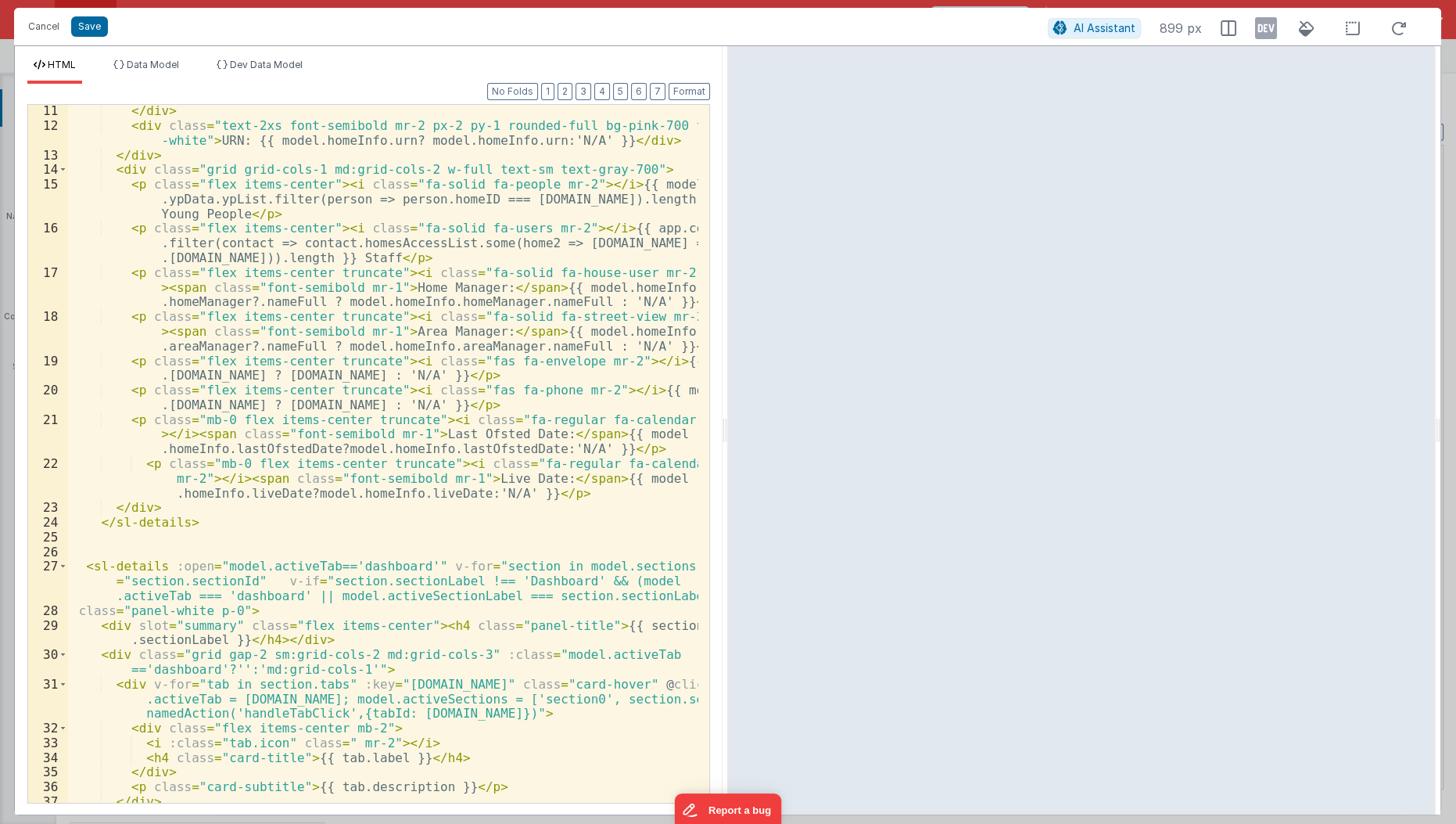
scroll to position [256, 0]
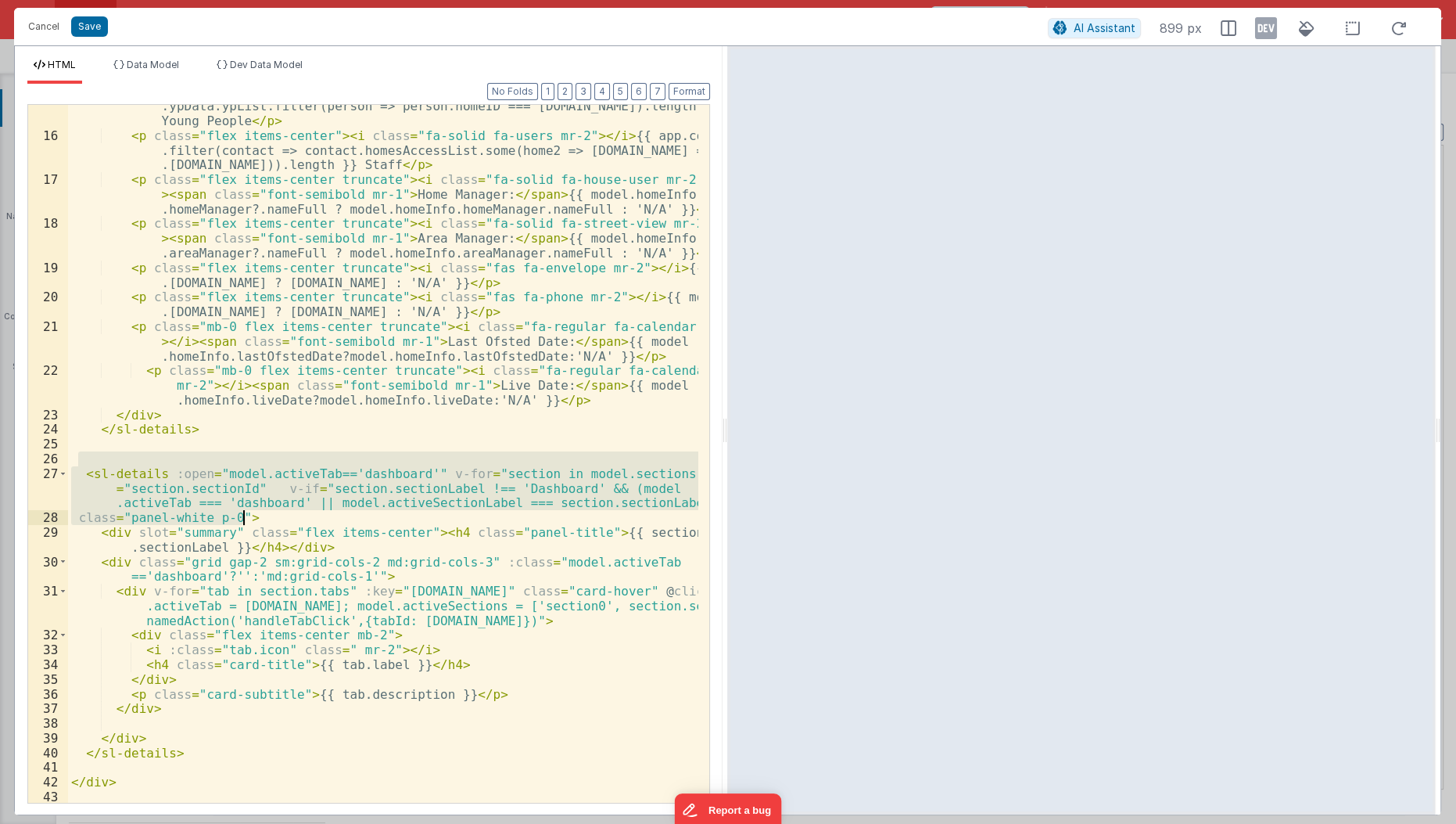
drag, startPoint x: 77, startPoint y: 463, endPoint x: 266, endPoint y: 522, distance: 198.0
click at [266, 522] on div "< p class = "flex items-center" > < i class = "fa-solid fa-people mr-2" > </ i …" at bounding box center [384, 463] width 632 height 758
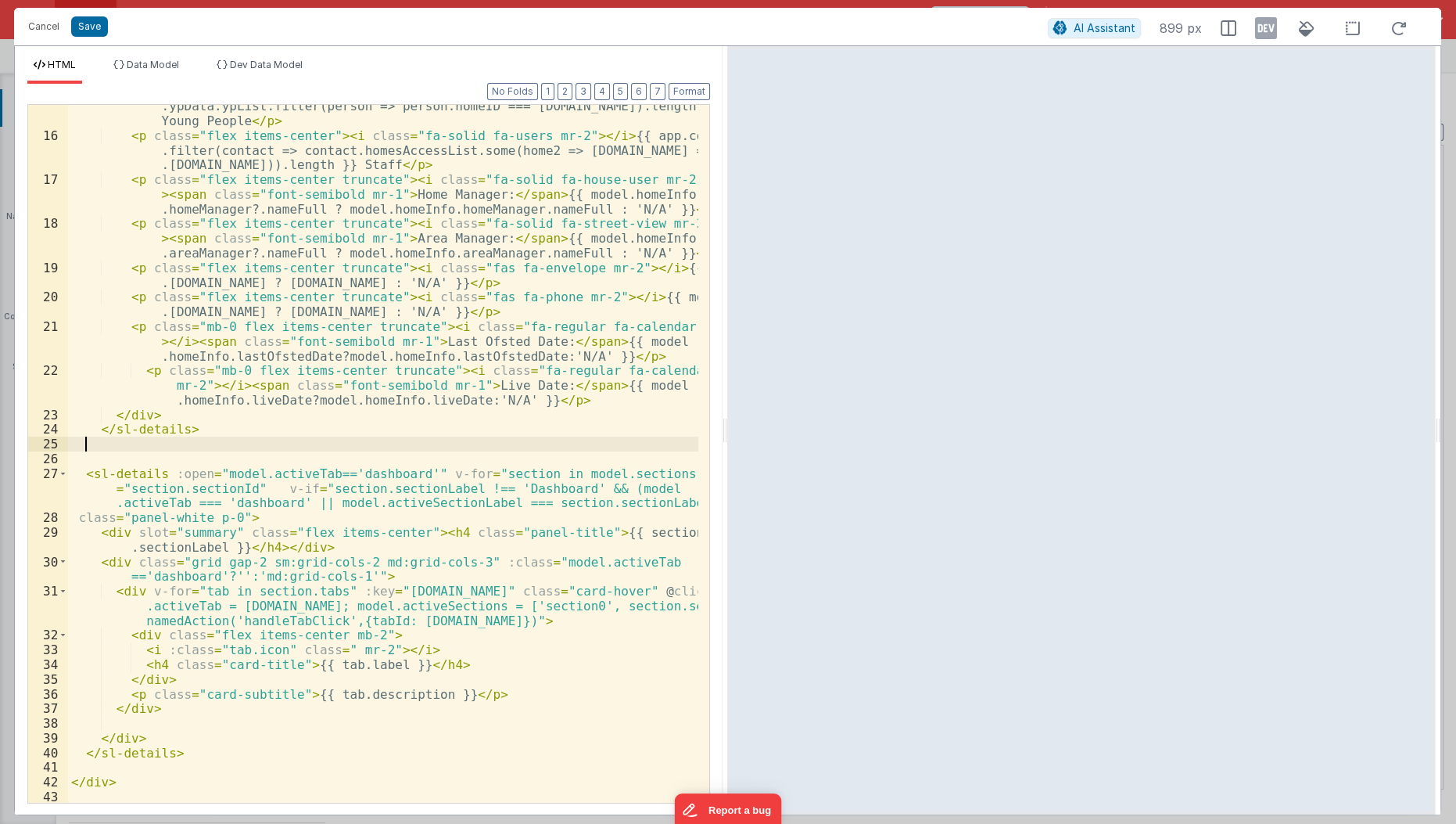
click at [169, 441] on div "< p class = "flex items-center" > < i class = "fa-solid fa-people mr-2" > </ i …" at bounding box center [384, 463] width 632 height 758
click at [257, 488] on div "< p class = "flex items-center" > < i class = "fa-solid fa-people mr-2" > </ i …" at bounding box center [384, 463] width 632 height 758
click at [81, 474] on div "< p class = "flex items-center" > < i class = "fa-solid fa-people mr-2" > </ i …" at bounding box center [384, 463] width 632 height 758
click at [251, 494] on div "< p class = "flex items-center" > < i class = "fa-solid fa-people mr-2" > </ i …" at bounding box center [384, 463] width 632 height 758
click at [554, 481] on div "< p class = "flex items-center" > < i class = "fa-solid fa-people mr-2" > </ i …" at bounding box center [384, 463] width 632 height 758
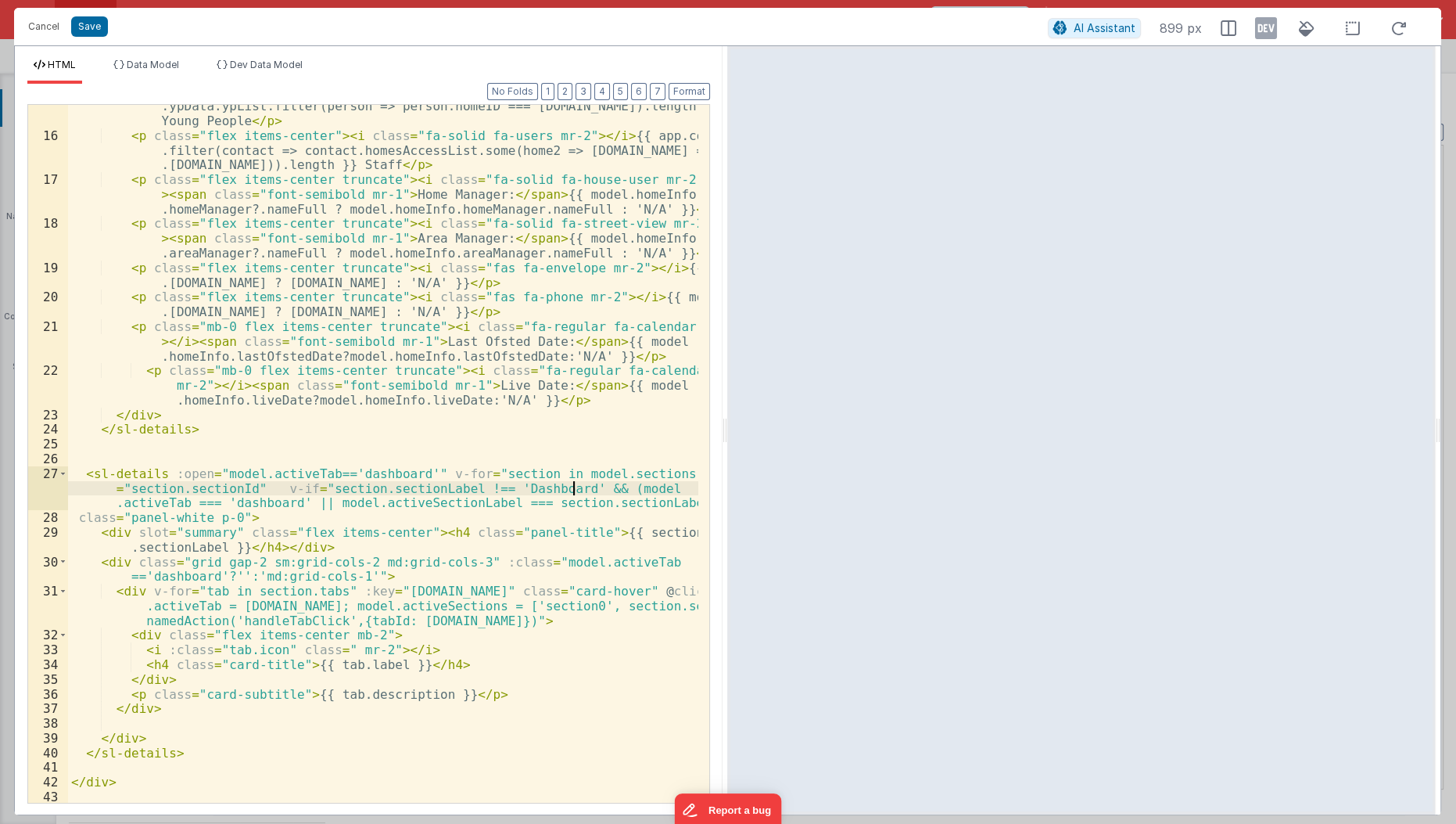
click at [573, 490] on div "< p class = "flex items-center" > < i class = "fa-solid fa-people mr-2" > </ i …" at bounding box center [384, 463] width 632 height 758
click at [568, 490] on div "< p class = "flex items-center" > < i class = "fa-solid fa-people mr-2" > </ i …" at bounding box center [384, 463] width 632 height 758
click at [34, 31] on button "Cancel" at bounding box center [44, 27] width 47 height 22
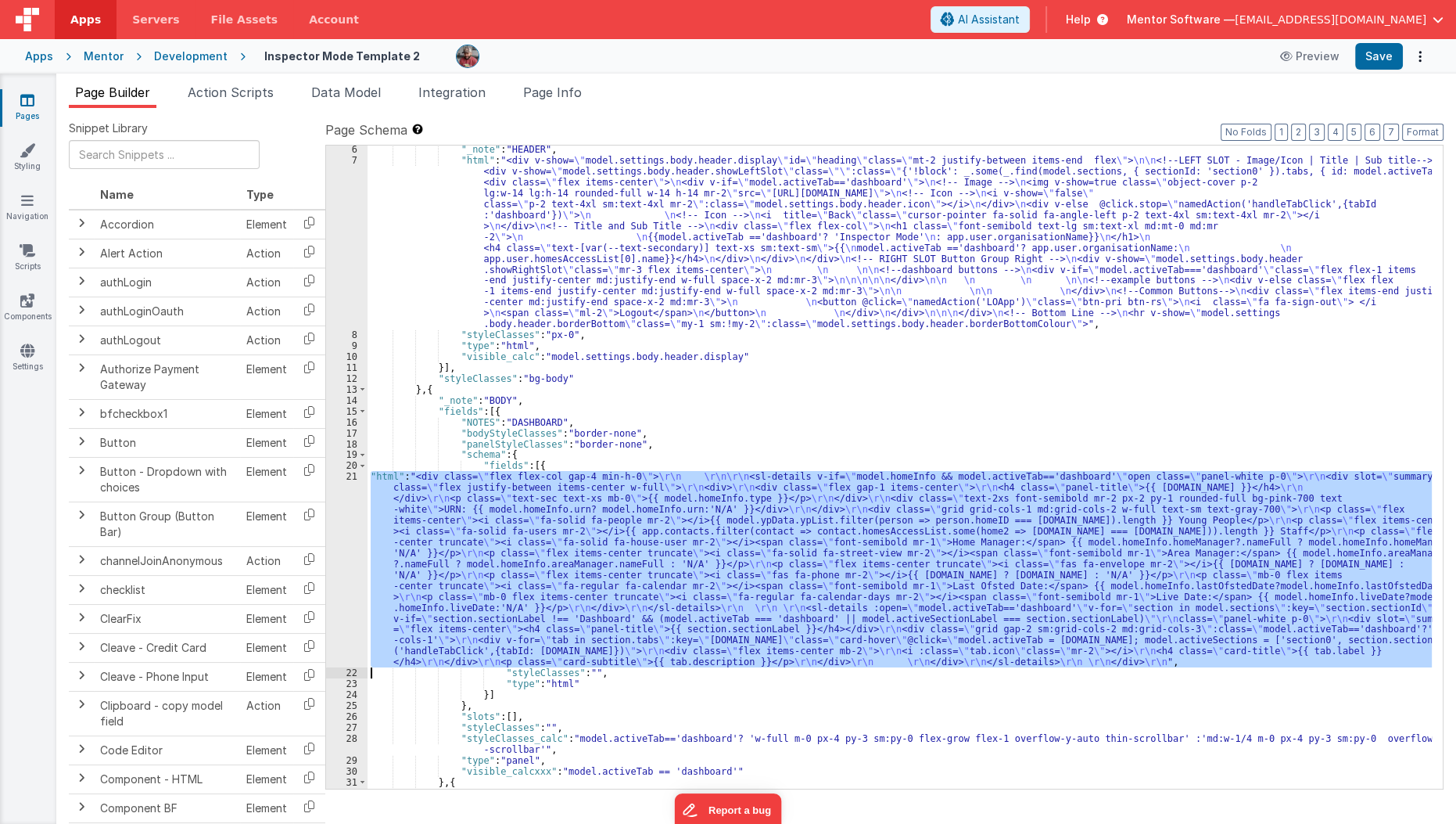
click at [458, 561] on div ""_note" : "HEADER" , "html" : "<div v-show= \" model.settings.body.header.displ…" at bounding box center [900, 467] width 1064 height 643
